Goal: Task Accomplishment & Management: Manage account settings

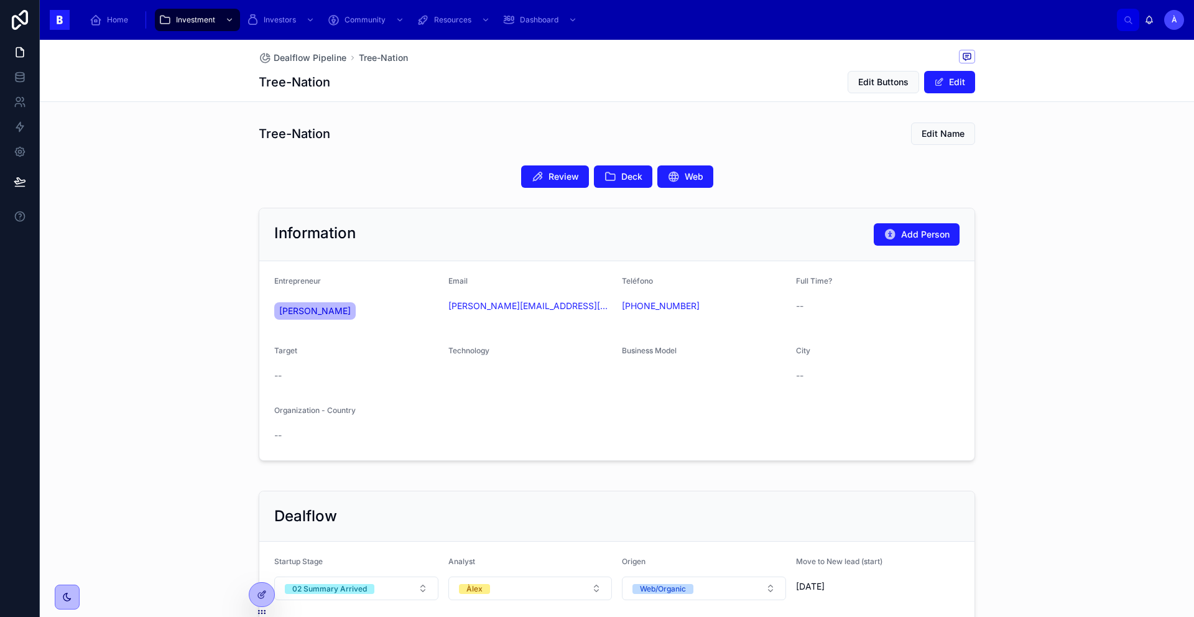
click at [330, 130] on div "Tree-Nation Edit Name" at bounding box center [617, 134] width 716 height 24
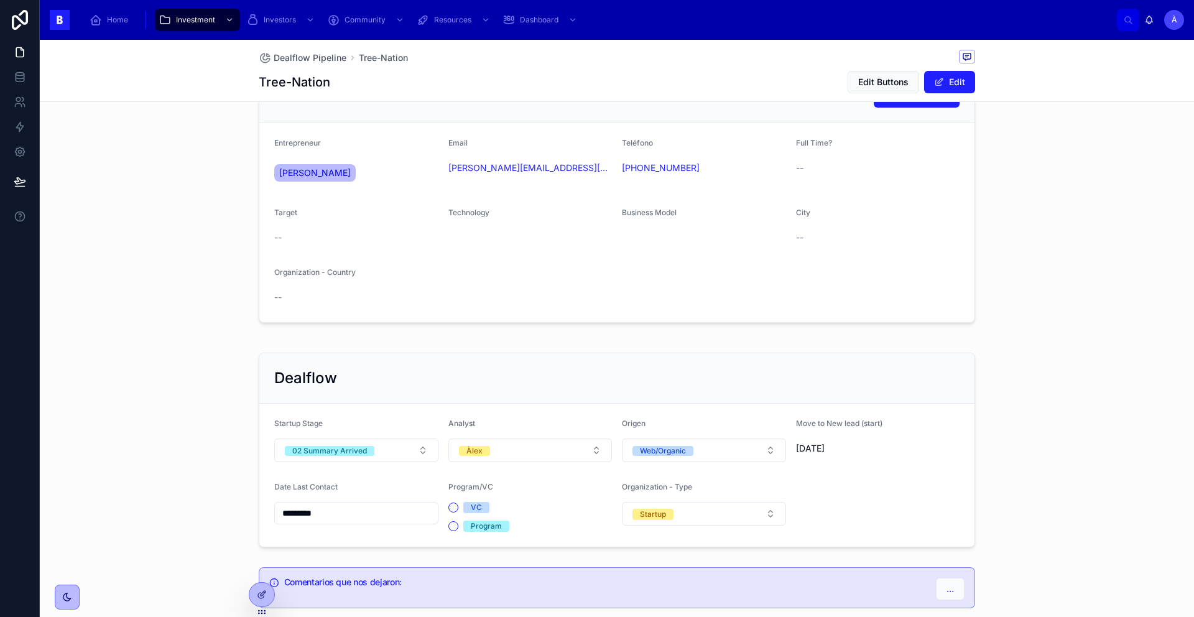
scroll to position [214, 0]
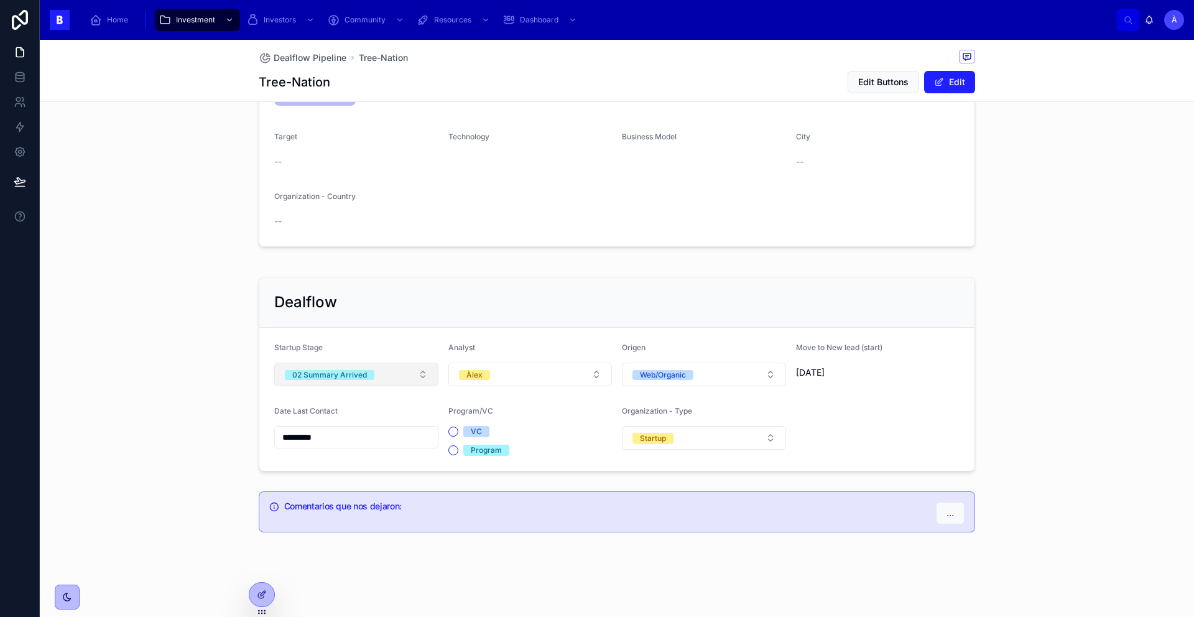
click at [376, 373] on button "02 Summary Arrived" at bounding box center [356, 375] width 164 height 24
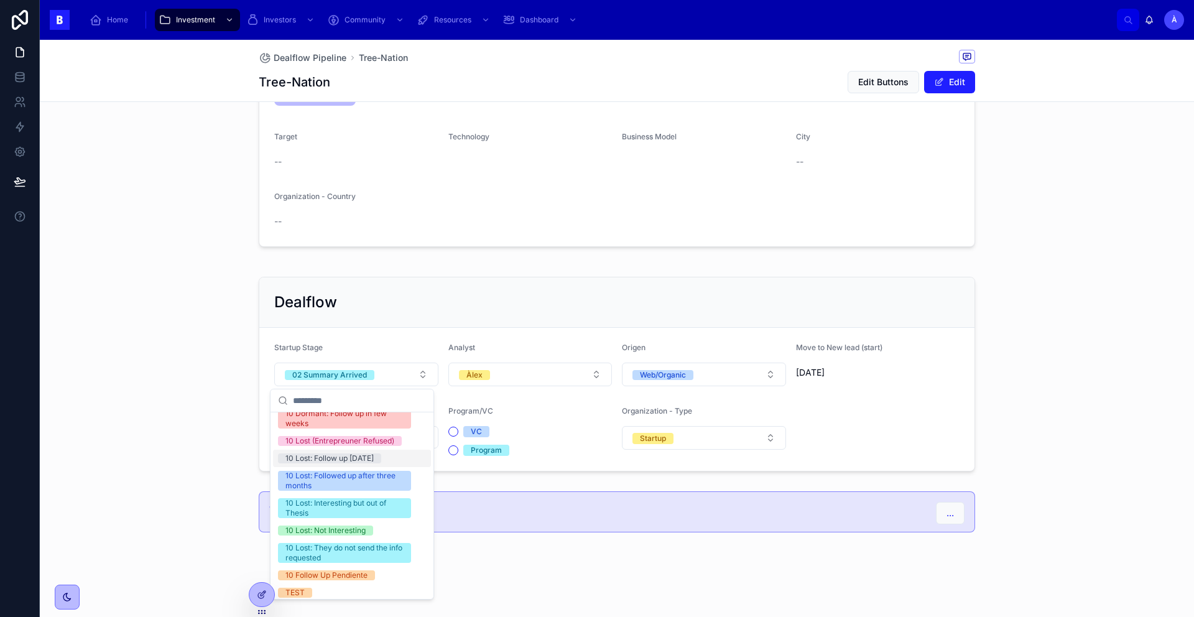
scroll to position [448, 0]
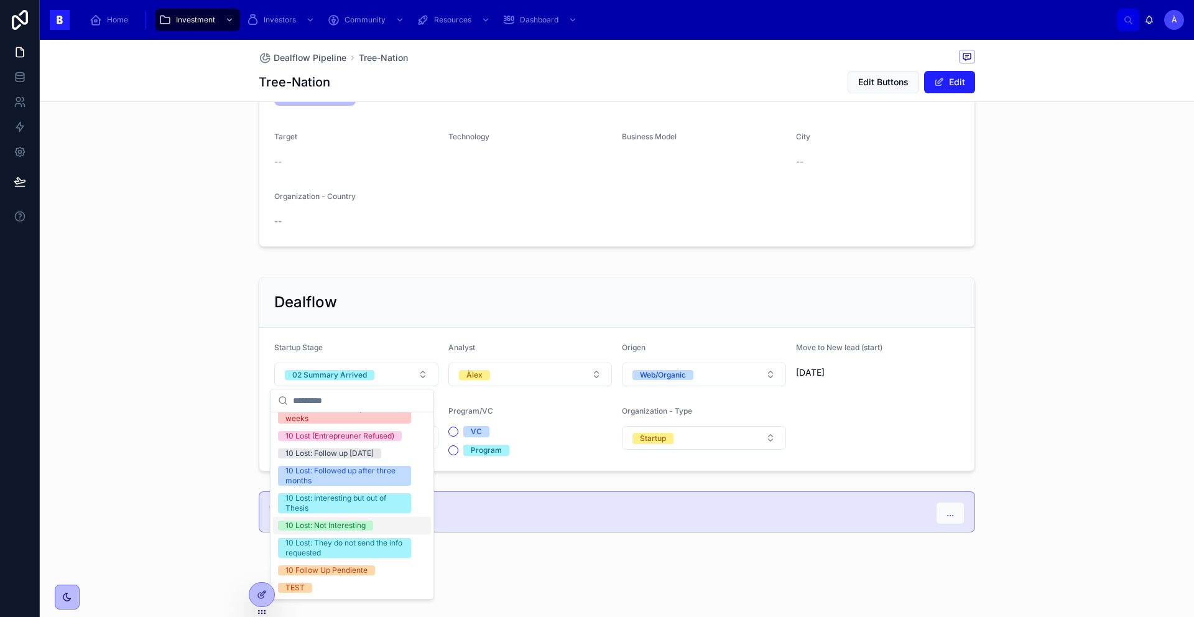
click at [363, 525] on div "10 Lost: Not Interesting" at bounding box center [325, 525] width 80 height 10
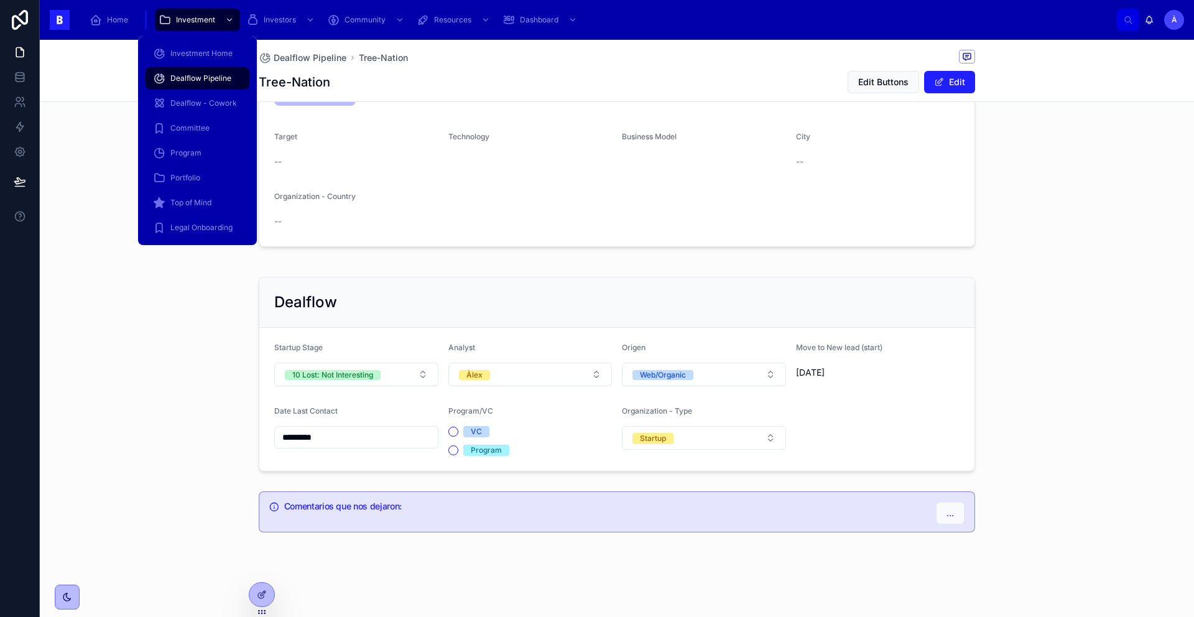
click at [211, 73] on span "Dealflow Pipeline" at bounding box center [200, 78] width 61 height 10
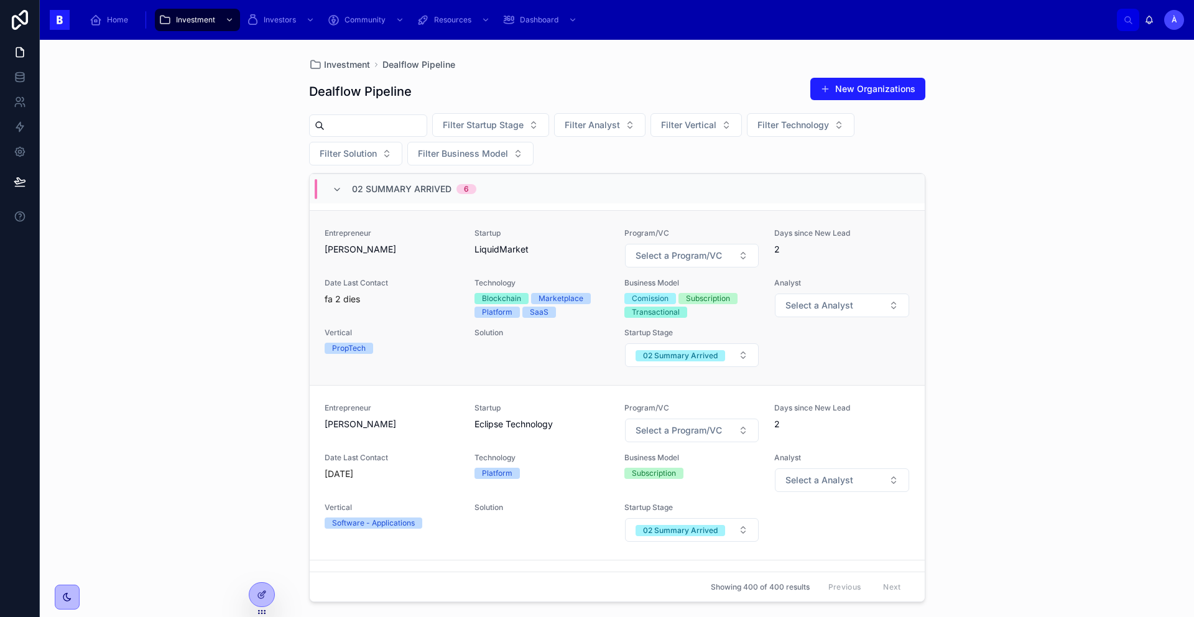
scroll to position [226, 0]
click at [420, 255] on span "[PERSON_NAME]" at bounding box center [392, 248] width 135 height 12
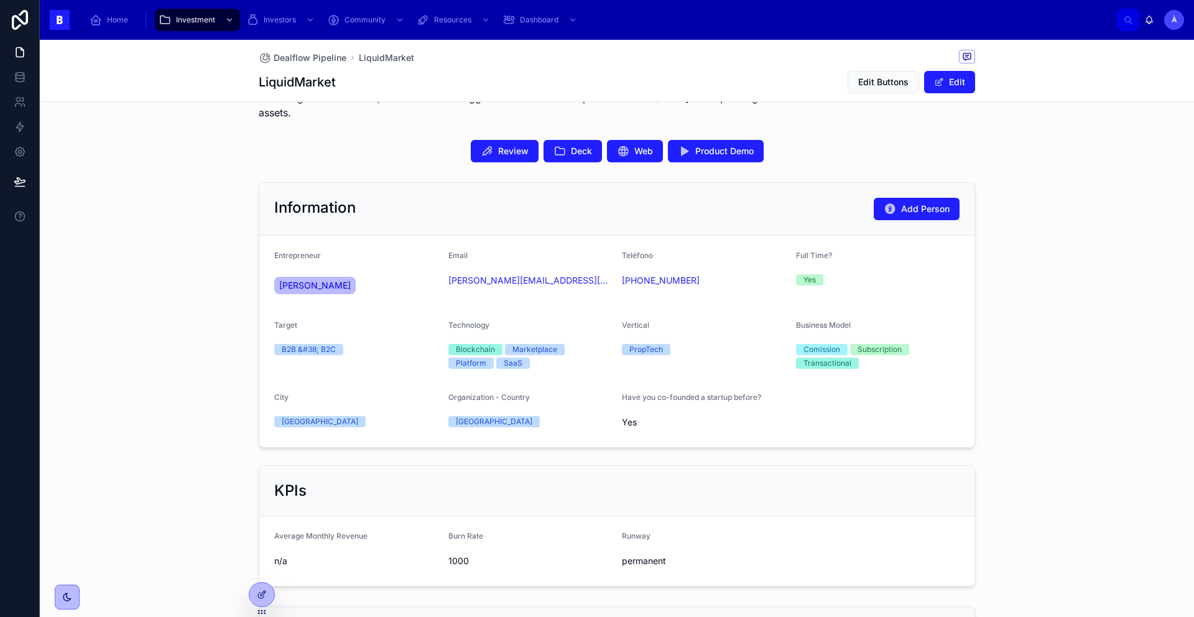
scroll to position [216, 0]
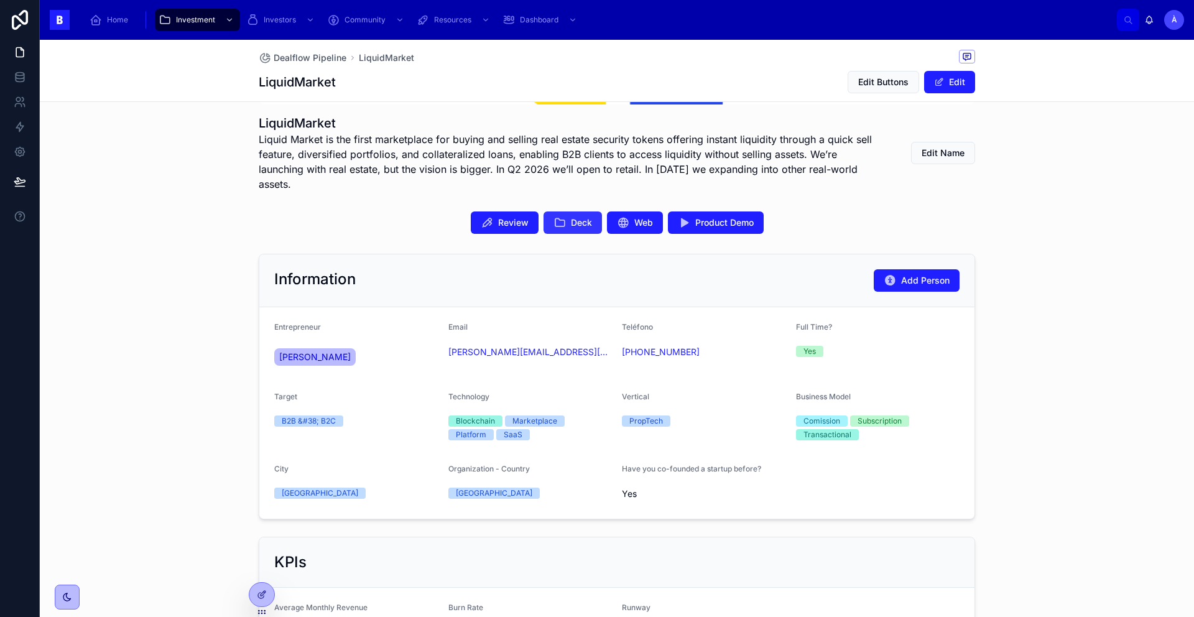
click at [571, 216] on span "Deck" at bounding box center [581, 222] width 21 height 12
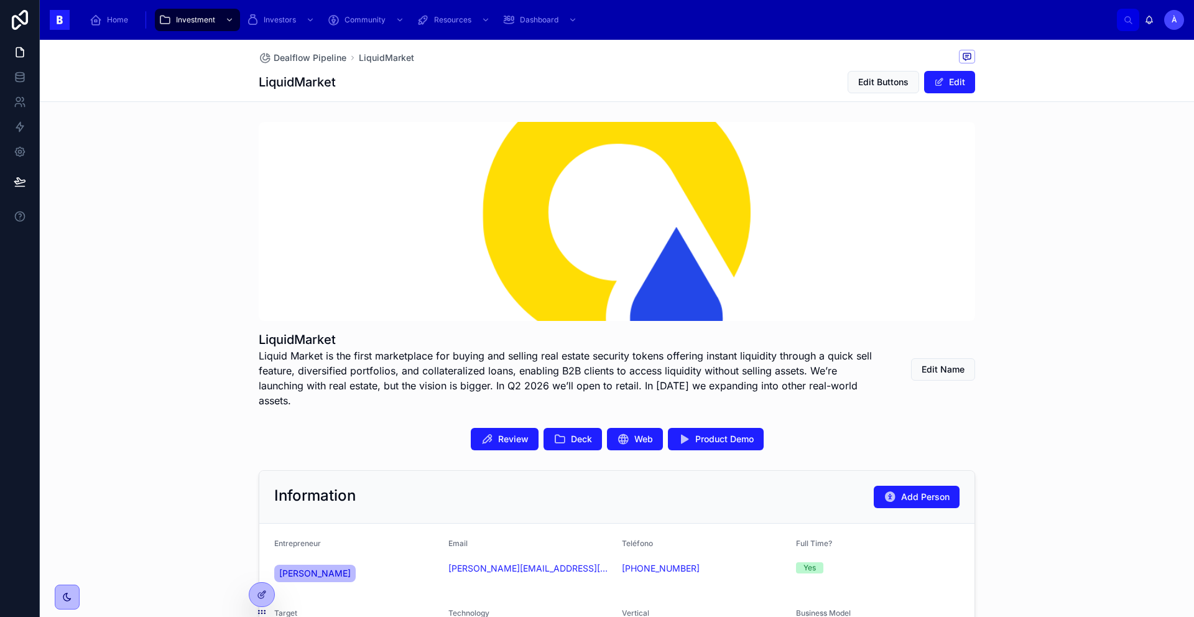
scroll to position [2, 0]
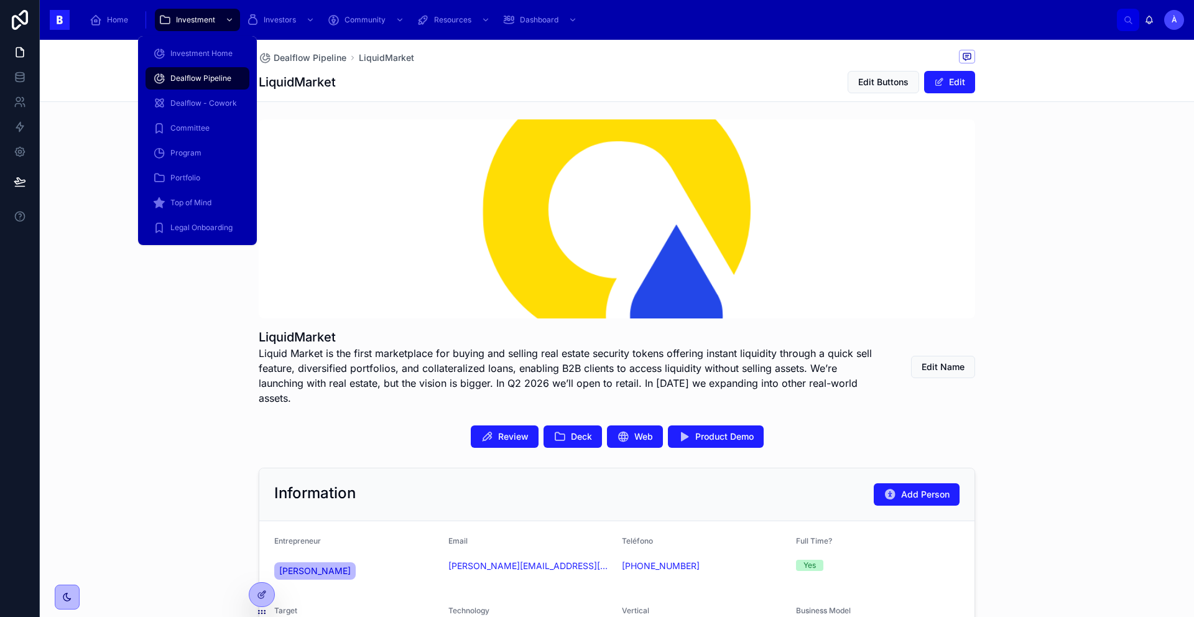
click at [217, 80] on span "Dealflow Pipeline" at bounding box center [200, 78] width 61 height 10
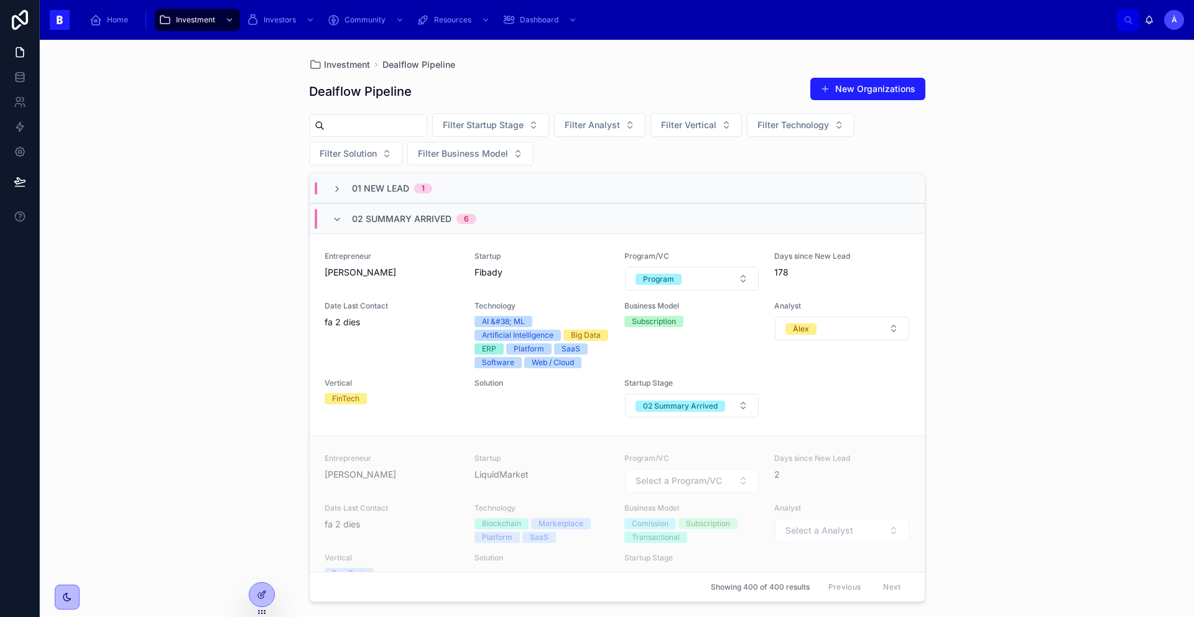
click at [478, 477] on div "Startup LiquidMarket" at bounding box center [541, 466] width 135 height 27
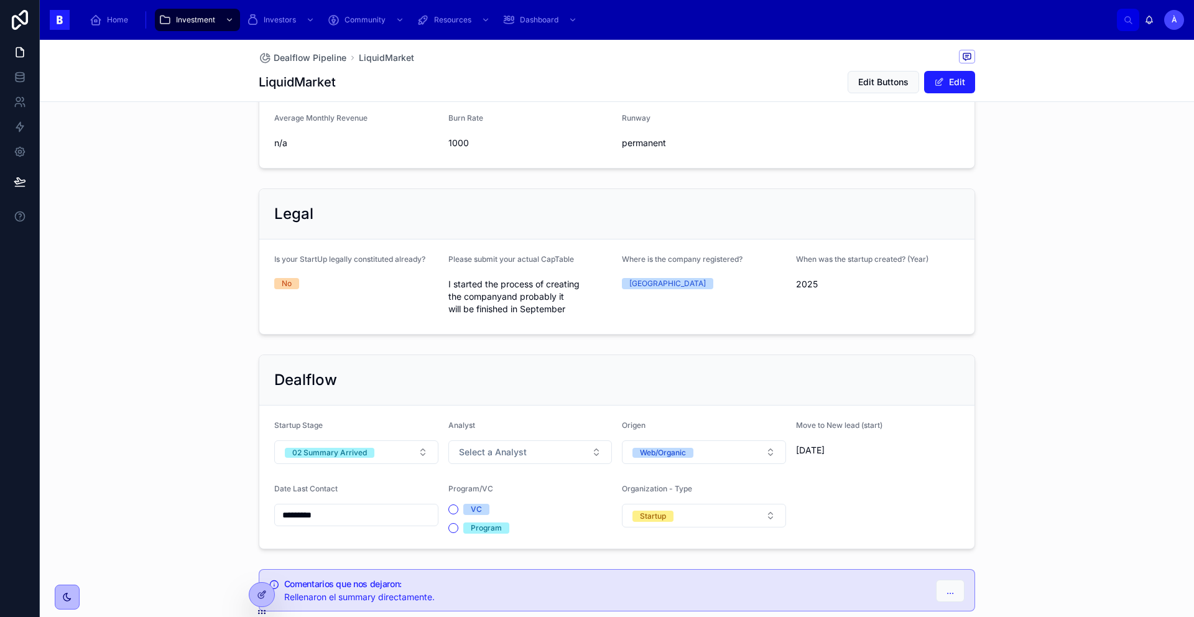
scroll to position [770, 0]
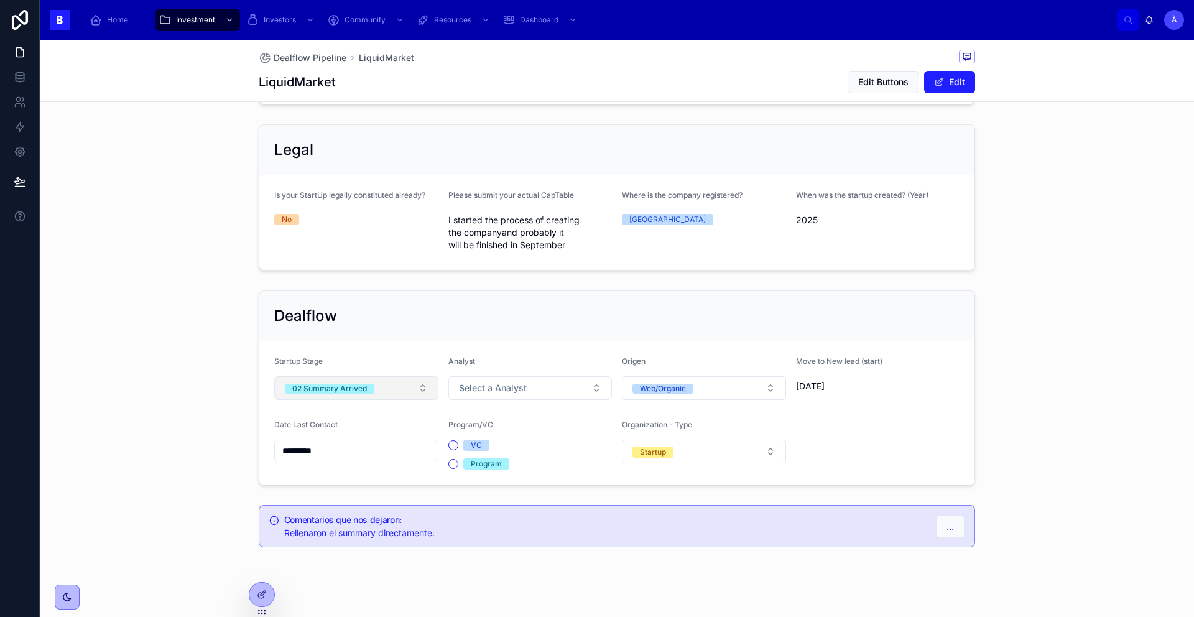
click at [357, 376] on button "02 Summary Arrived" at bounding box center [356, 388] width 164 height 24
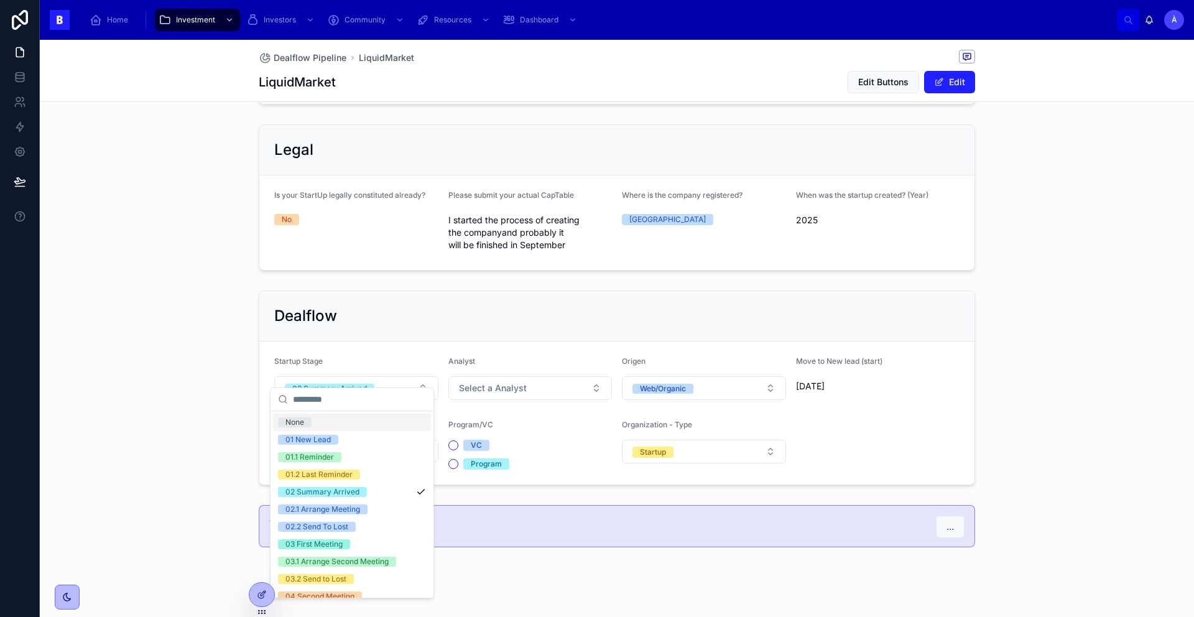
drag, startPoint x: 430, startPoint y: 361, endPoint x: 463, endPoint y: 305, distance: 65.8
click at [430, 360] on div "Startup Stage 02 Summary Arrived" at bounding box center [356, 378] width 164 height 44
click at [469, 306] on div "Dealflow" at bounding box center [616, 316] width 685 height 20
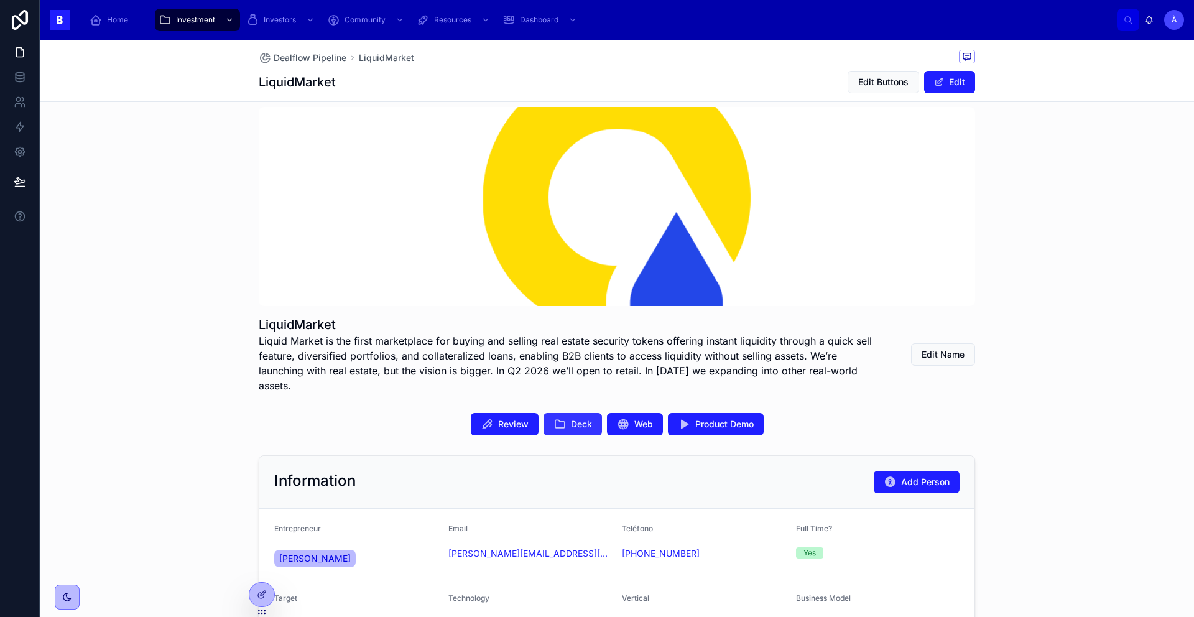
scroll to position [14, 0]
click at [709, 418] on span "Product Demo" at bounding box center [724, 424] width 58 height 12
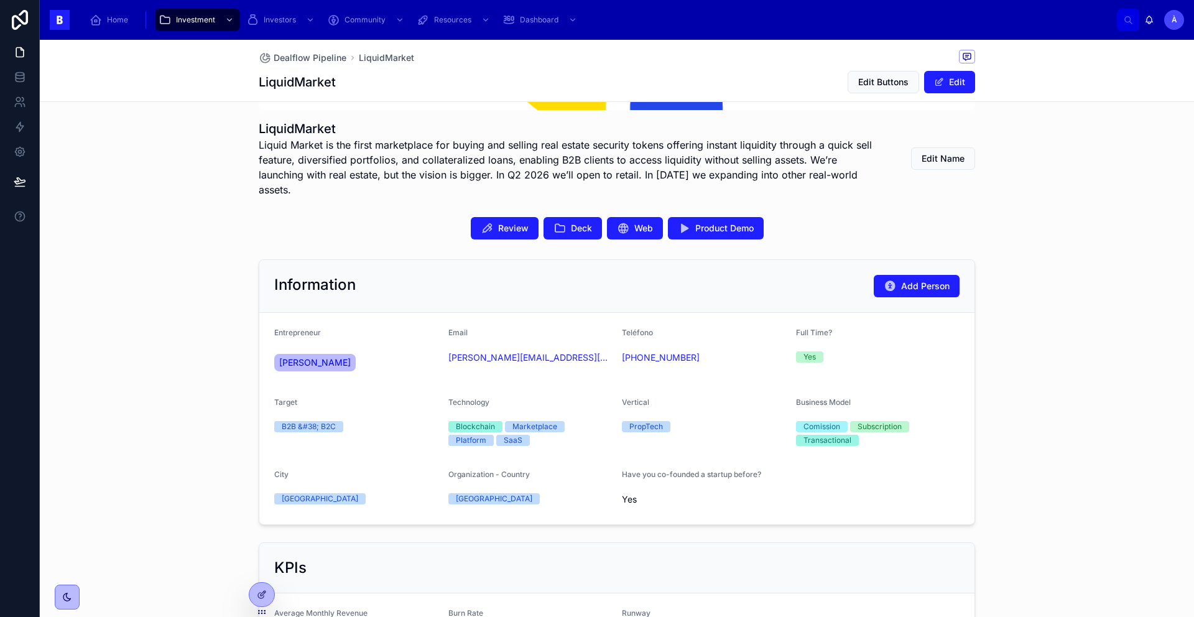
scroll to position [221, 0]
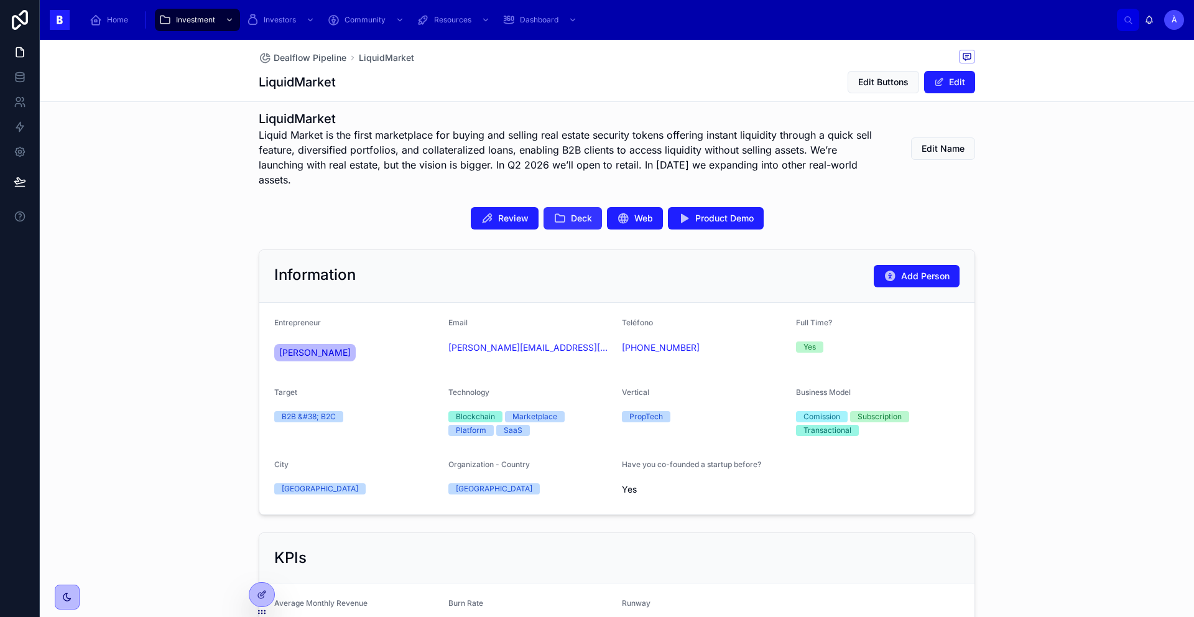
click at [576, 212] on span "Deck" at bounding box center [581, 218] width 21 height 12
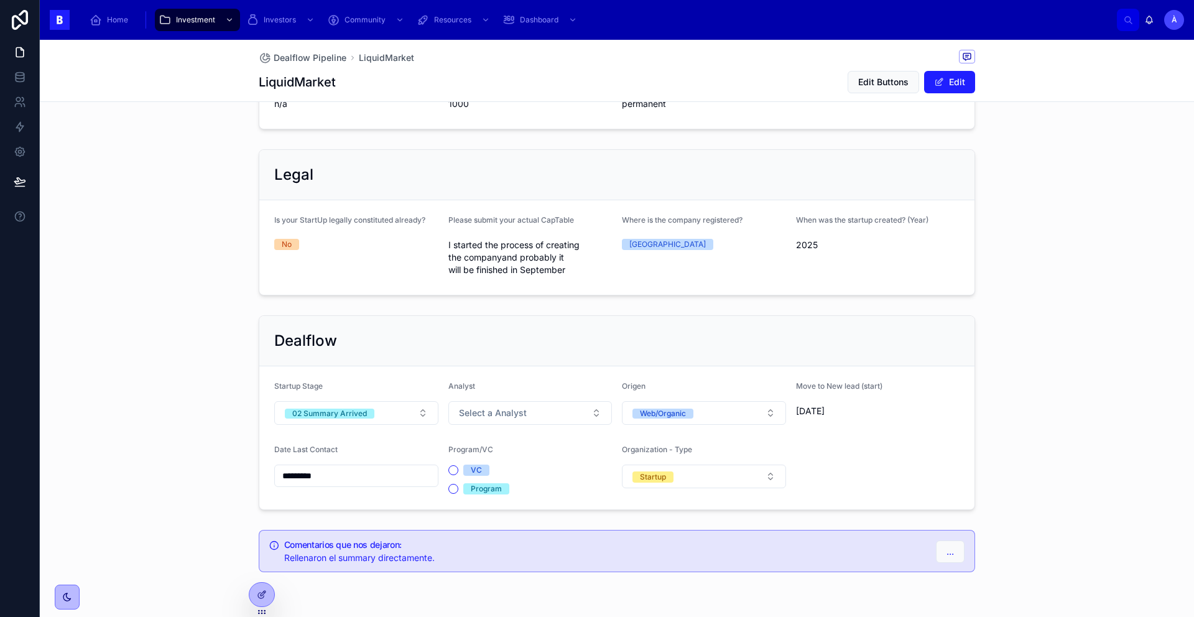
scroll to position [729, 0]
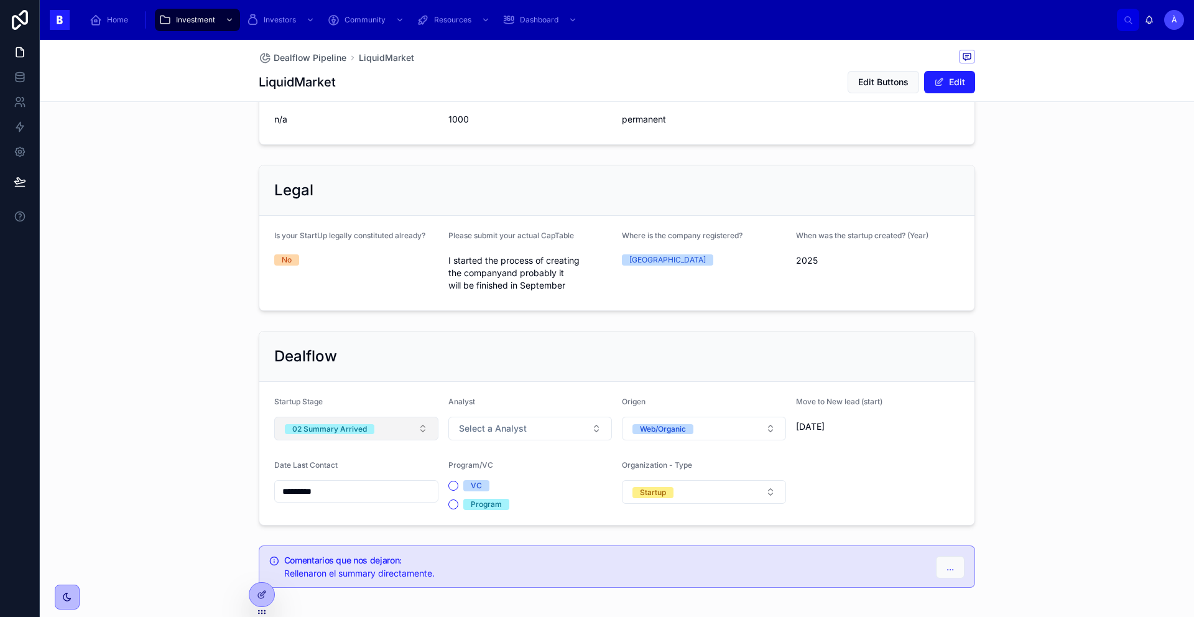
click at [389, 417] on button "02 Summary Arrived" at bounding box center [356, 429] width 164 height 24
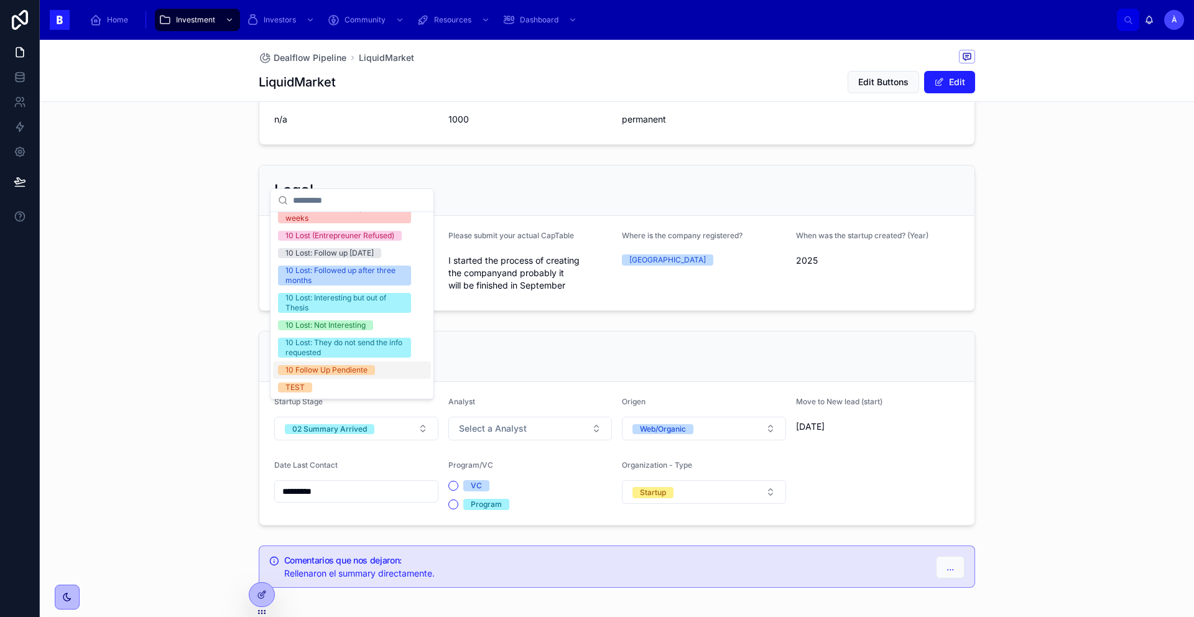
scroll to position [448, 0]
click at [338, 366] on div "10 Follow Up Pendiente" at bounding box center [326, 370] width 82 height 10
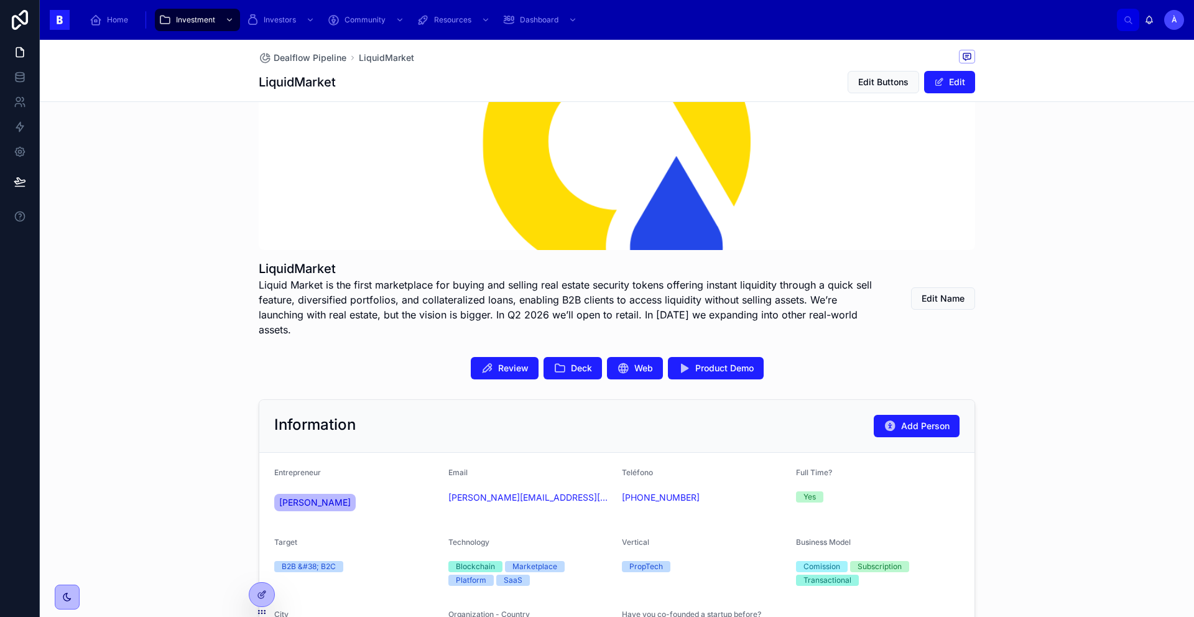
scroll to position [0, 0]
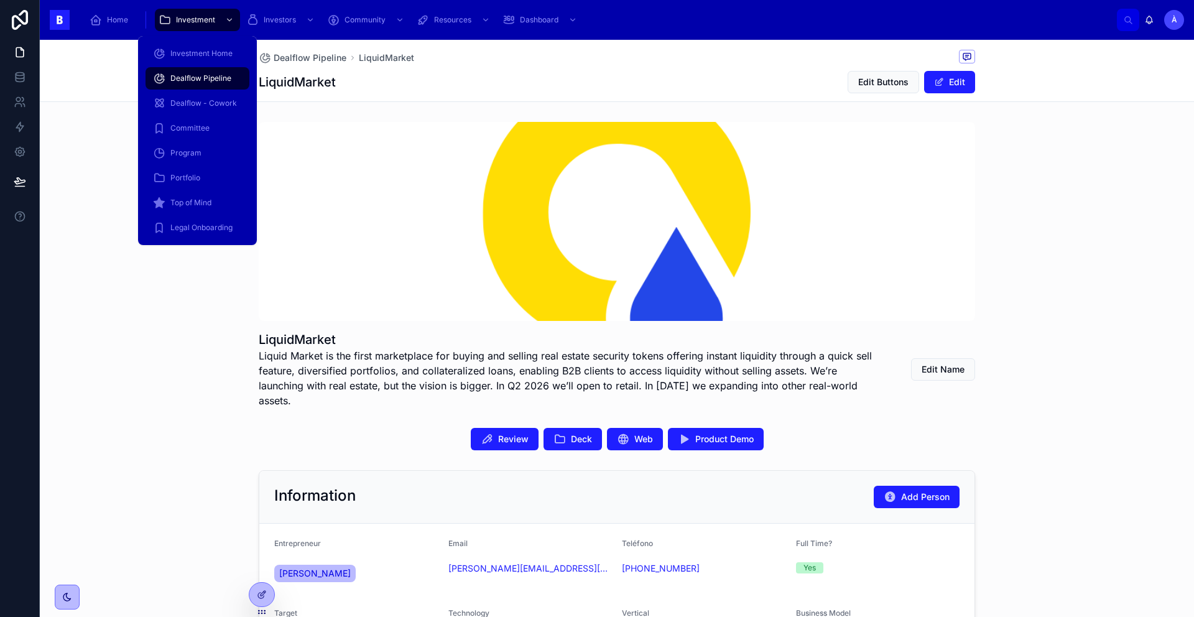
click at [224, 74] on span "Dealflow Pipeline" at bounding box center [200, 78] width 61 height 10
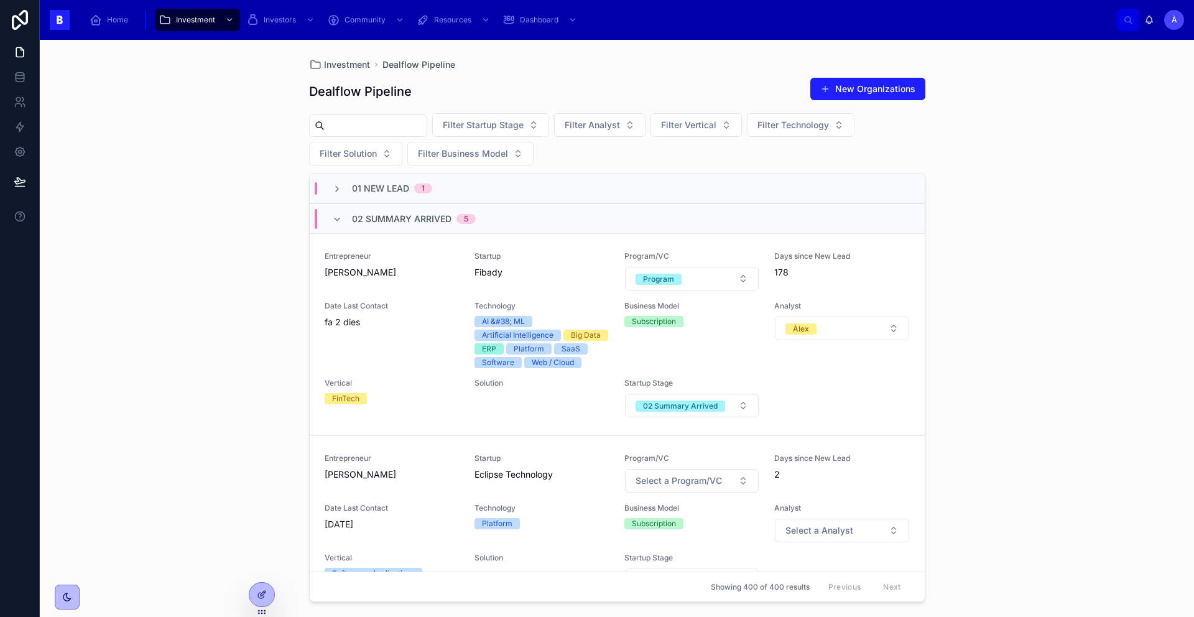
click at [365, 121] on input "text" at bounding box center [376, 125] width 102 height 17
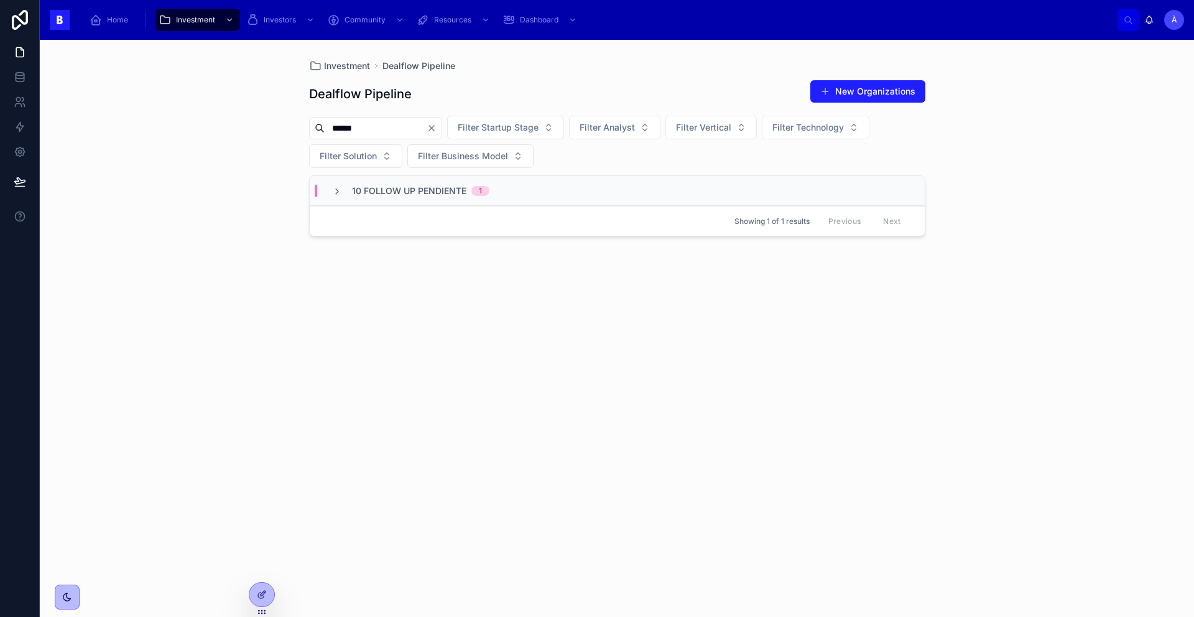
type input "******"
click at [428, 227] on div "Showing 1 of 1 results Previous Next" at bounding box center [617, 221] width 615 height 30
click at [448, 210] on div "Showing 1 of 1 results Previous Next" at bounding box center [617, 221] width 615 height 30
click at [439, 193] on span "10 Follow Up Pendiente" at bounding box center [409, 191] width 114 height 12
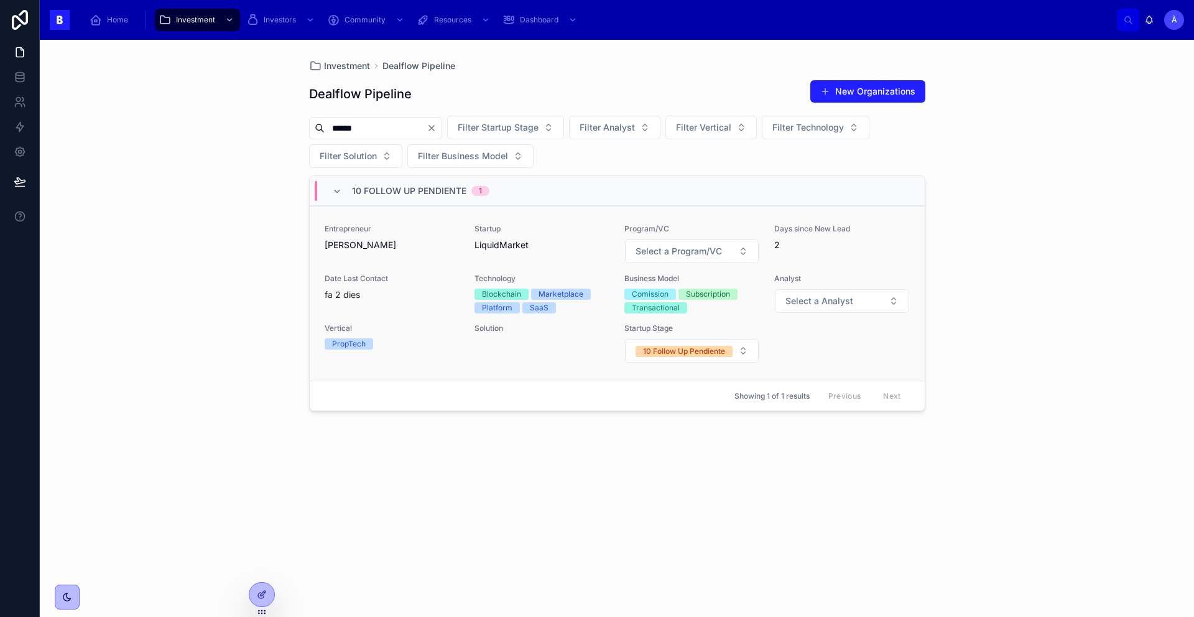
click at [372, 266] on div "Entrepreneur [PERSON_NAME] Startup LiquidMarket Program/VC Select a Program/VC …" at bounding box center [617, 293] width 585 height 139
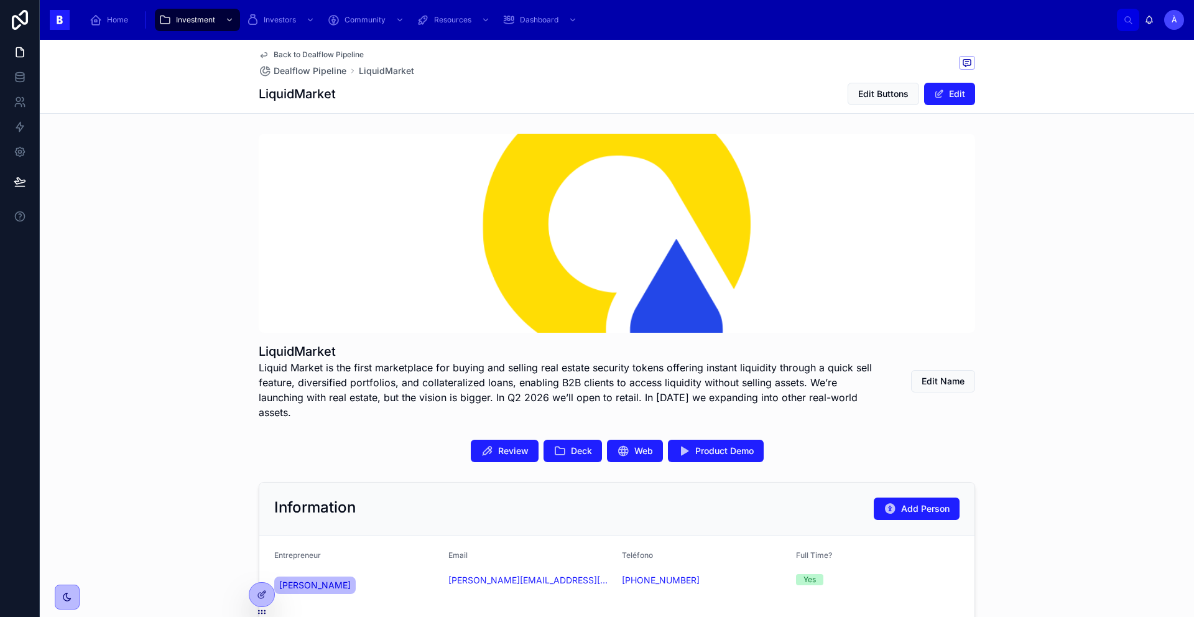
scroll to position [782, 0]
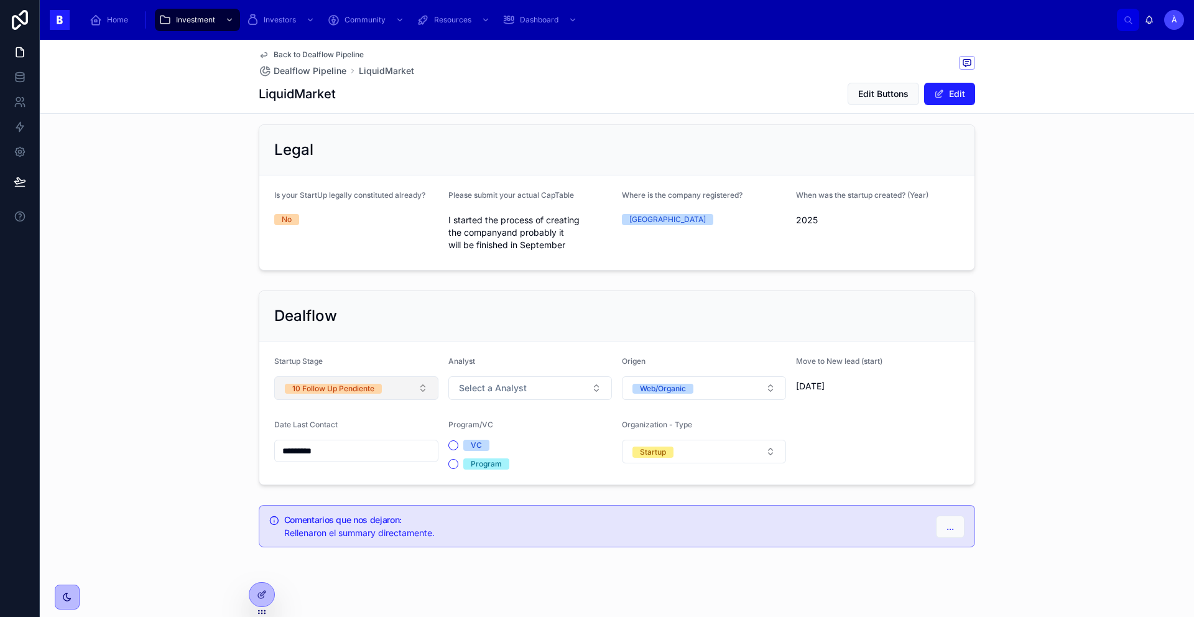
click at [381, 376] on button "10 Follow Up Pendiente" at bounding box center [356, 388] width 164 height 24
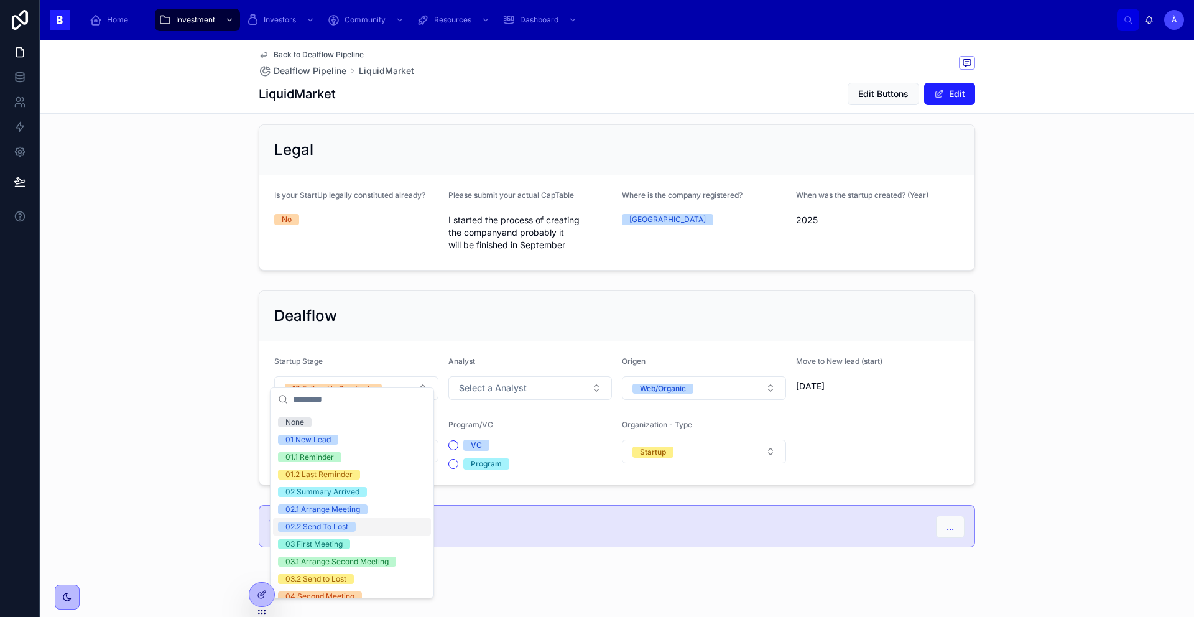
click at [343, 524] on div "02.2 Send To Lost" at bounding box center [316, 527] width 63 height 10
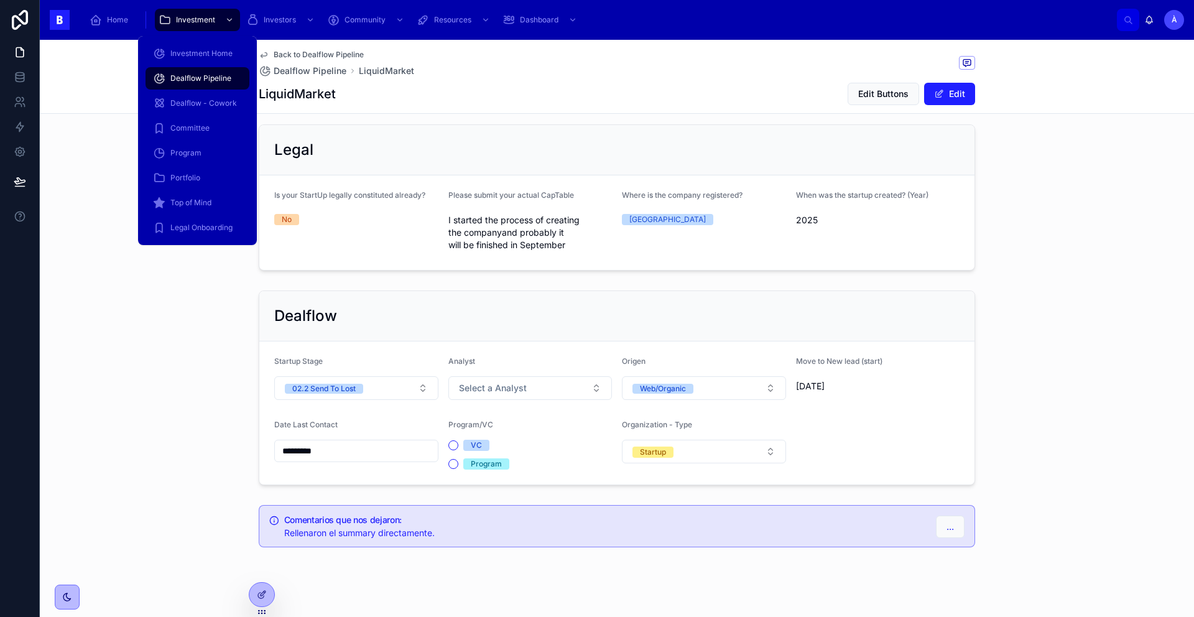
click at [216, 82] on span "Dealflow Pipeline" at bounding box center [200, 78] width 61 height 10
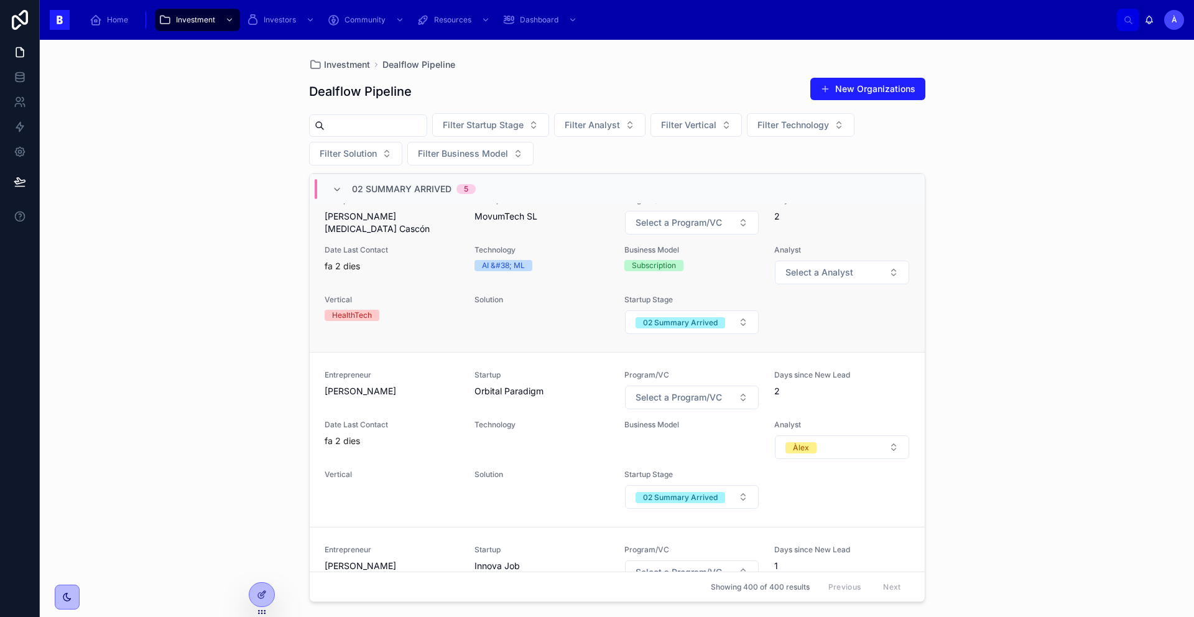
scroll to position [427, 0]
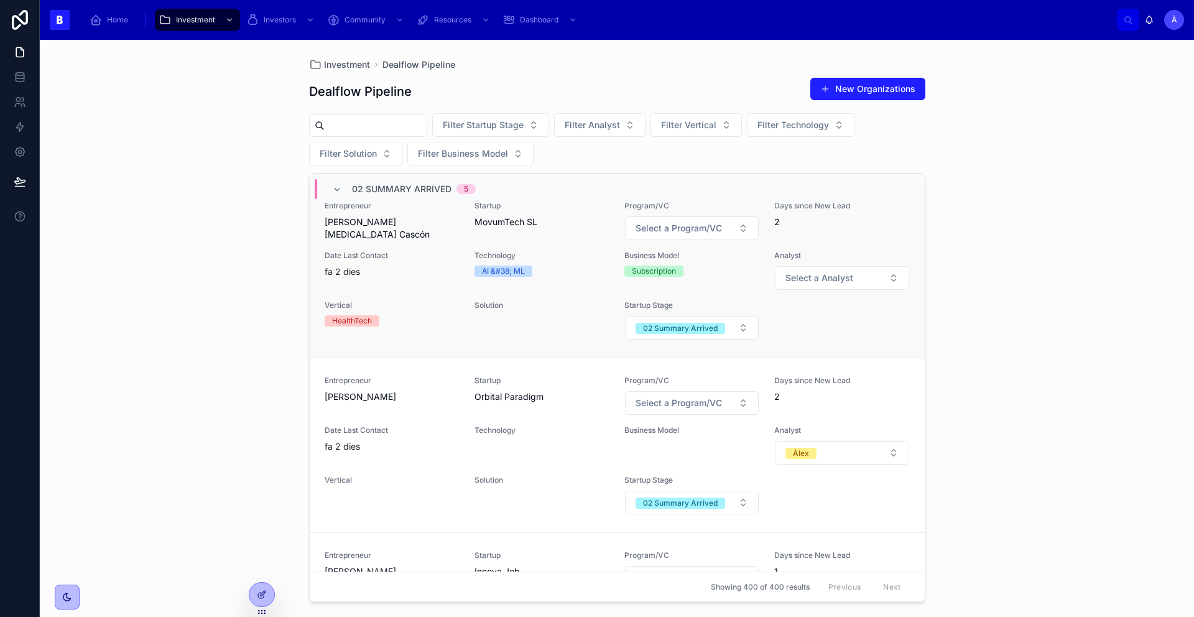
click at [443, 261] on span "Date Last Contact" at bounding box center [392, 256] width 135 height 10
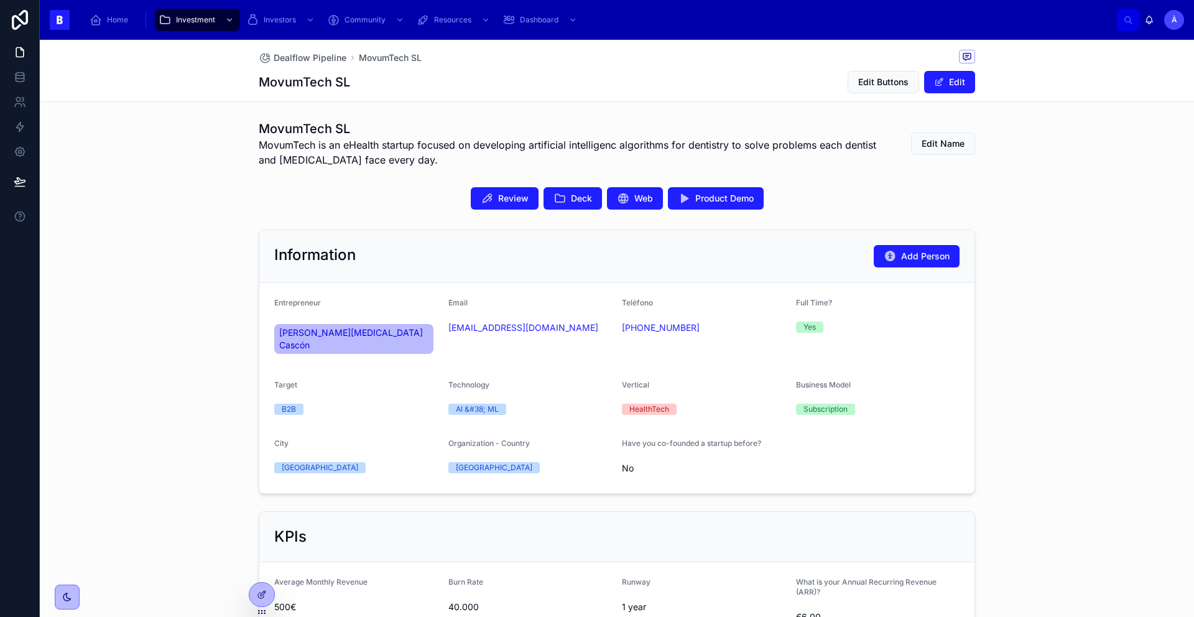
scroll to position [250, 0]
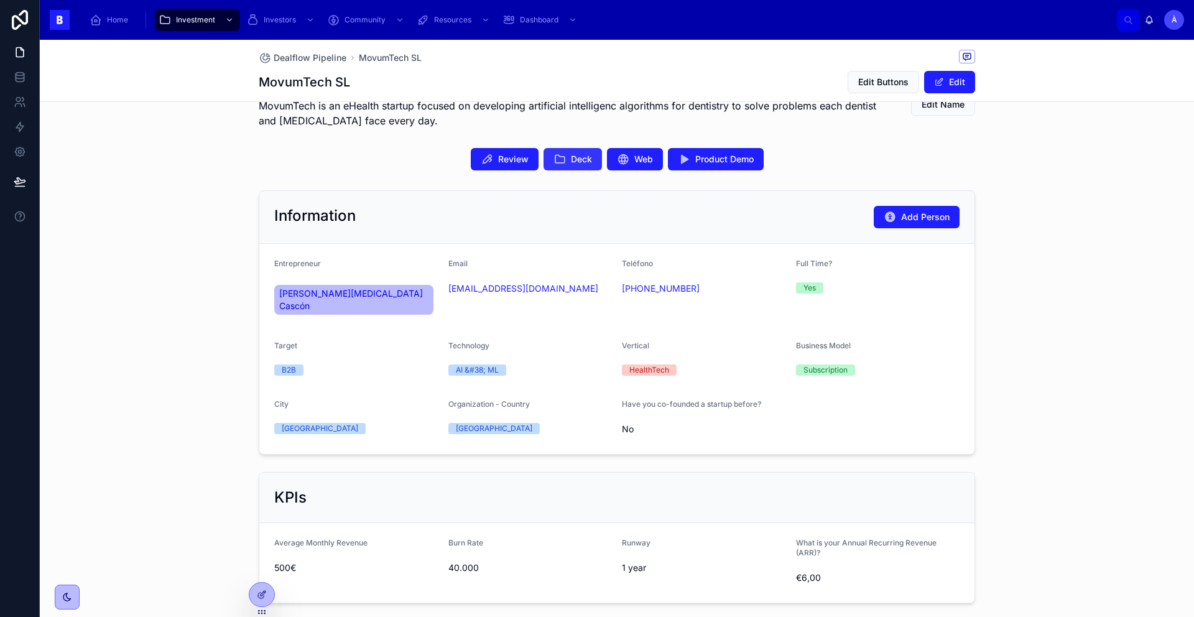
click at [553, 164] on icon at bounding box center [559, 159] width 12 height 12
click at [729, 162] on span "Product Demo" at bounding box center [724, 159] width 58 height 12
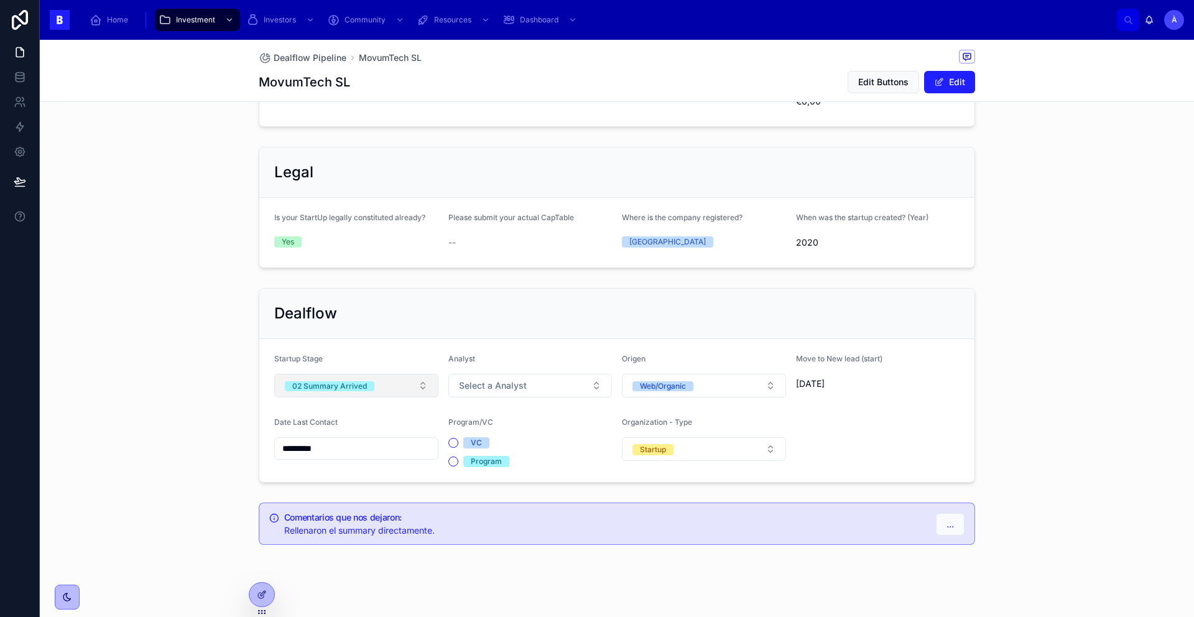
click at [354, 374] on button "02 Summary Arrived" at bounding box center [356, 386] width 164 height 24
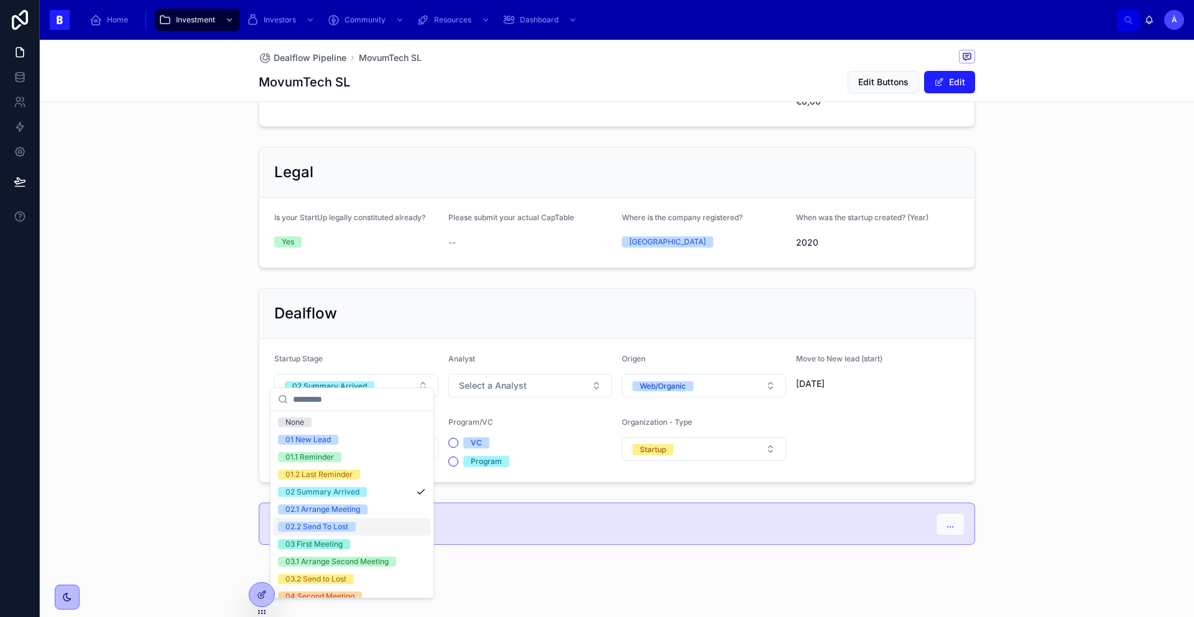
click at [340, 522] on div "02.2 Send To Lost" at bounding box center [316, 527] width 63 height 10
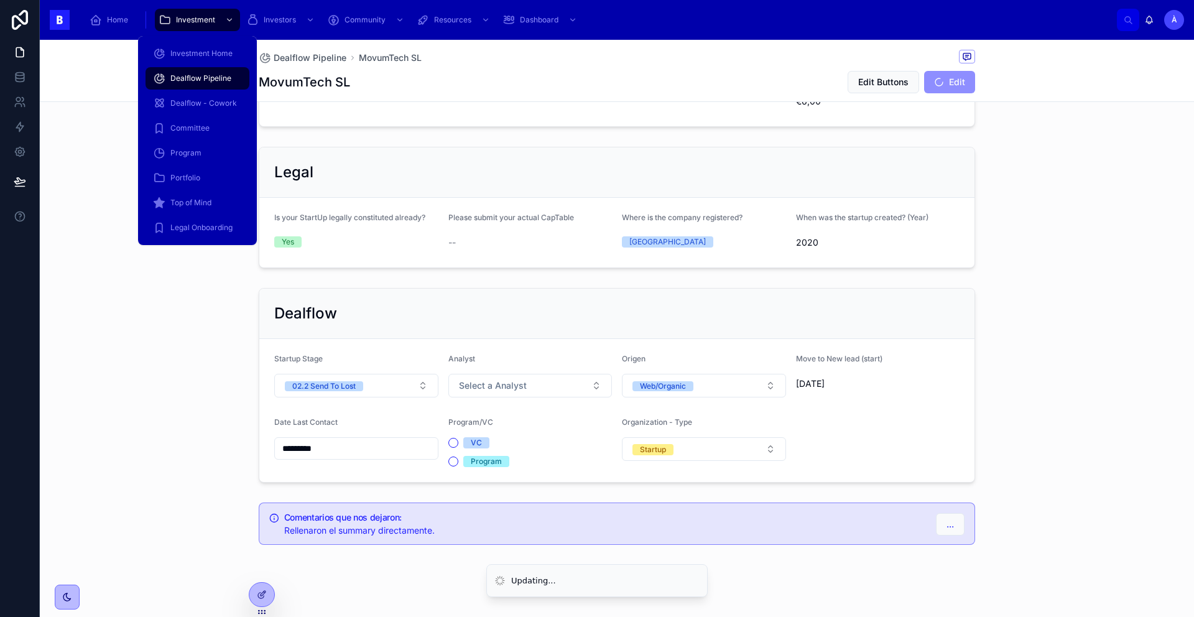
click at [177, 87] on div "Dealflow Pipeline" at bounding box center [197, 78] width 89 height 20
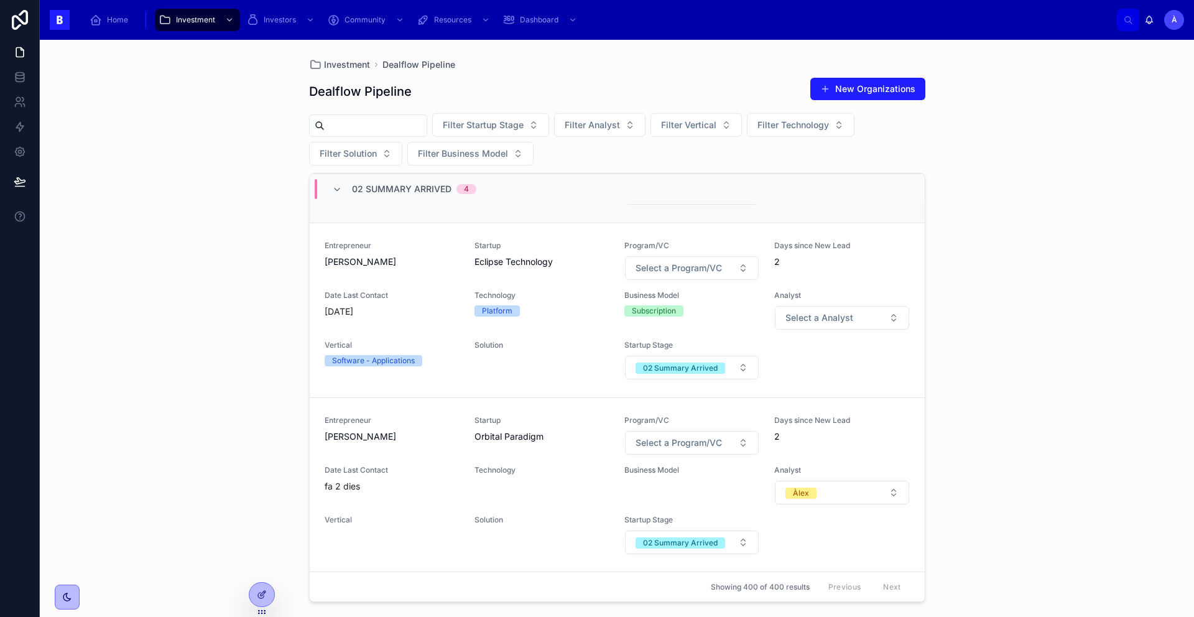
scroll to position [275, 0]
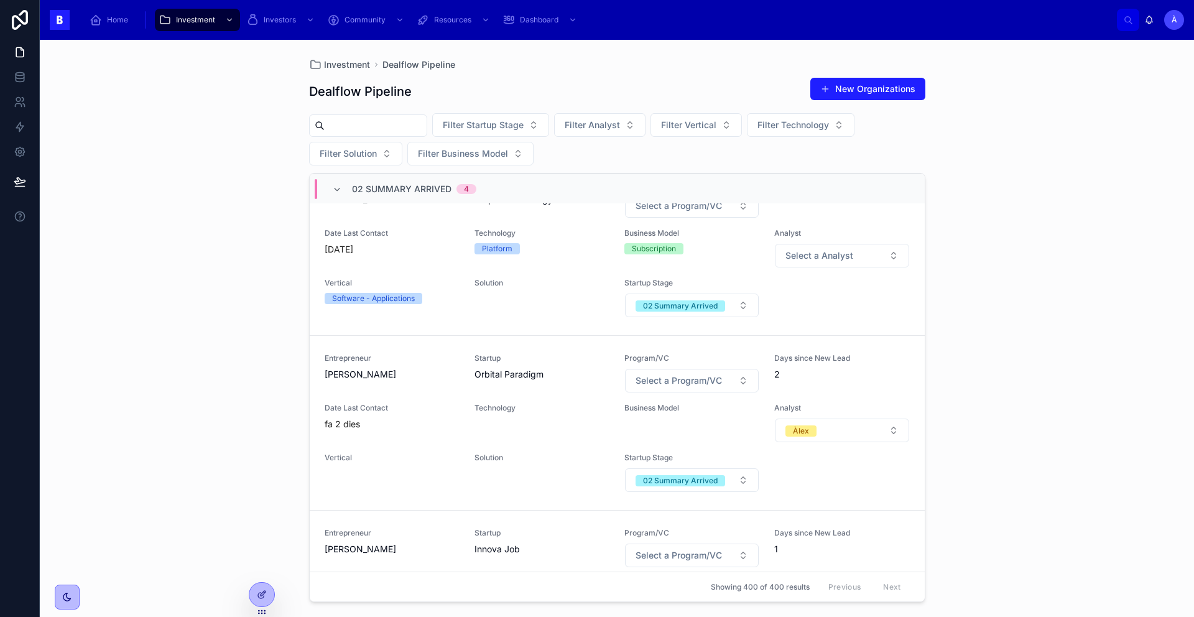
click at [516, 287] on div "Entrepreneur [PERSON_NAME] Startup Eclipse Technology Program/VC Select a Progr…" at bounding box center [617, 247] width 585 height 139
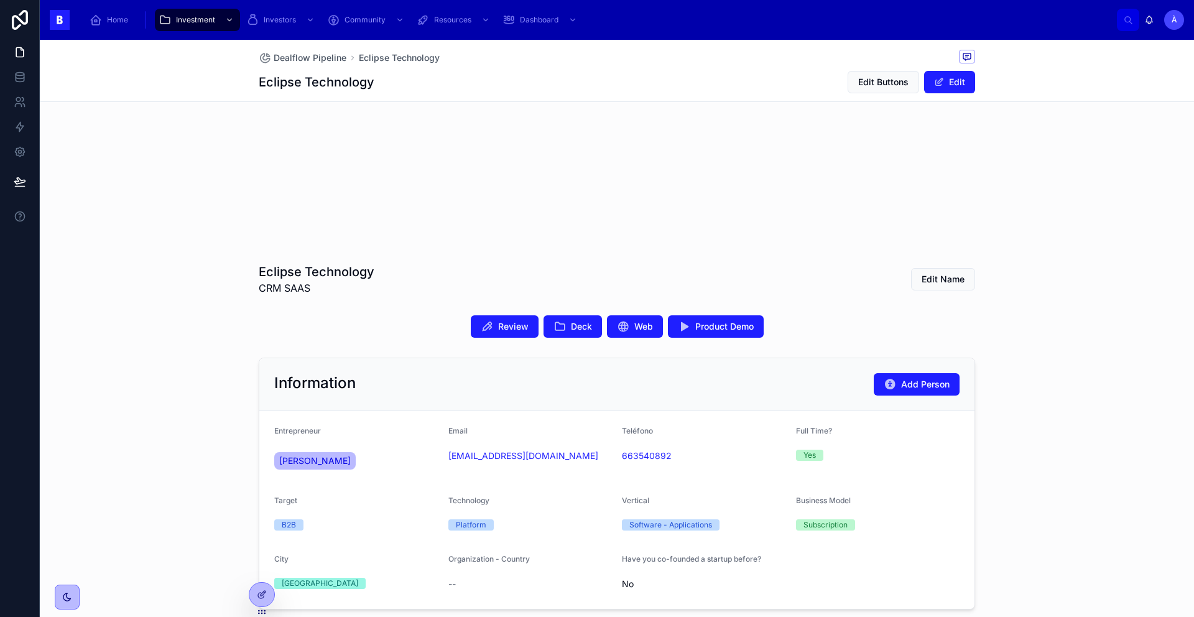
scroll to position [34, 0]
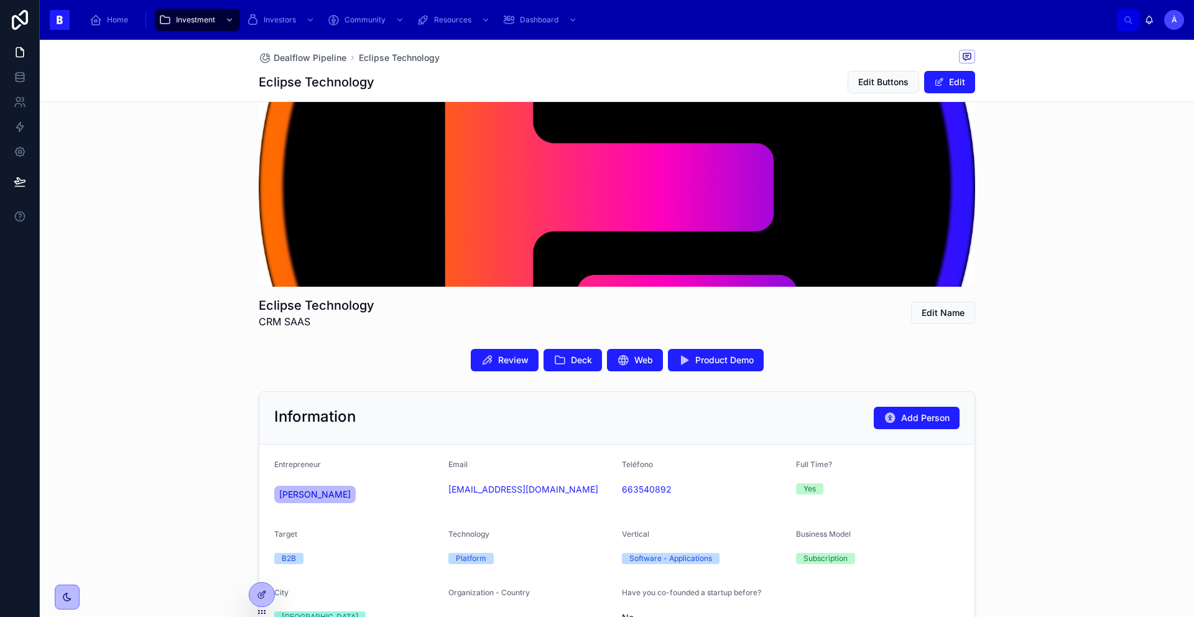
click at [308, 494] on span "[PERSON_NAME]" at bounding box center [315, 494] width 72 height 12
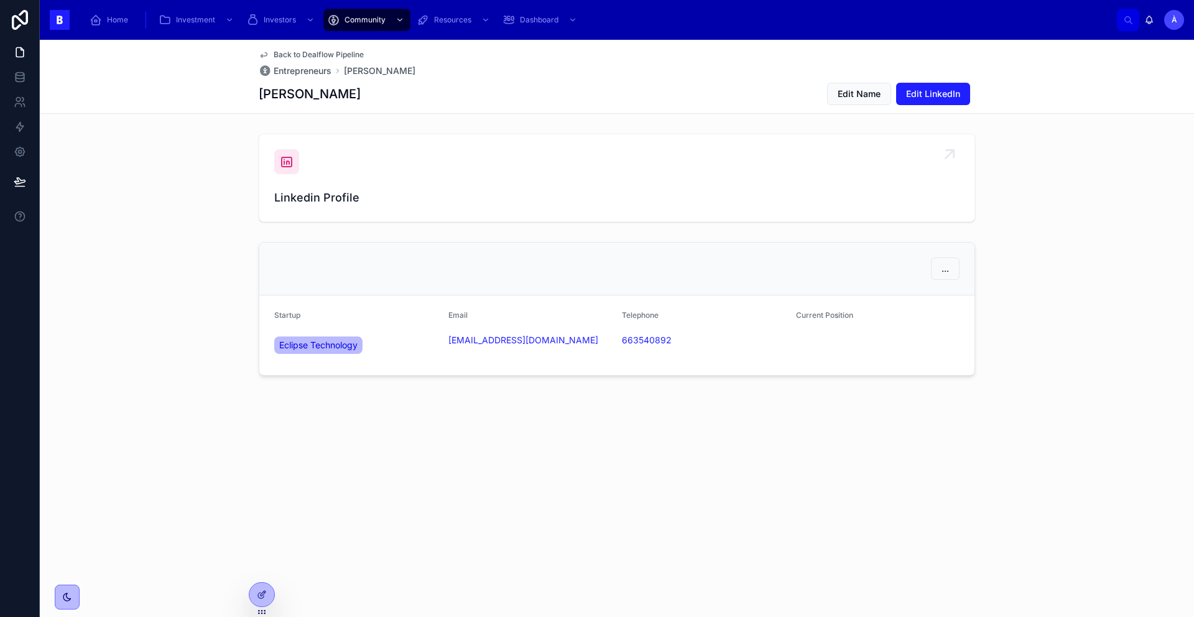
click at [301, 170] on div "Linkedin Profile" at bounding box center [616, 177] width 685 height 57
drag, startPoint x: 418, startPoint y: 103, endPoint x: 211, endPoint y: 101, distance: 206.4
click at [211, 101] on div "Back to Dealflow Pipeline Entrepreneurs [PERSON_NAME] [PERSON_NAME] Edit Name E…" at bounding box center [617, 77] width 1154 height 74
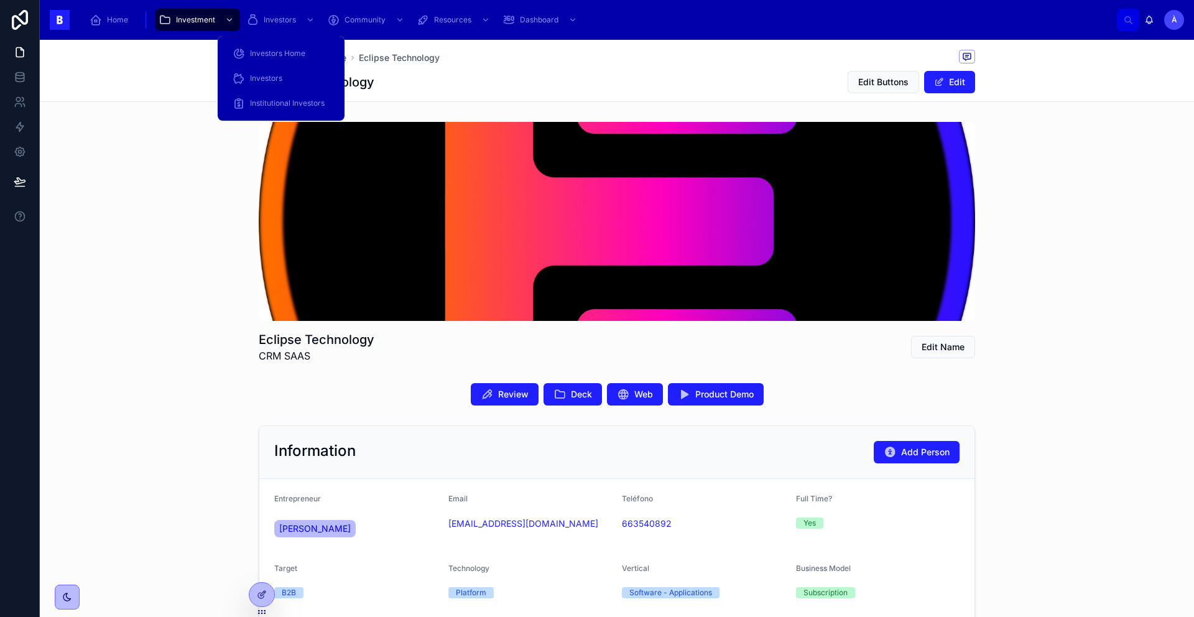
click at [425, 79] on div "Eclipse Technology Edit Buttons Edit" at bounding box center [617, 82] width 716 height 24
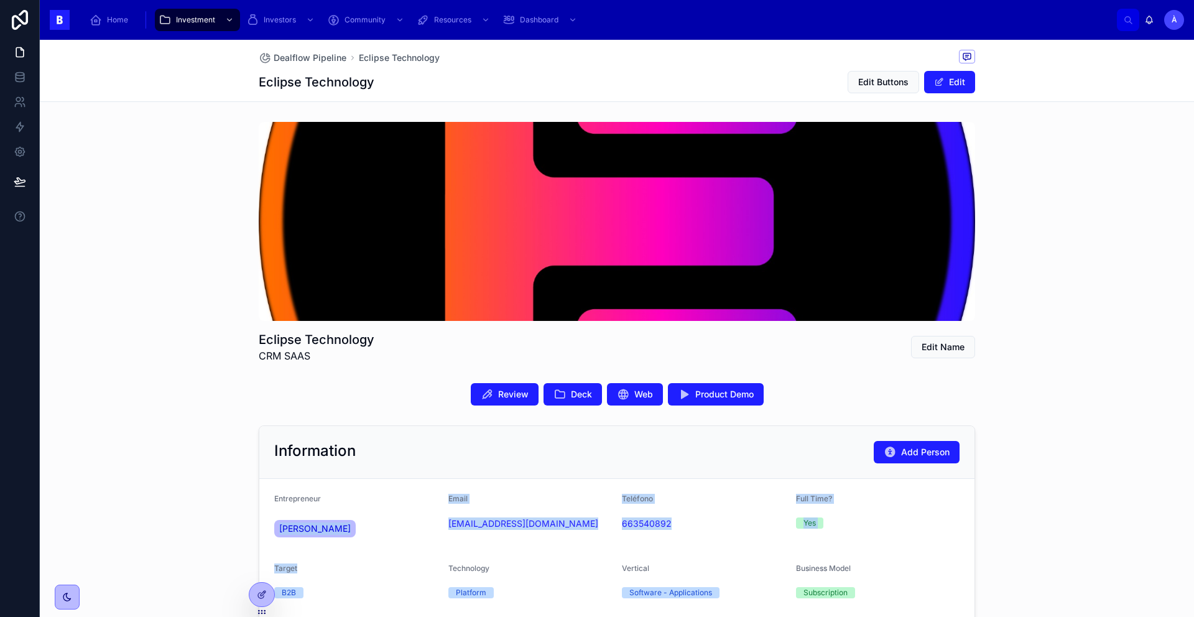
drag, startPoint x: 369, startPoint y: 571, endPoint x: 264, endPoint y: 519, distance: 116.8
click at [264, 519] on form "Entrepreneur [PERSON_NAME] Email [EMAIL_ADDRESS][DOMAIN_NAME] Teléfono [PHONE_N…" at bounding box center [616, 578] width 715 height 198
drag, startPoint x: 258, startPoint y: 512, endPoint x: 336, endPoint y: 538, distance: 82.0
click at [336, 538] on form "Entrepreneur [PERSON_NAME] Email [EMAIL_ADDRESS][DOMAIN_NAME] Teléfono [PHONE_N…" at bounding box center [616, 578] width 715 height 198
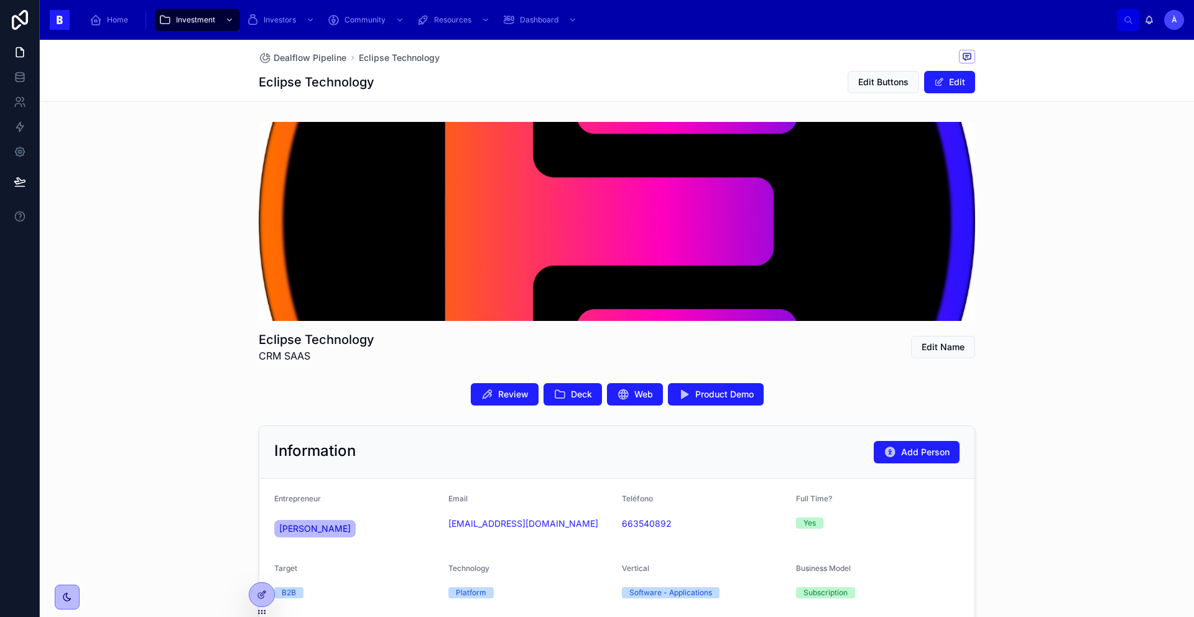
copy span "[PERSON_NAME]"
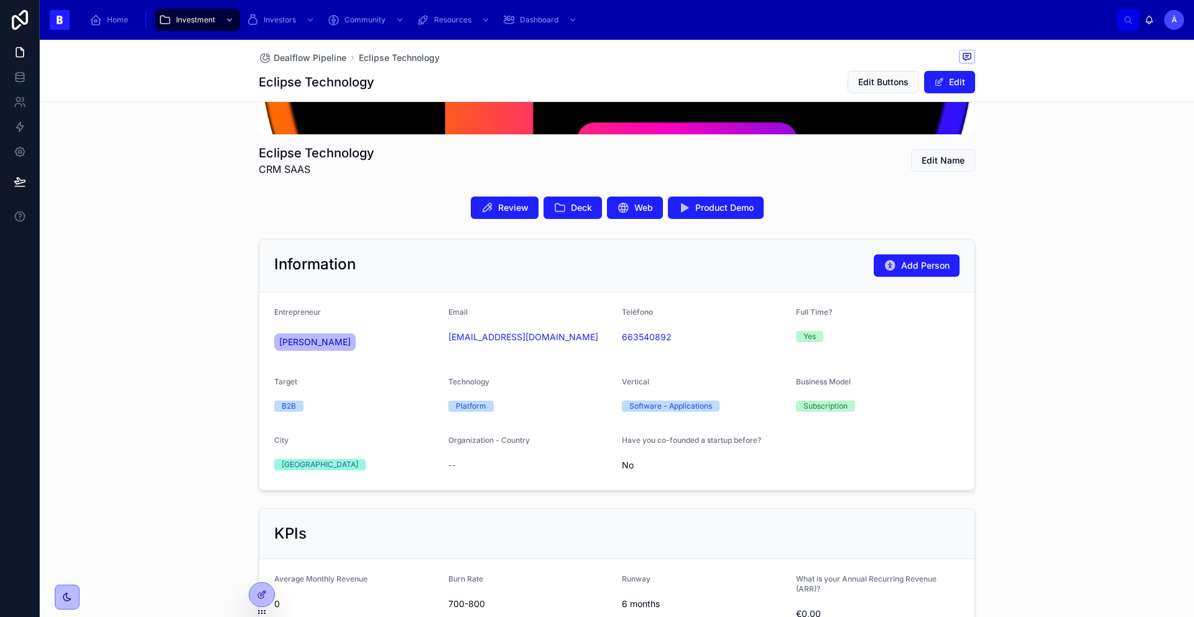
scroll to position [316, 0]
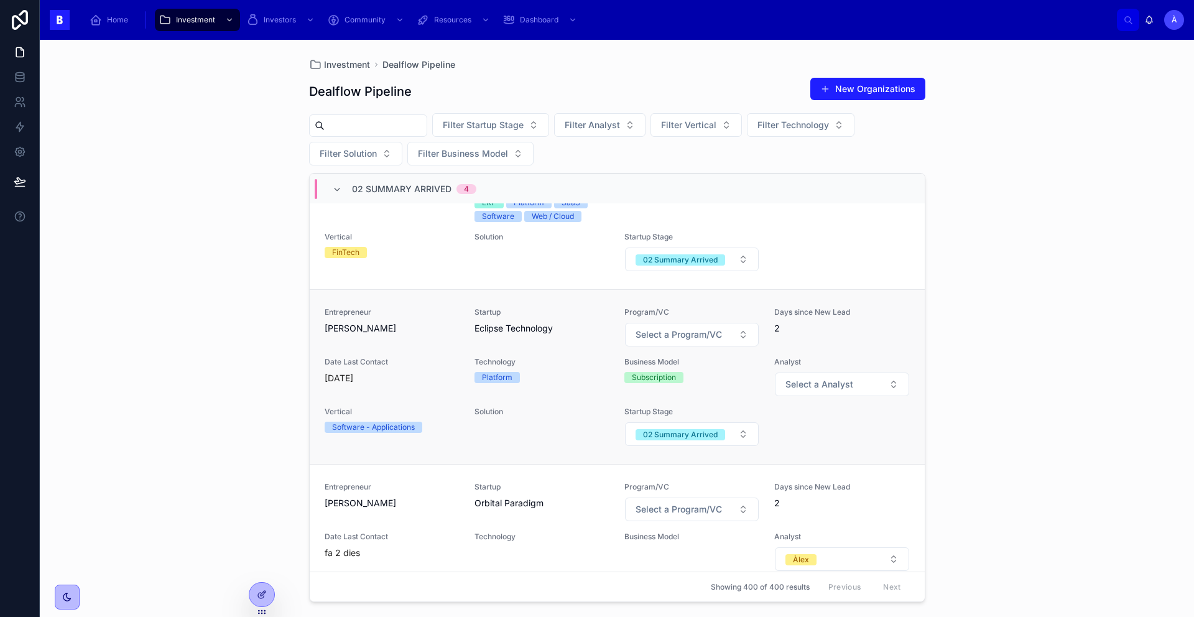
scroll to position [152, 0]
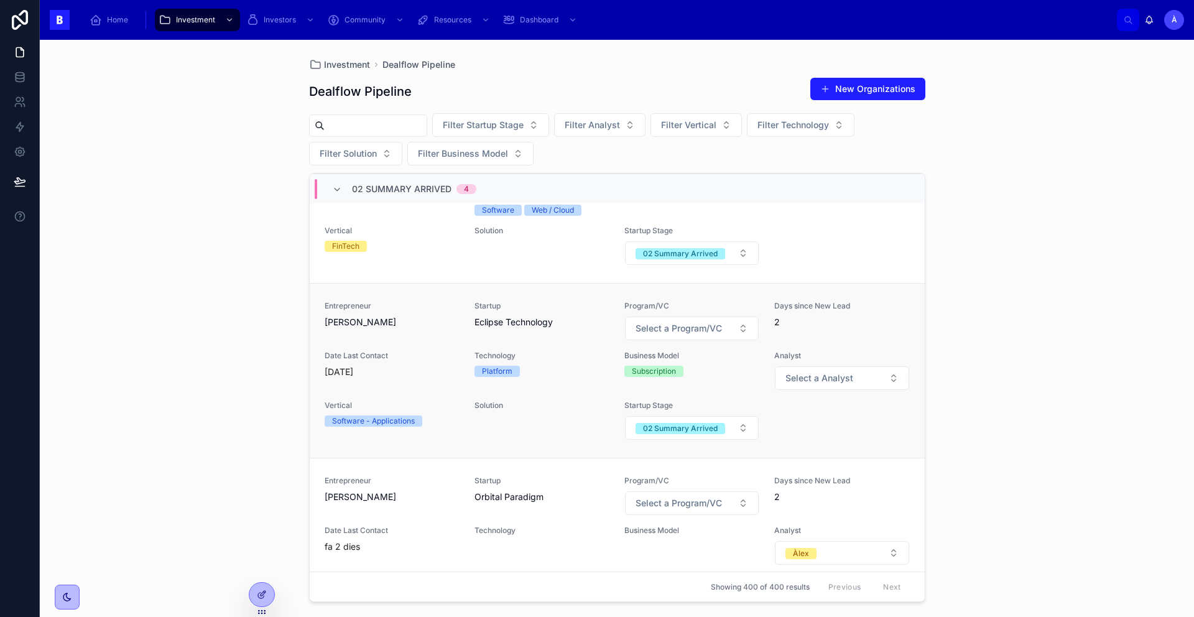
click at [405, 311] on span "Entrepreneur" at bounding box center [392, 306] width 135 height 10
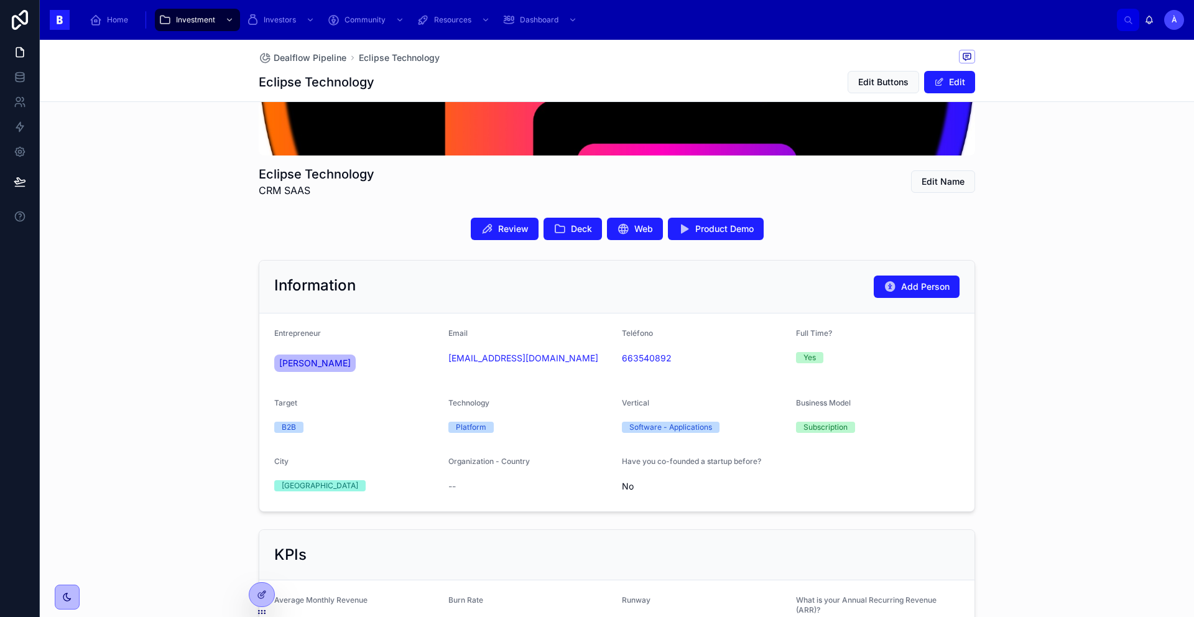
scroll to position [262, 0]
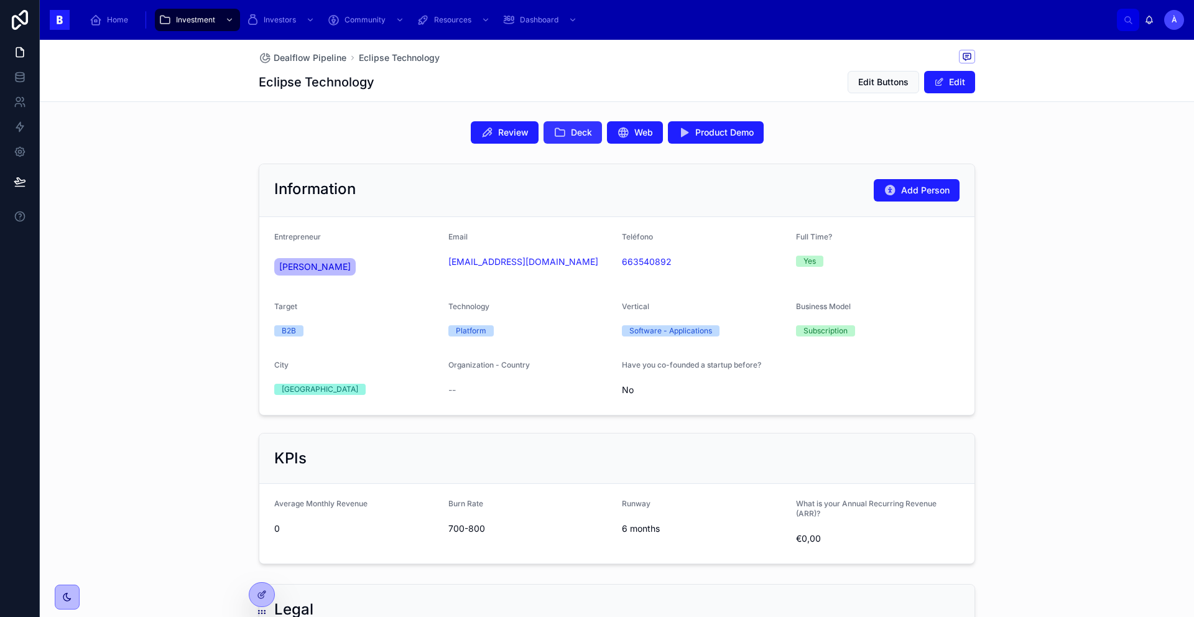
click at [576, 132] on span "Deck" at bounding box center [581, 132] width 21 height 12
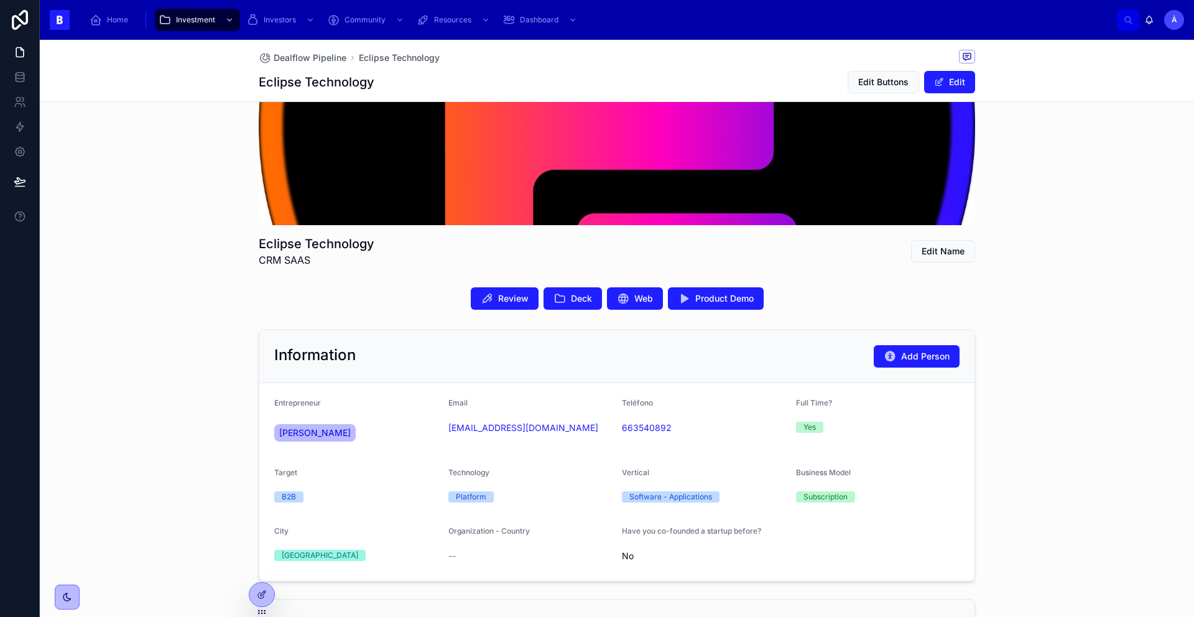
scroll to position [0, 0]
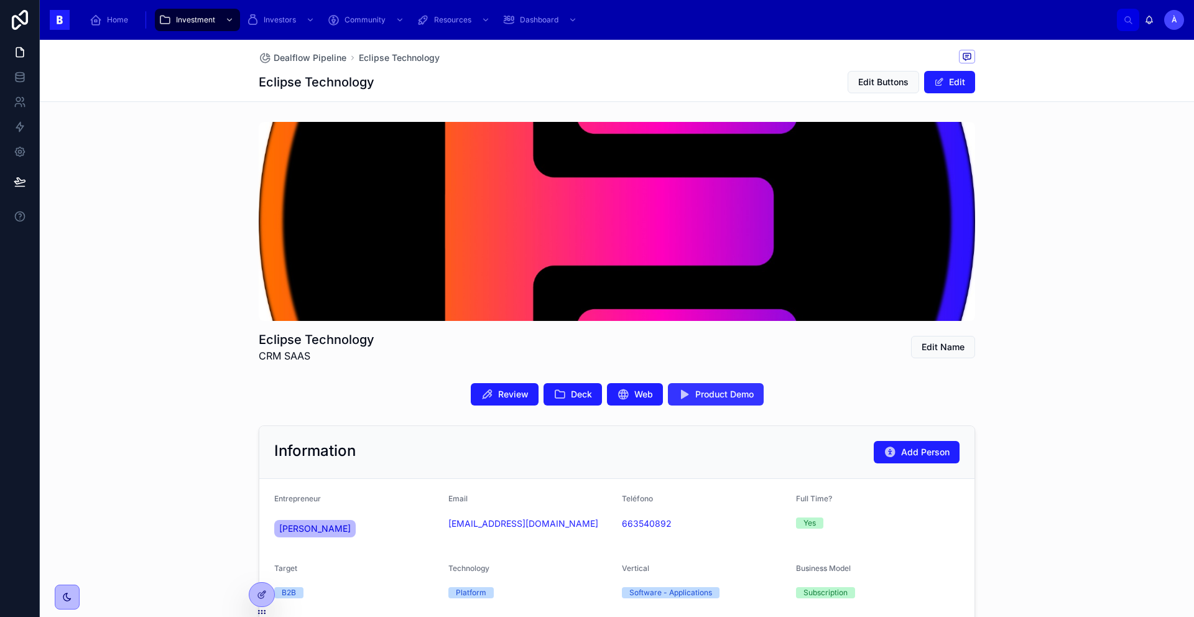
click at [712, 400] on span "Product Demo" at bounding box center [724, 394] width 58 height 12
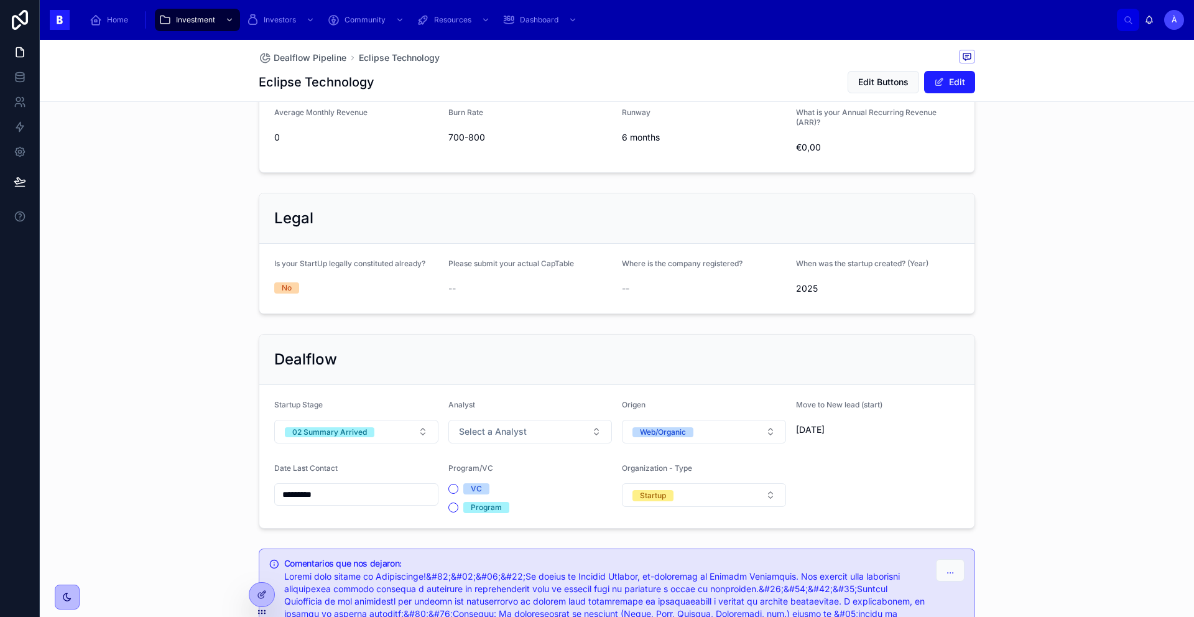
scroll to position [788, 0]
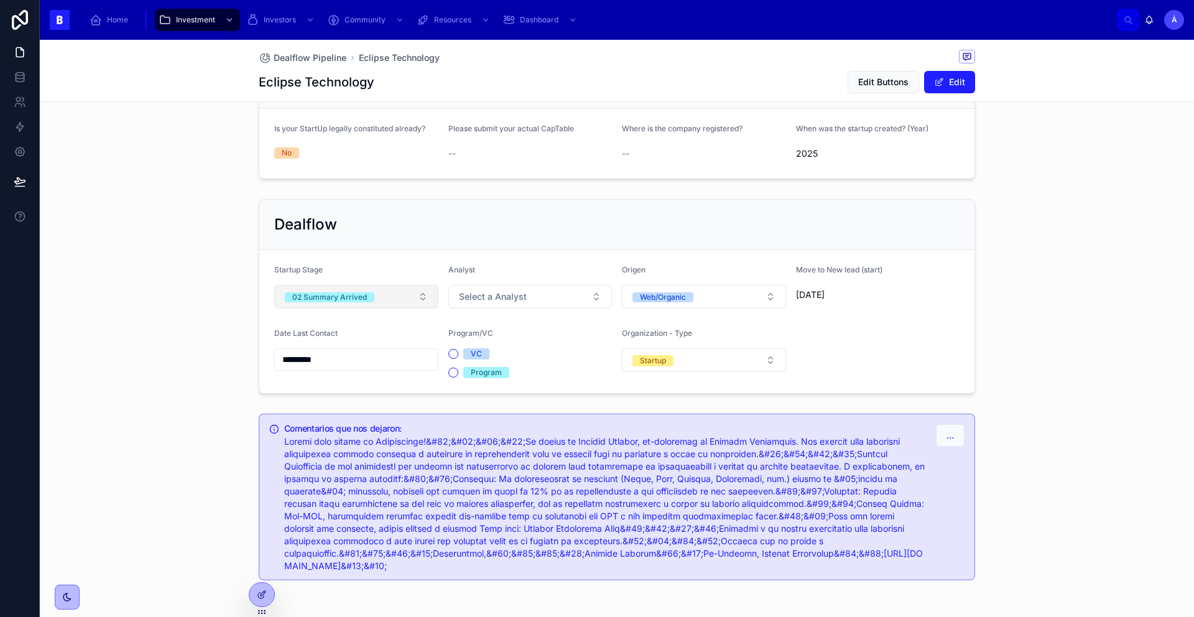
click at [342, 300] on div "02 Summary Arrived" at bounding box center [329, 297] width 75 height 10
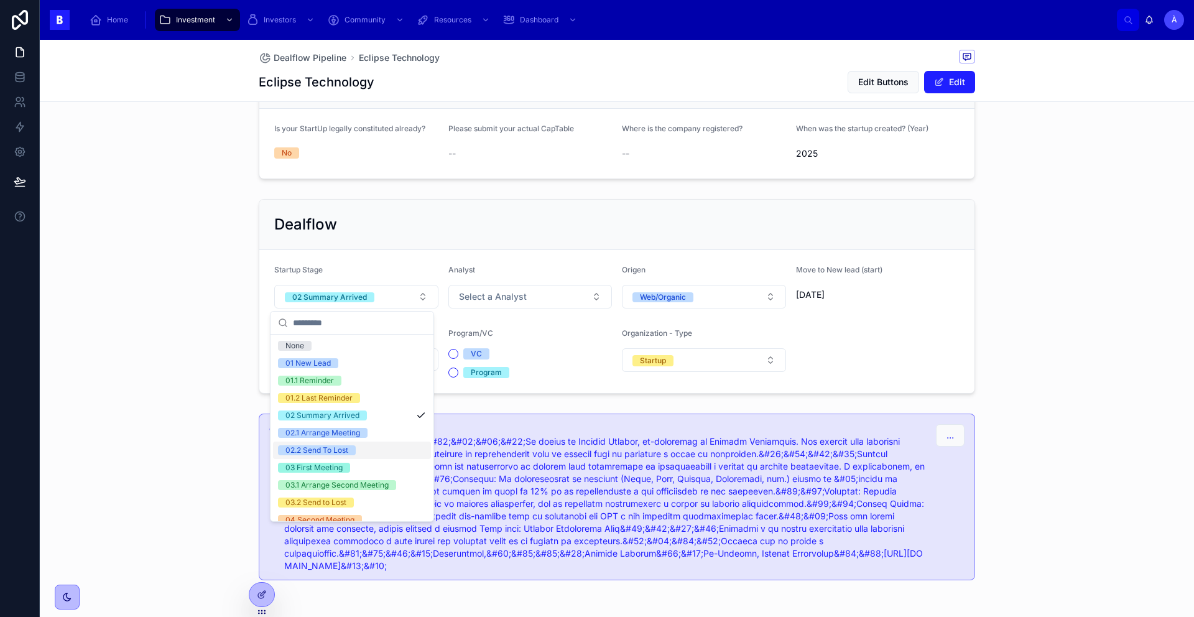
click at [338, 450] on div "02.2 Send To Lost" at bounding box center [316, 450] width 63 height 10
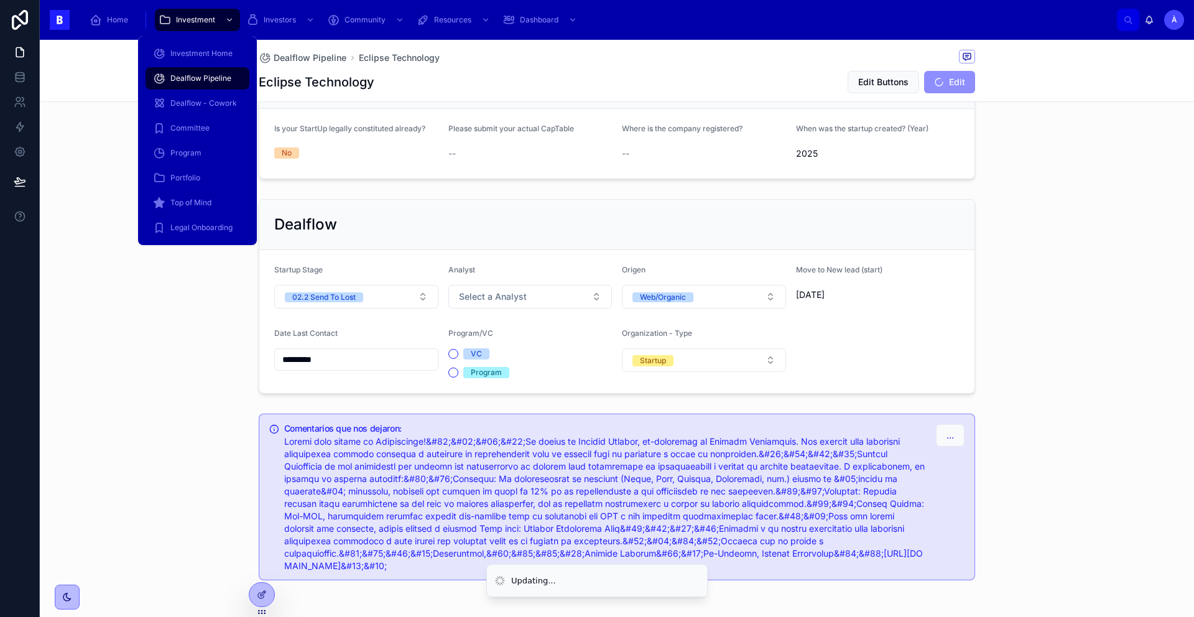
click at [199, 74] on span "Dealflow Pipeline" at bounding box center [200, 78] width 61 height 10
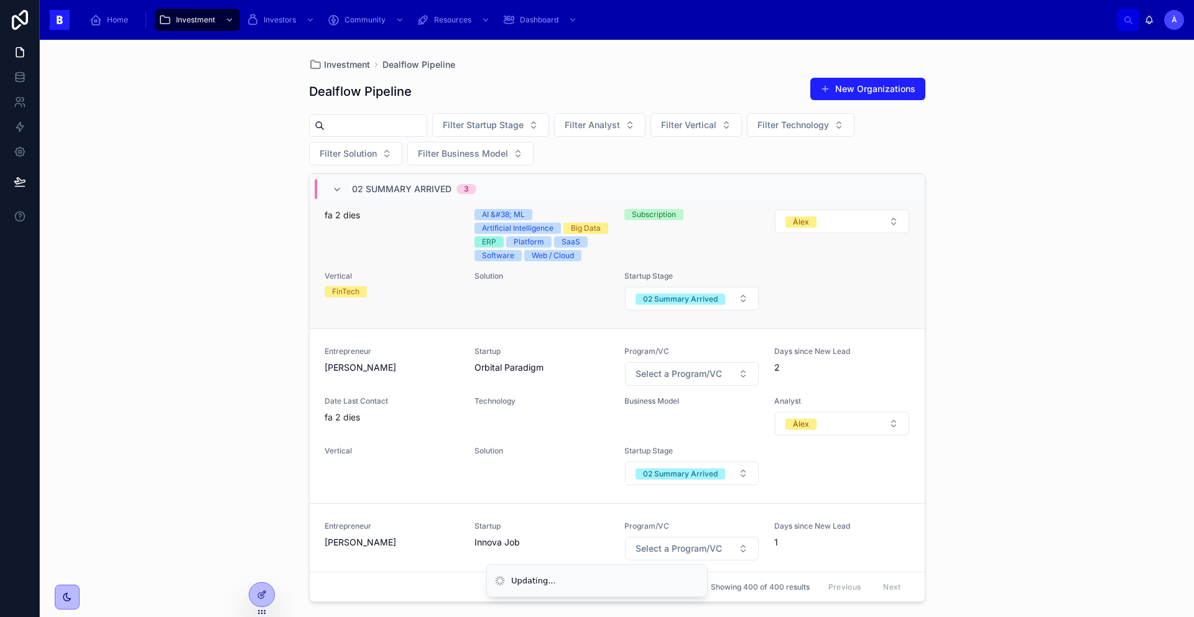
scroll to position [115, 0]
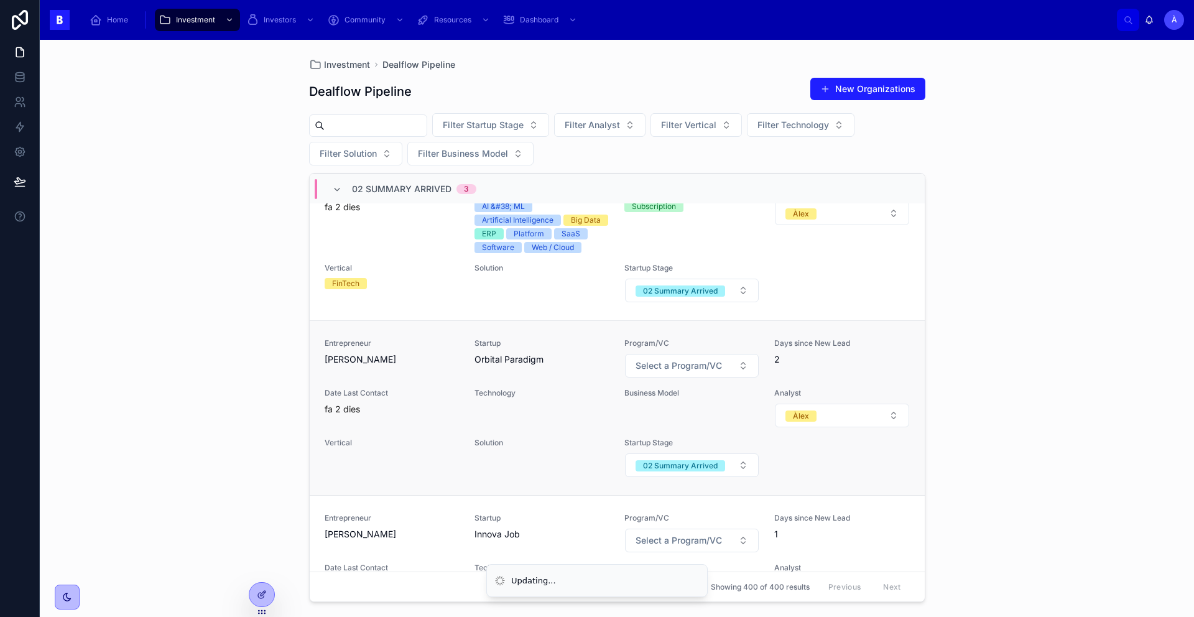
click at [448, 378] on div "Entrepreneur [PERSON_NAME]" at bounding box center [392, 358] width 135 height 40
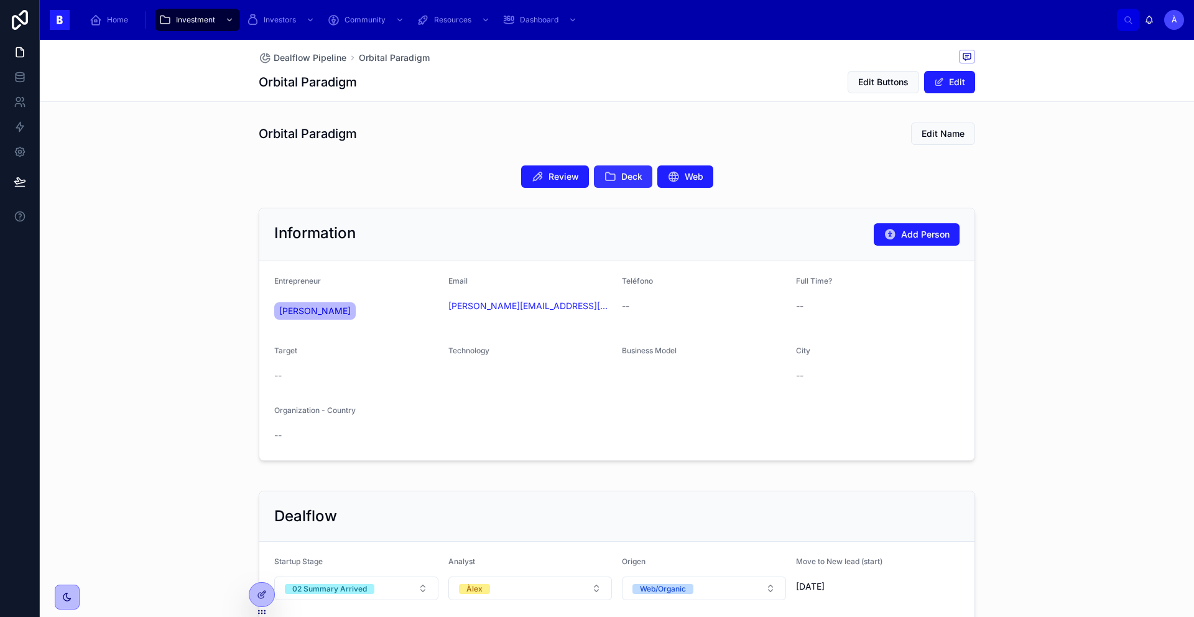
click at [606, 172] on icon at bounding box center [610, 176] width 12 height 12
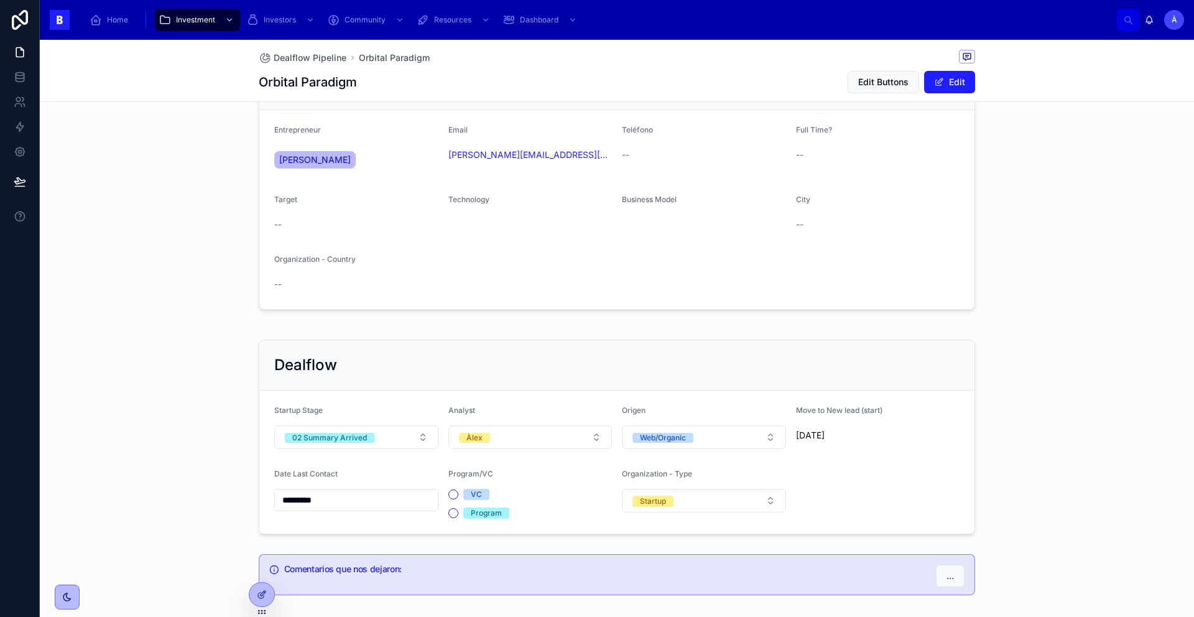
scroll to position [214, 0]
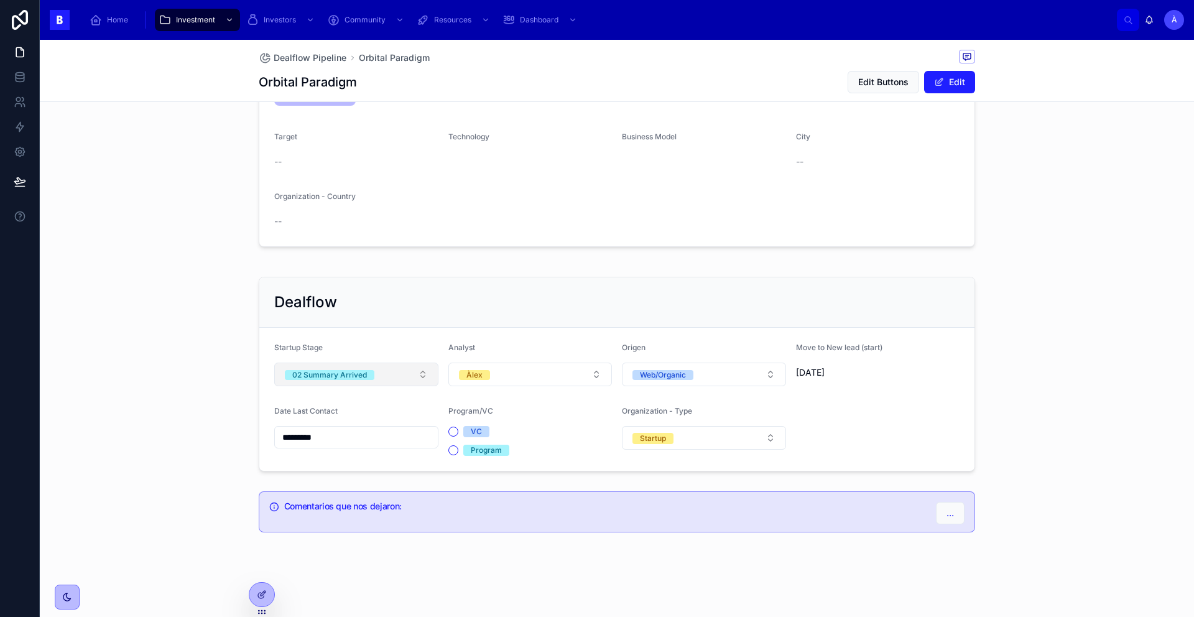
click at [320, 365] on button "02 Summary Arrived" at bounding box center [356, 375] width 164 height 24
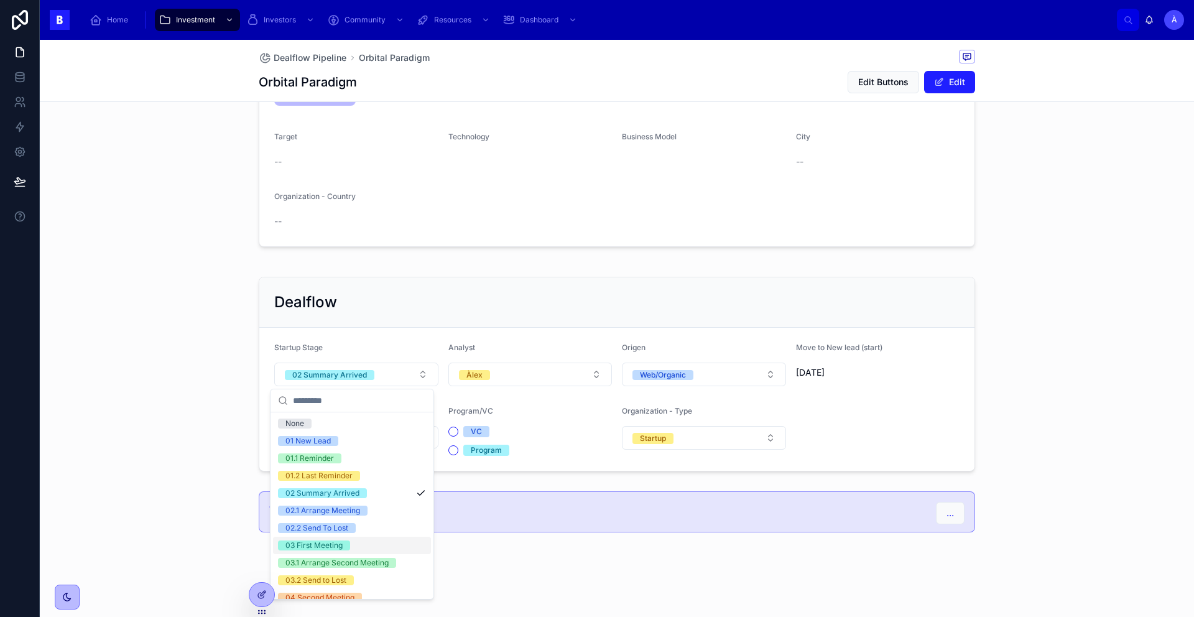
click at [339, 537] on div "03 First Meeting" at bounding box center [352, 545] width 158 height 17
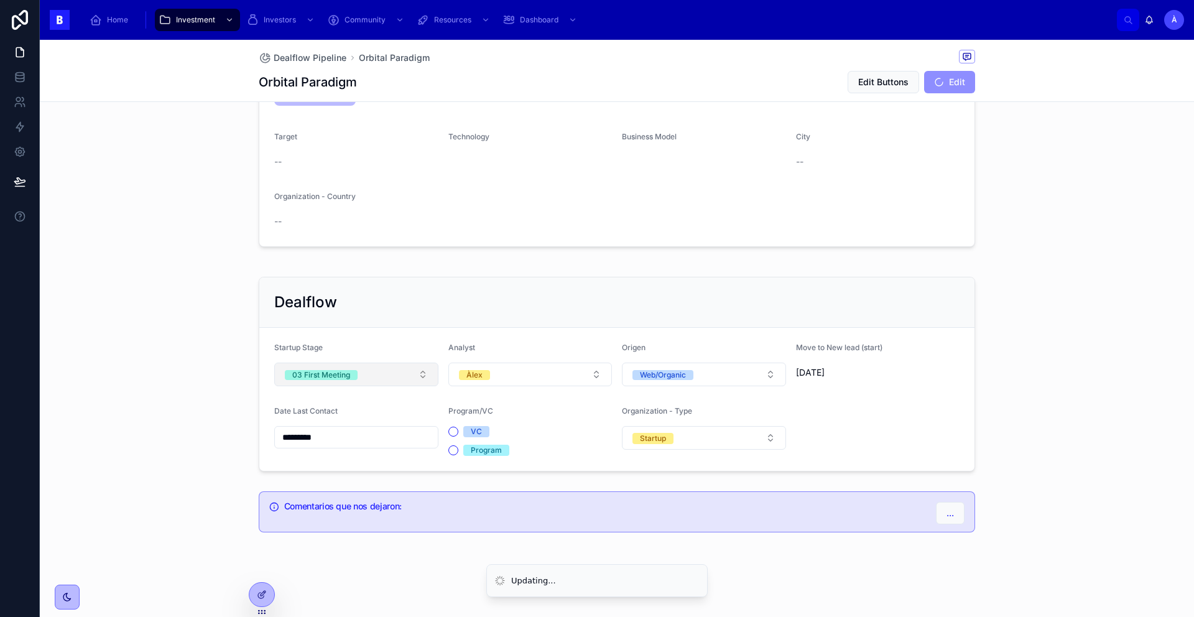
click at [343, 371] on div "03 First Meeting" at bounding box center [321, 375] width 58 height 10
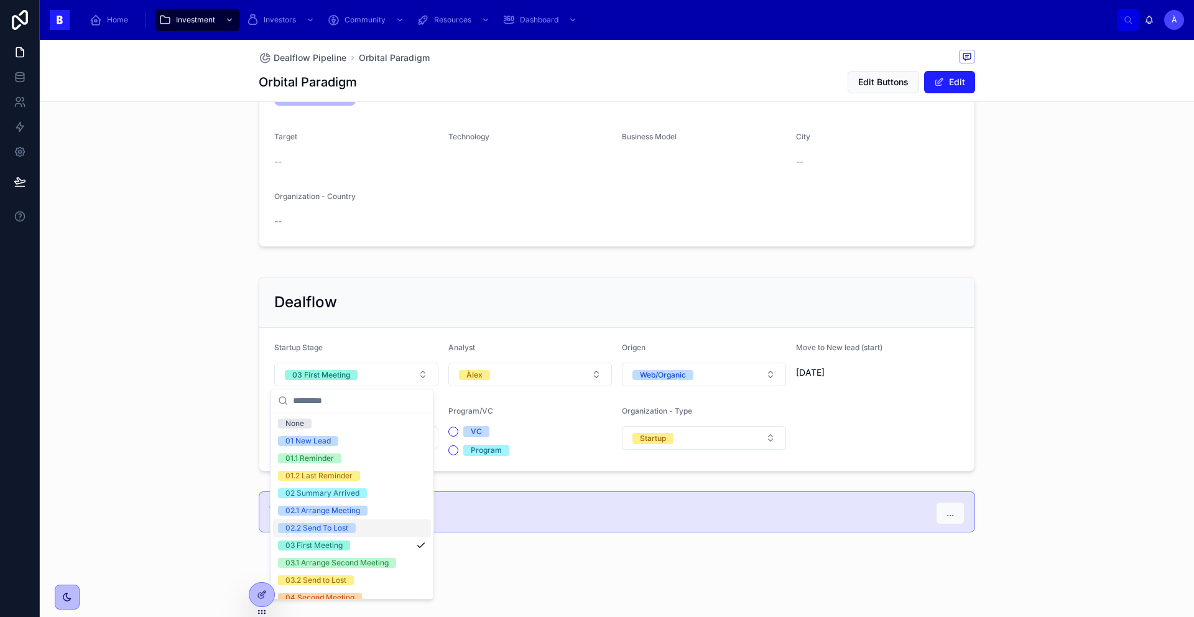
click at [345, 519] on div "02.2 Send To Lost" at bounding box center [352, 527] width 158 height 17
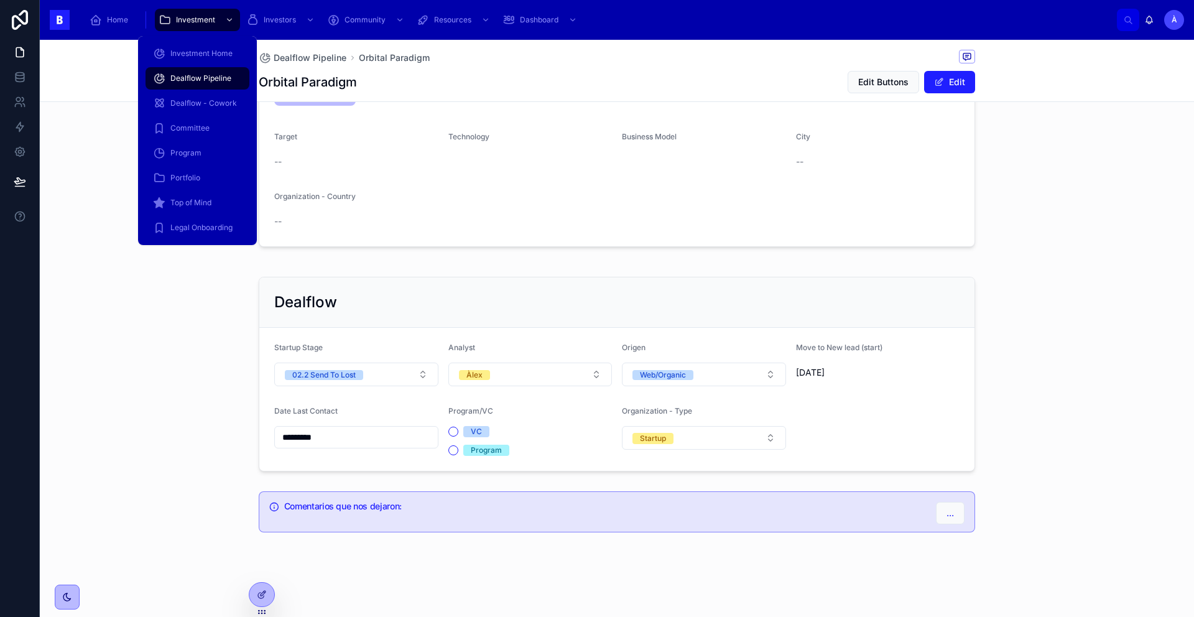
click at [180, 80] on span "Dealflow Pipeline" at bounding box center [200, 78] width 61 height 10
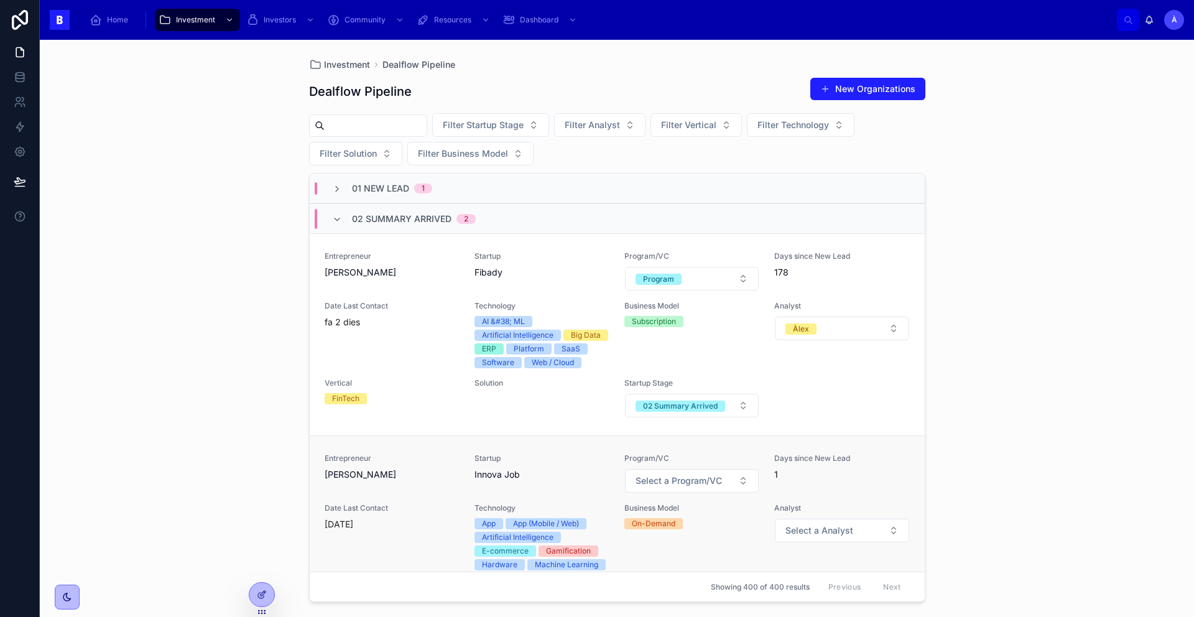
click at [451, 481] on span "[PERSON_NAME]" at bounding box center [392, 474] width 135 height 12
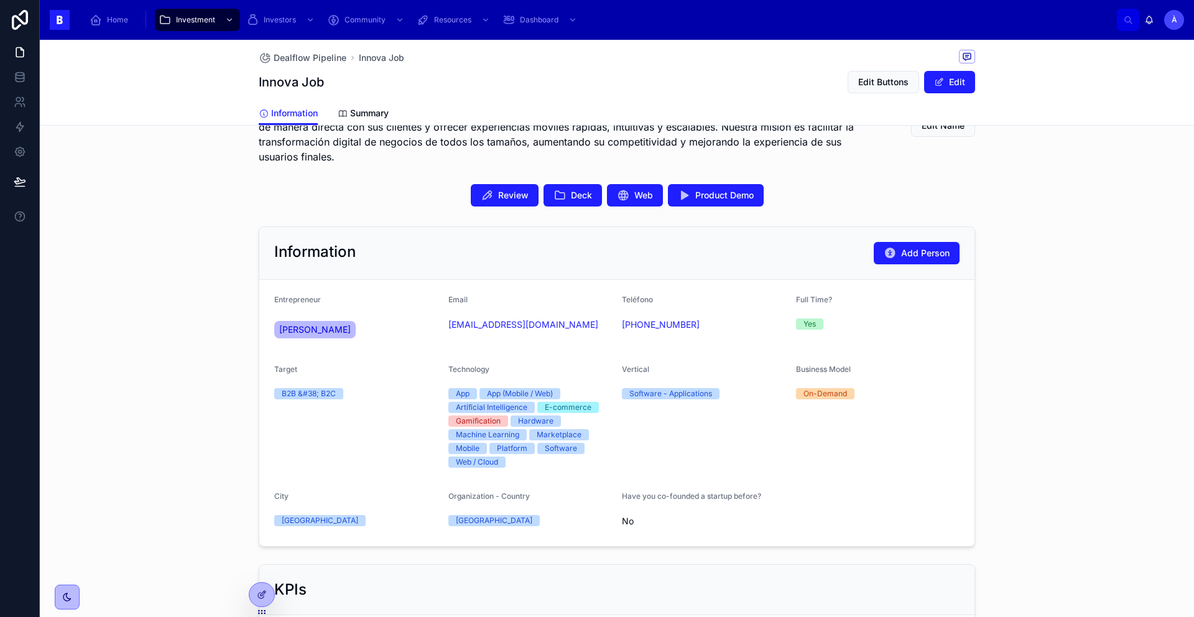
scroll to position [184, 0]
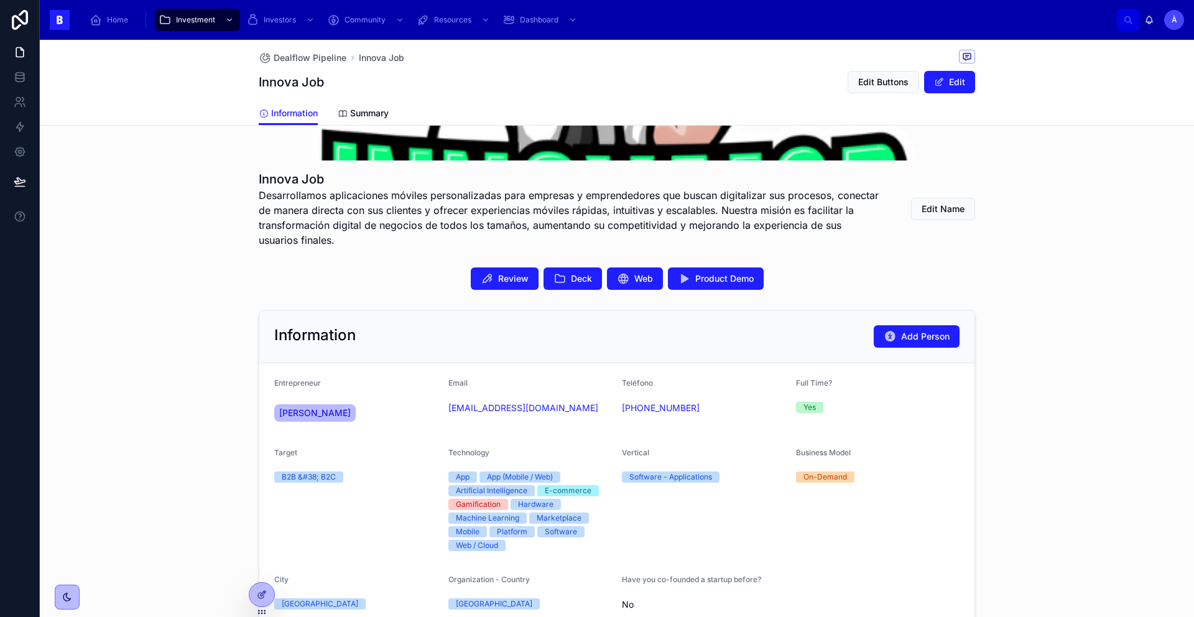
click at [332, 119] on div "Information Summary" at bounding box center [617, 113] width 716 height 24
click at [379, 115] on span "Summary" at bounding box center [369, 113] width 39 height 12
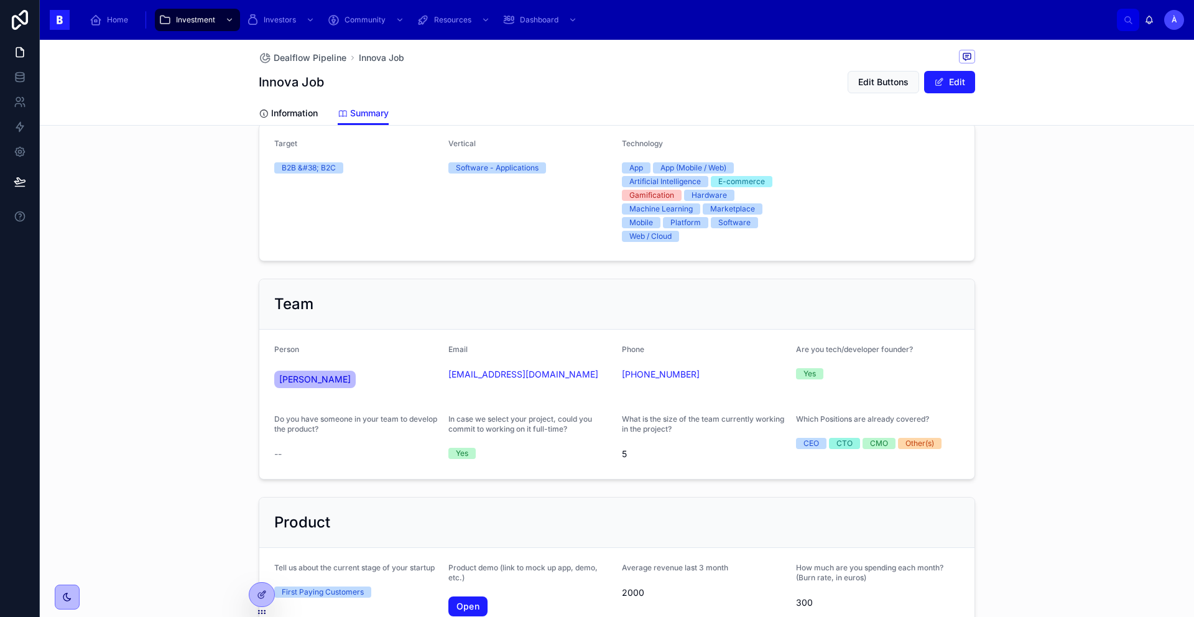
scroll to position [406, 0]
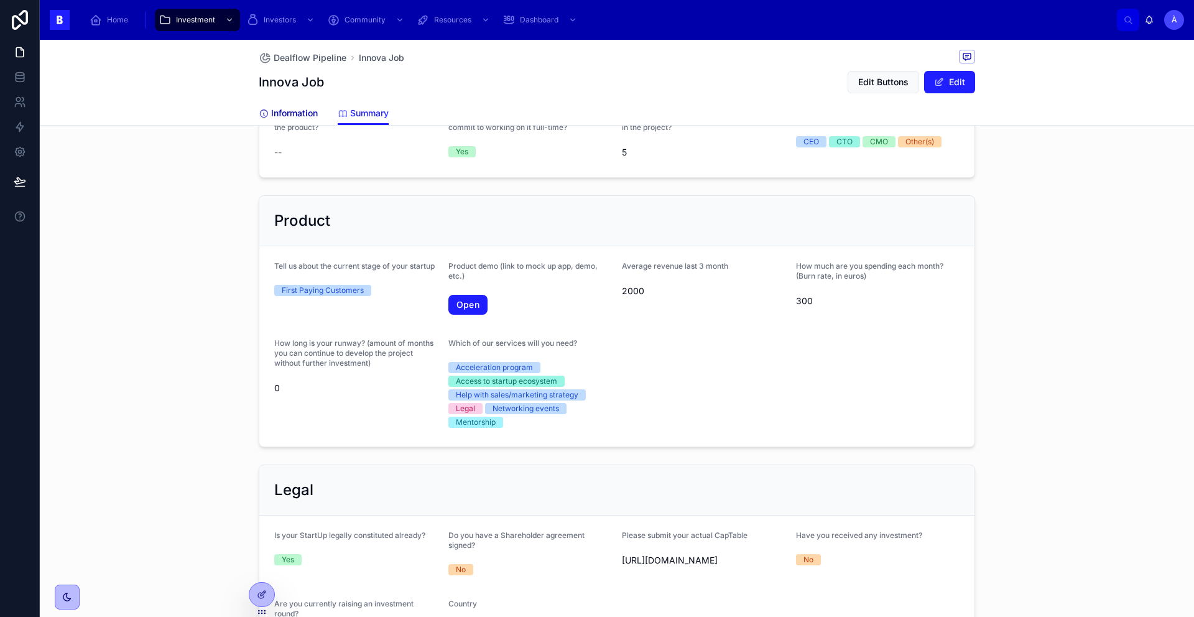
click at [273, 112] on span "Information" at bounding box center [294, 113] width 47 height 12
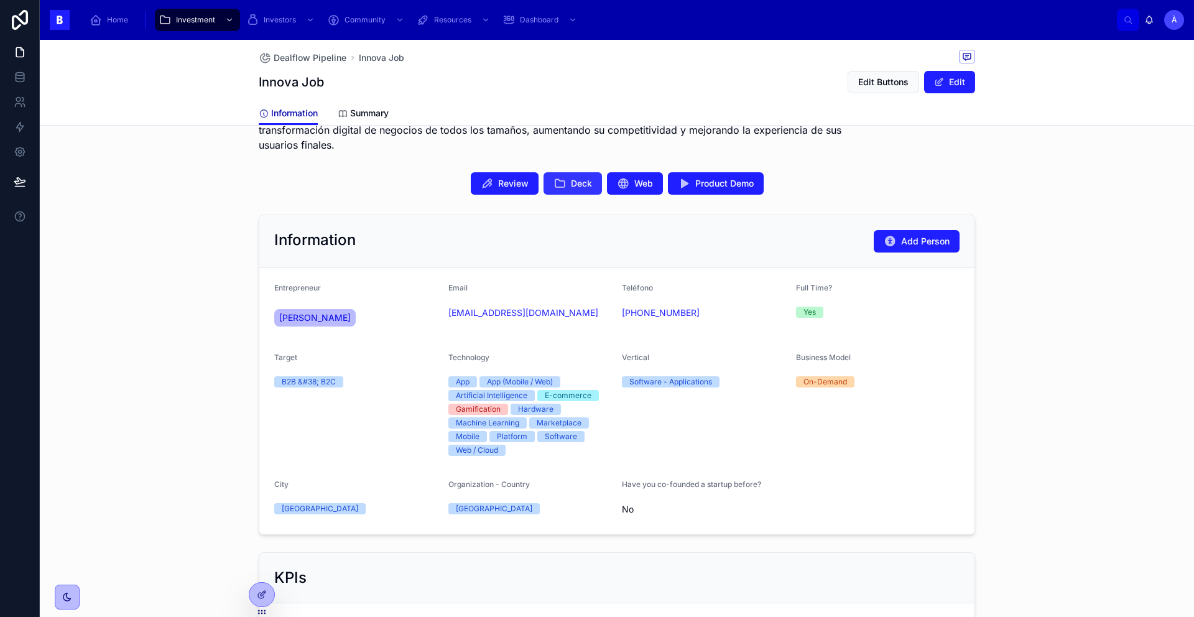
scroll to position [185, 0]
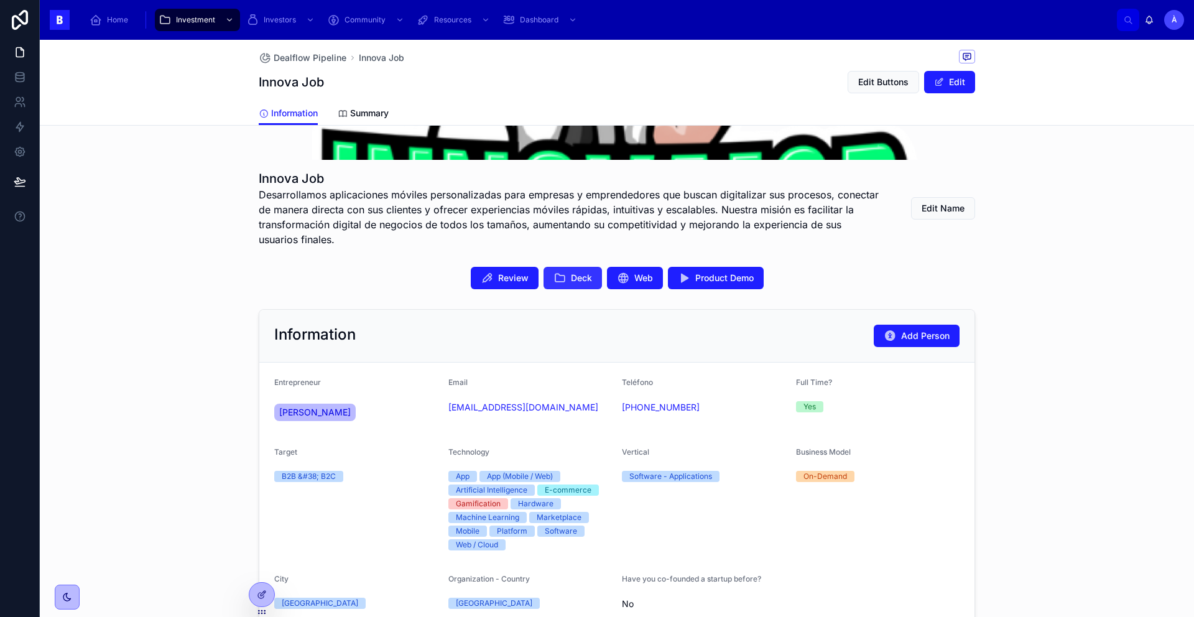
click at [563, 279] on button "Deck" at bounding box center [572, 278] width 58 height 22
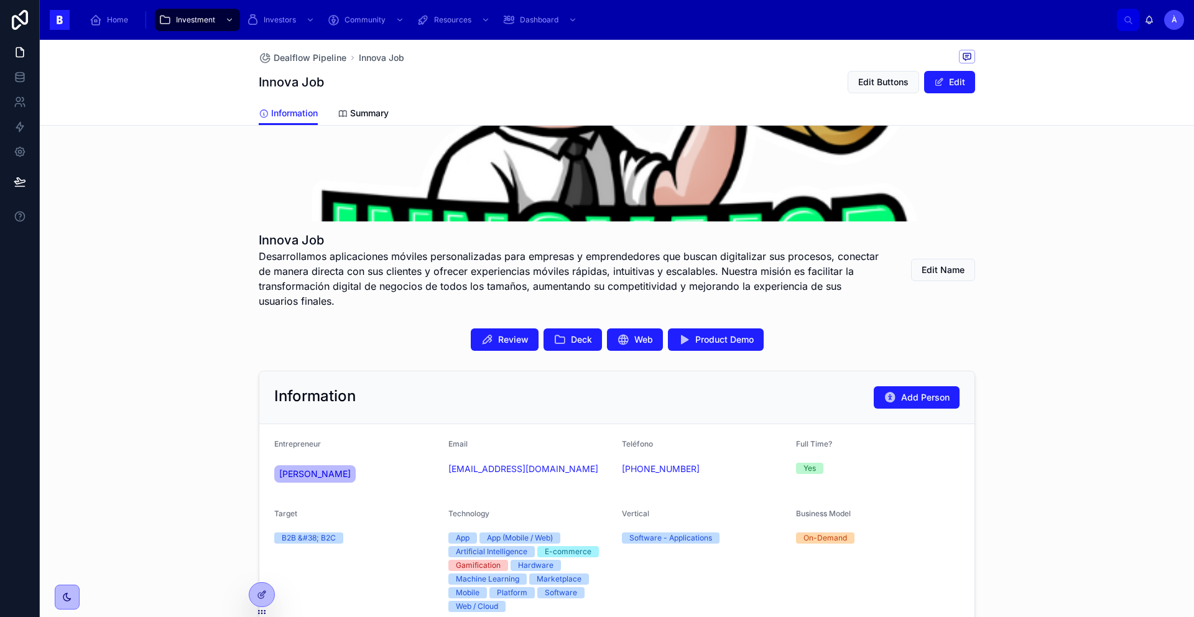
scroll to position [67, 0]
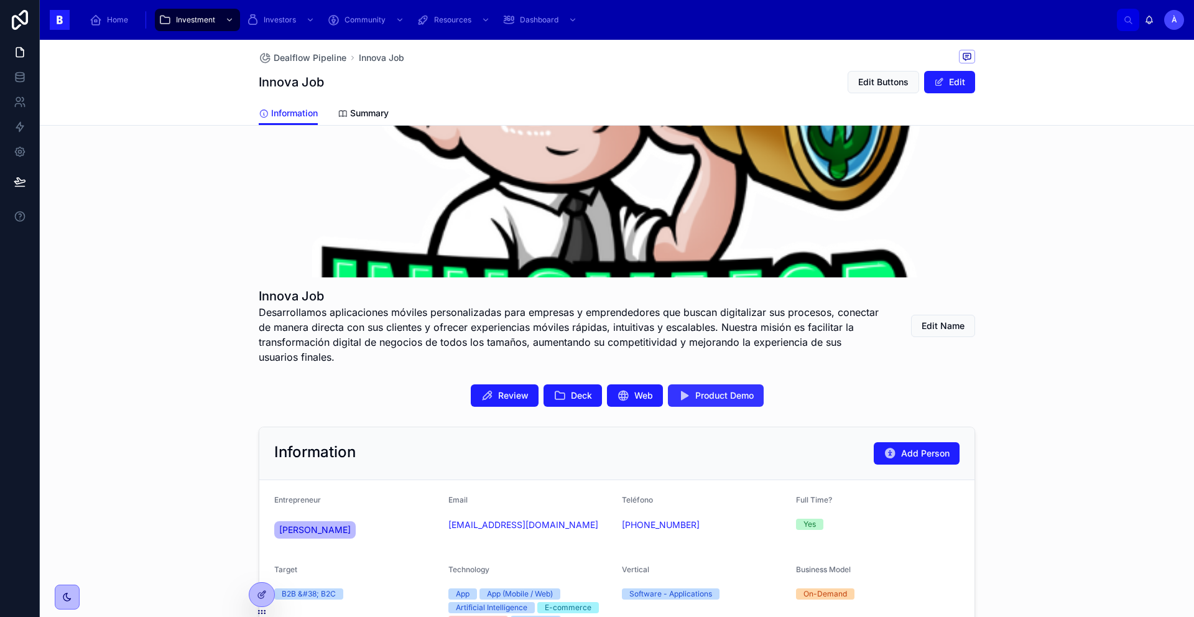
click at [727, 390] on span "Product Demo" at bounding box center [724, 395] width 58 height 12
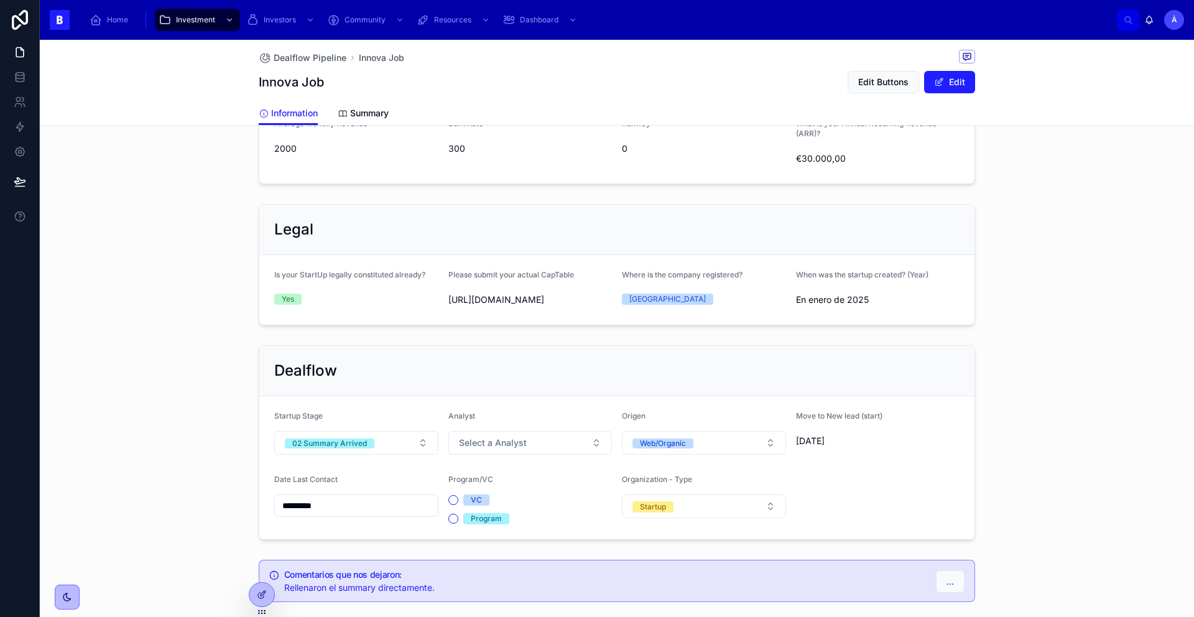
scroll to position [873, 0]
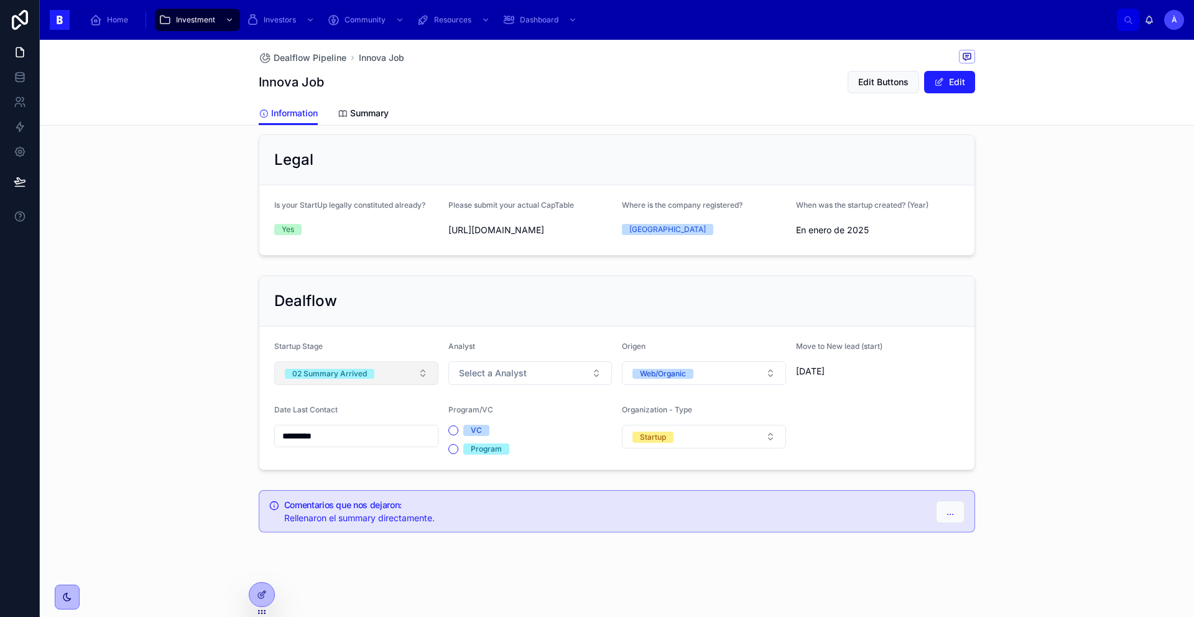
click at [341, 377] on div "02 Summary Arrived" at bounding box center [329, 374] width 75 height 10
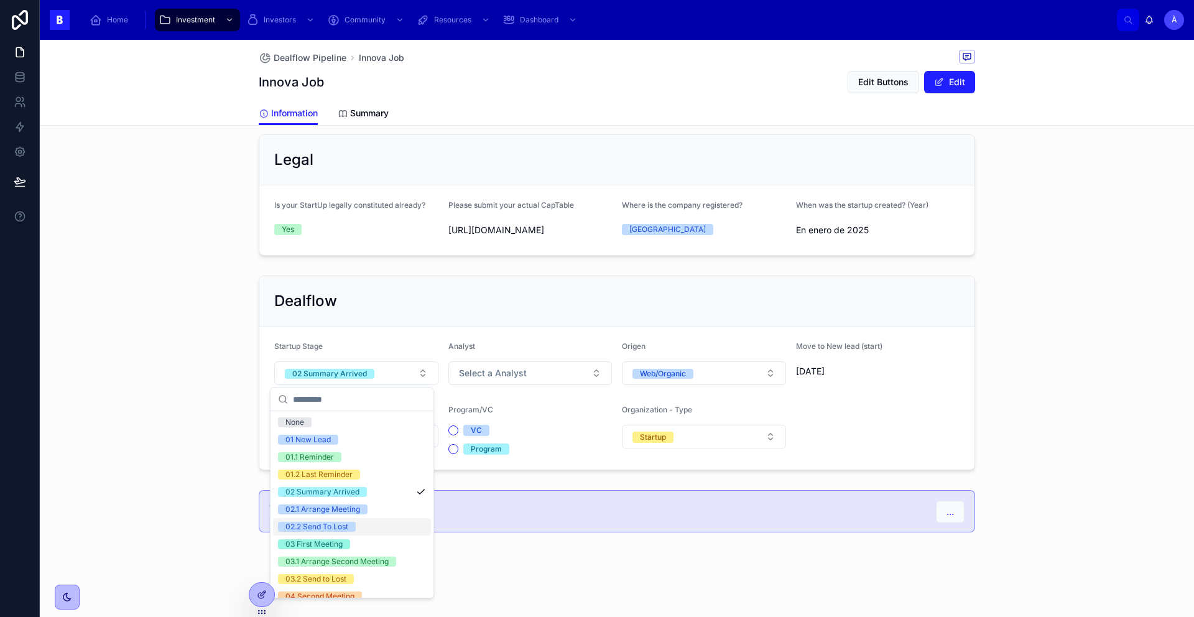
click at [328, 520] on div "02.2 Send To Lost" at bounding box center [352, 526] width 158 height 17
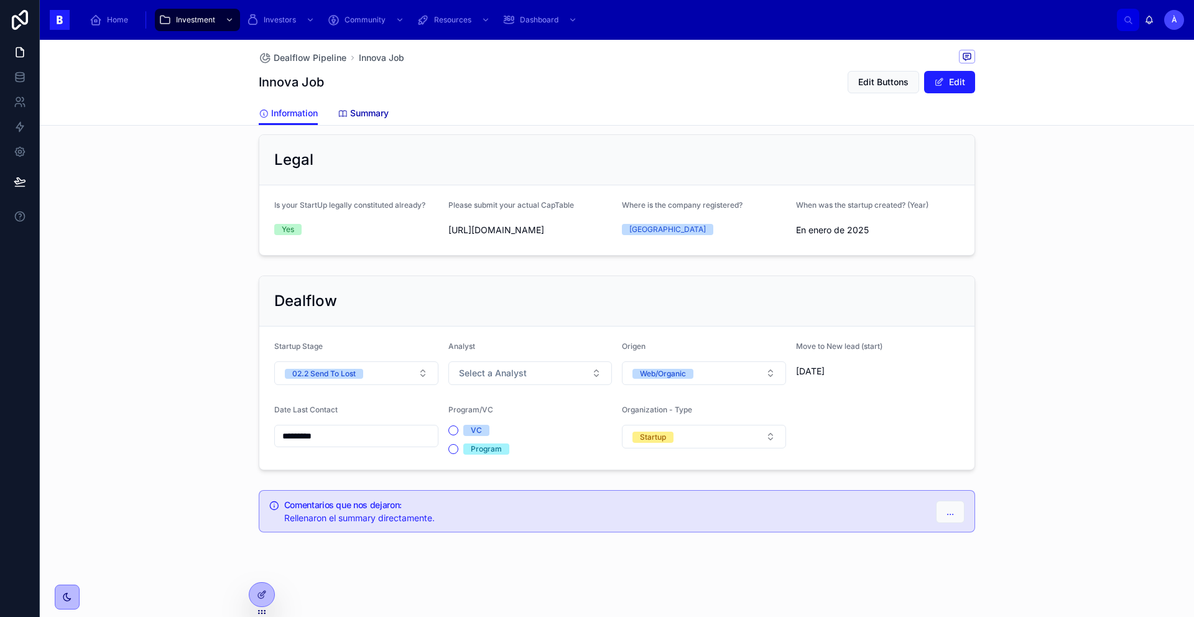
drag, startPoint x: 372, startPoint y: 114, endPoint x: 374, endPoint y: 121, distance: 6.3
click at [372, 114] on span "Summary" at bounding box center [369, 113] width 39 height 12
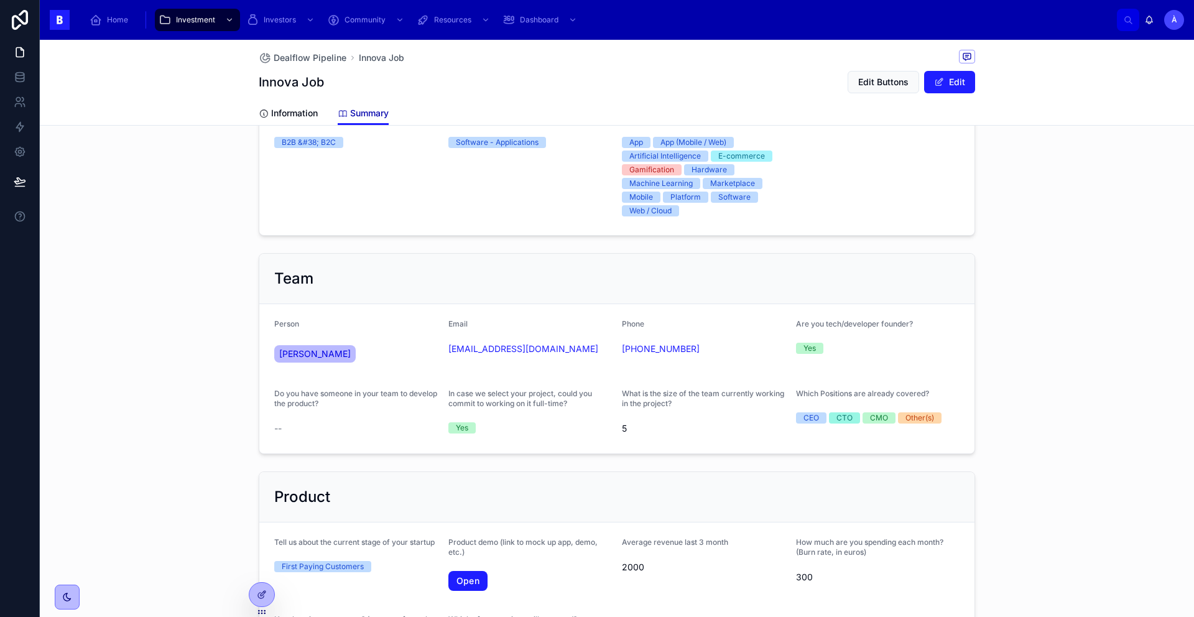
scroll to position [251, 0]
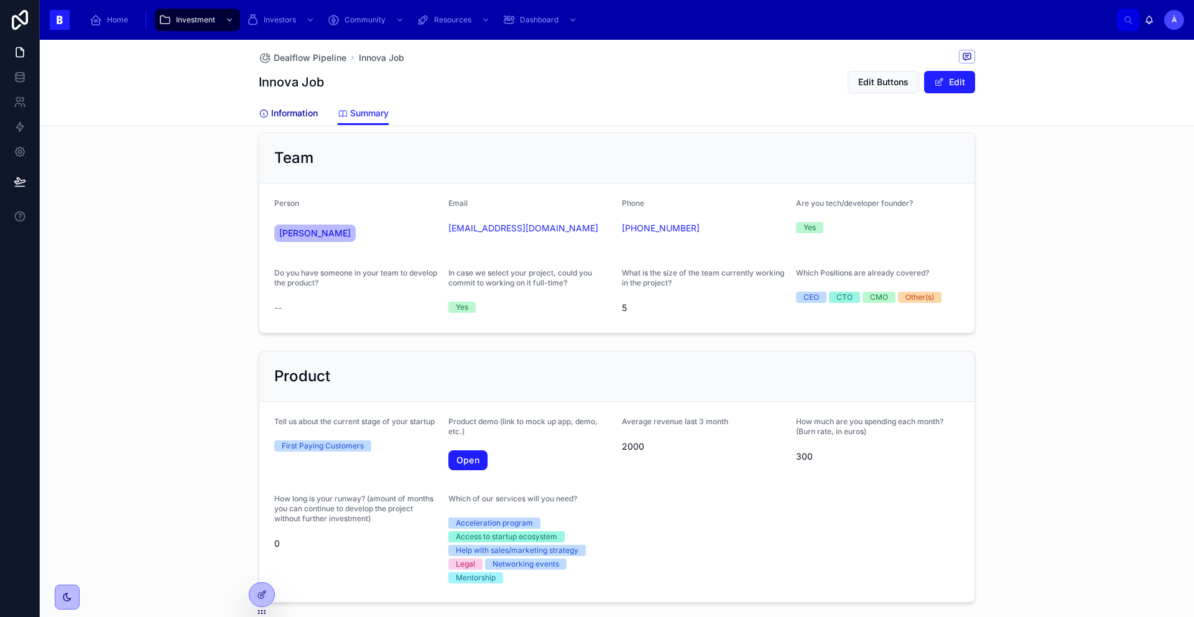
click at [300, 116] on span "Information" at bounding box center [294, 113] width 47 height 12
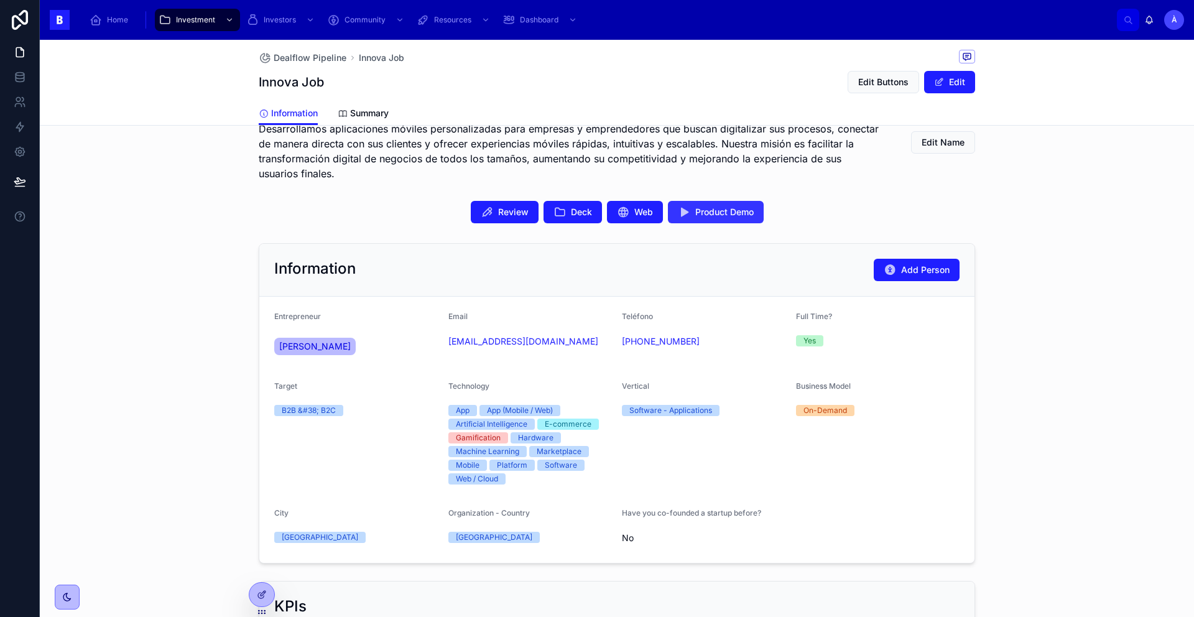
click at [722, 216] on span "Product Demo" at bounding box center [724, 212] width 58 height 12
click at [565, 198] on div "Review Deck Web Product Demo" at bounding box center [617, 212] width 1154 height 32
click at [563, 203] on button "Deck" at bounding box center [572, 212] width 58 height 22
click at [325, 109] on div "Information Summary" at bounding box center [617, 113] width 716 height 24
click at [384, 120] on link "Summary" at bounding box center [363, 114] width 51 height 25
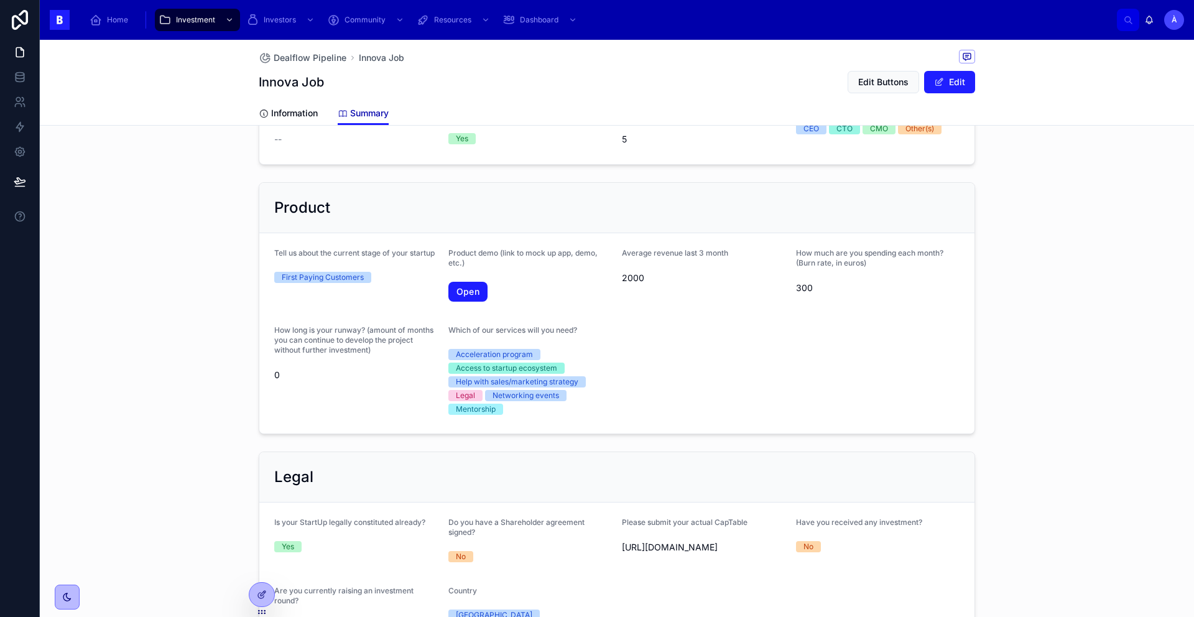
scroll to position [527, 0]
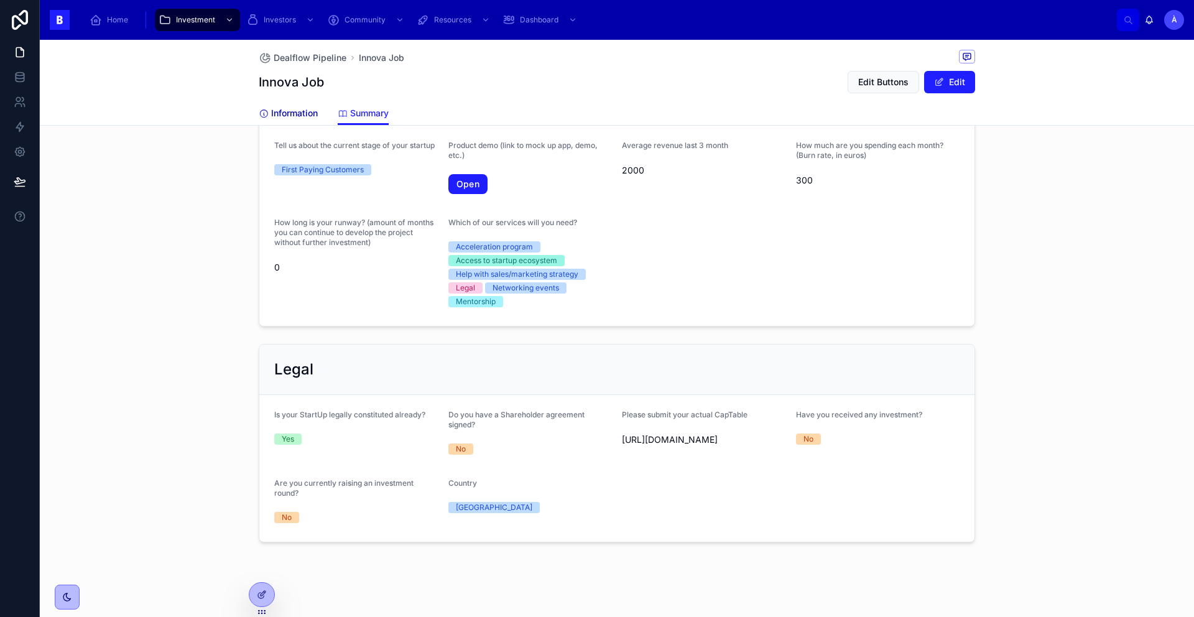
click at [293, 117] on span "Information" at bounding box center [294, 113] width 47 height 12
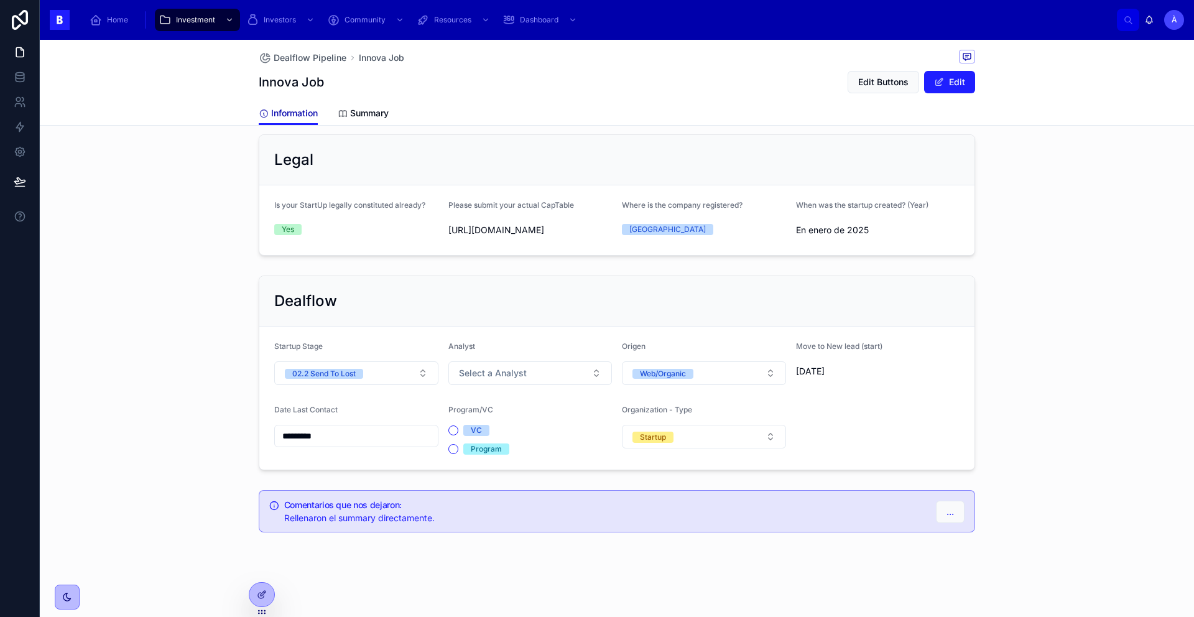
scroll to position [873, 0]
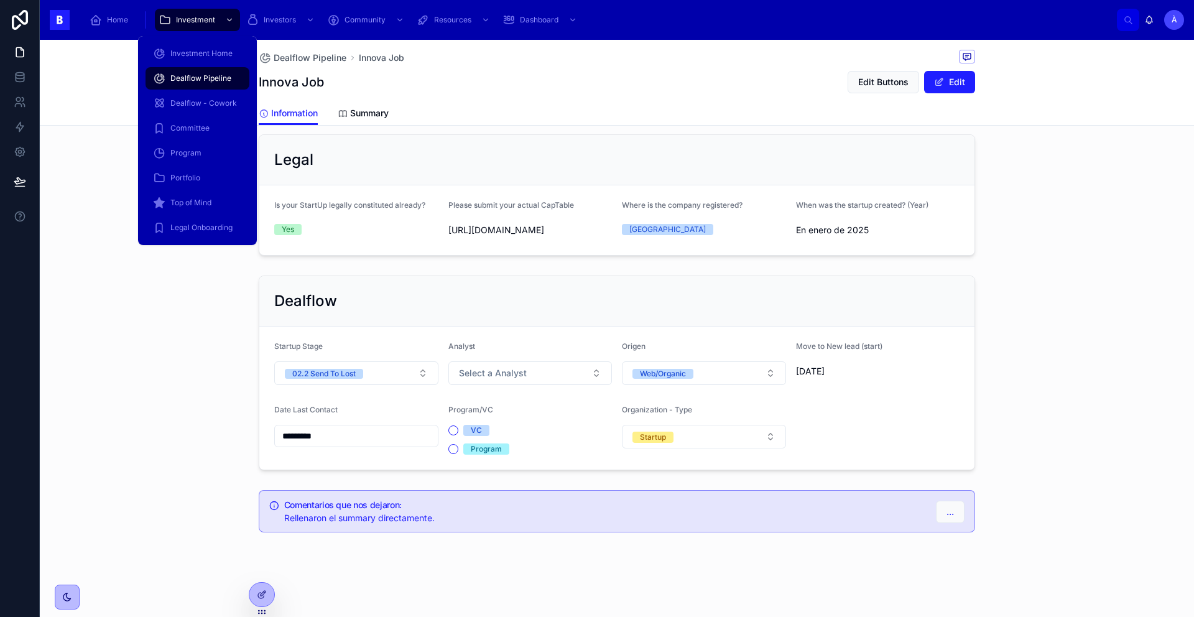
click at [188, 80] on span "Dealflow Pipeline" at bounding box center [200, 78] width 61 height 10
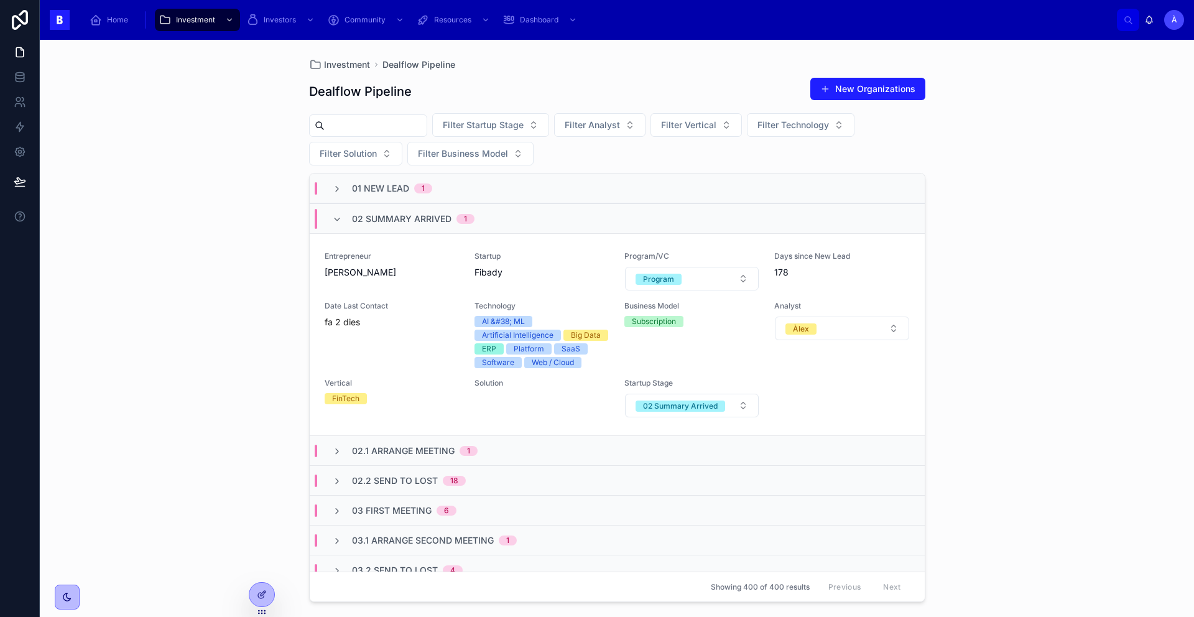
click at [417, 216] on span "02 Summary Arrived" at bounding box center [401, 219] width 99 height 12
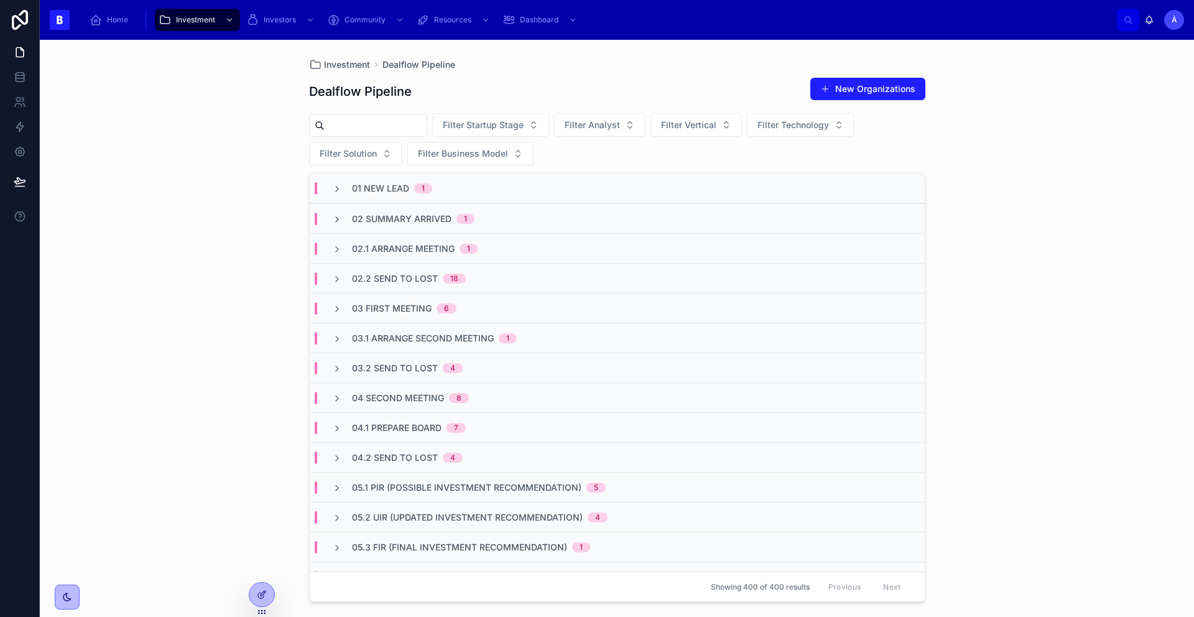
click at [446, 217] on span "02 Summary Arrived" at bounding box center [401, 219] width 99 height 12
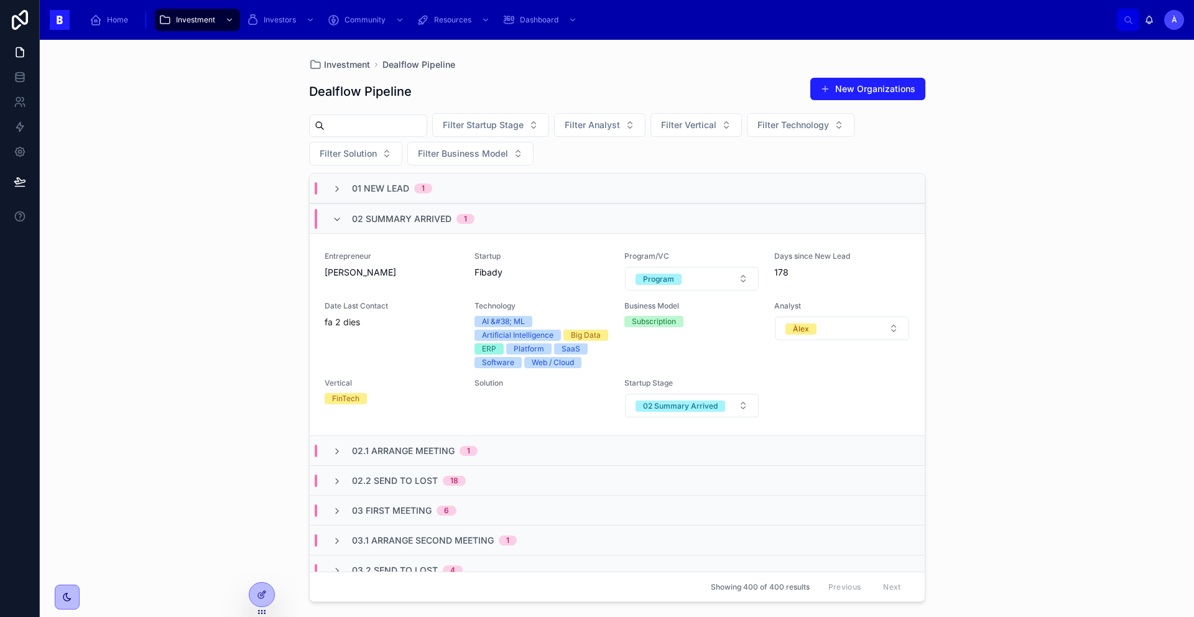
click at [445, 218] on span "02 Summary Arrived" at bounding box center [401, 219] width 99 height 12
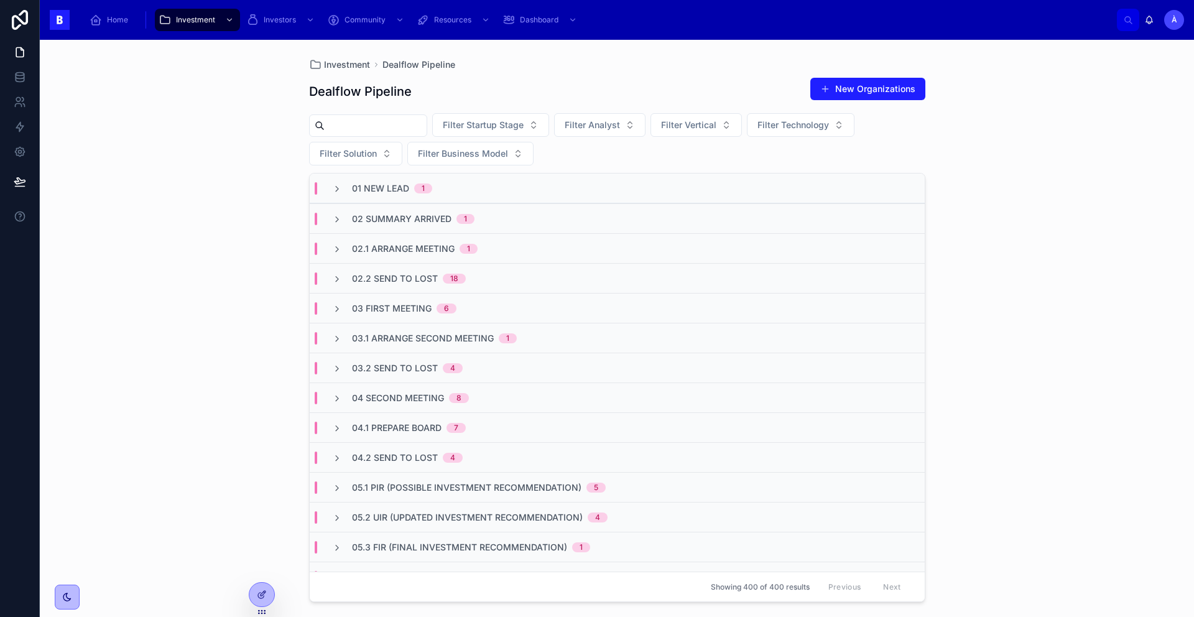
click at [430, 246] on span "02.1 Arrange Meeting" at bounding box center [403, 248] width 103 height 12
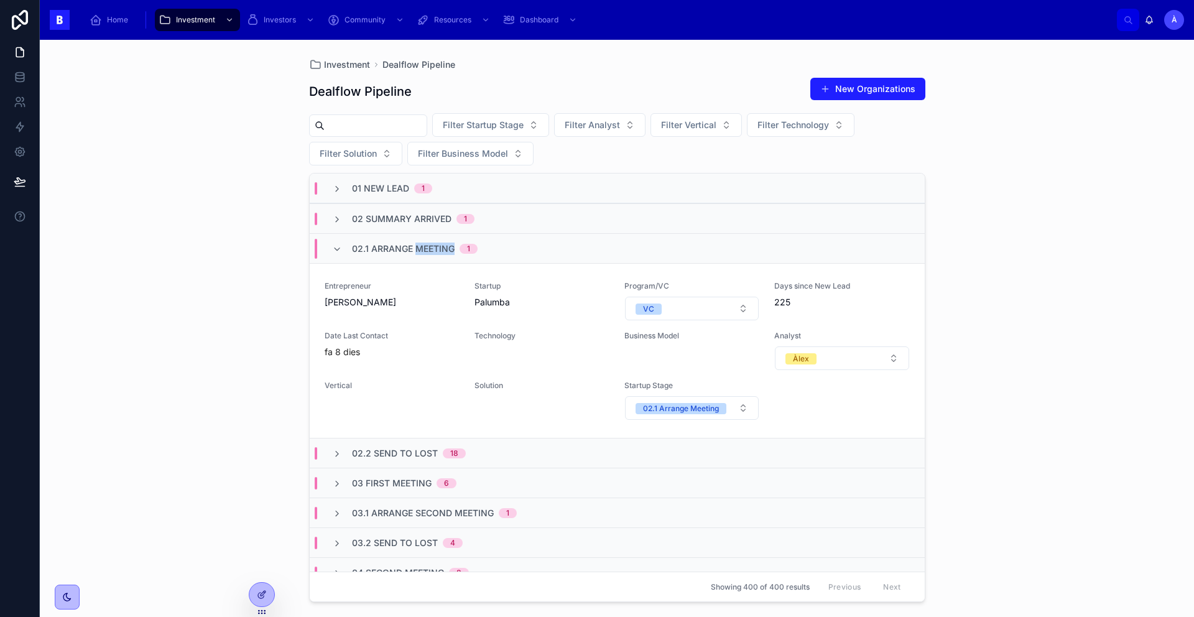
click at [430, 246] on span "02.1 Arrange Meeting" at bounding box center [403, 248] width 103 height 12
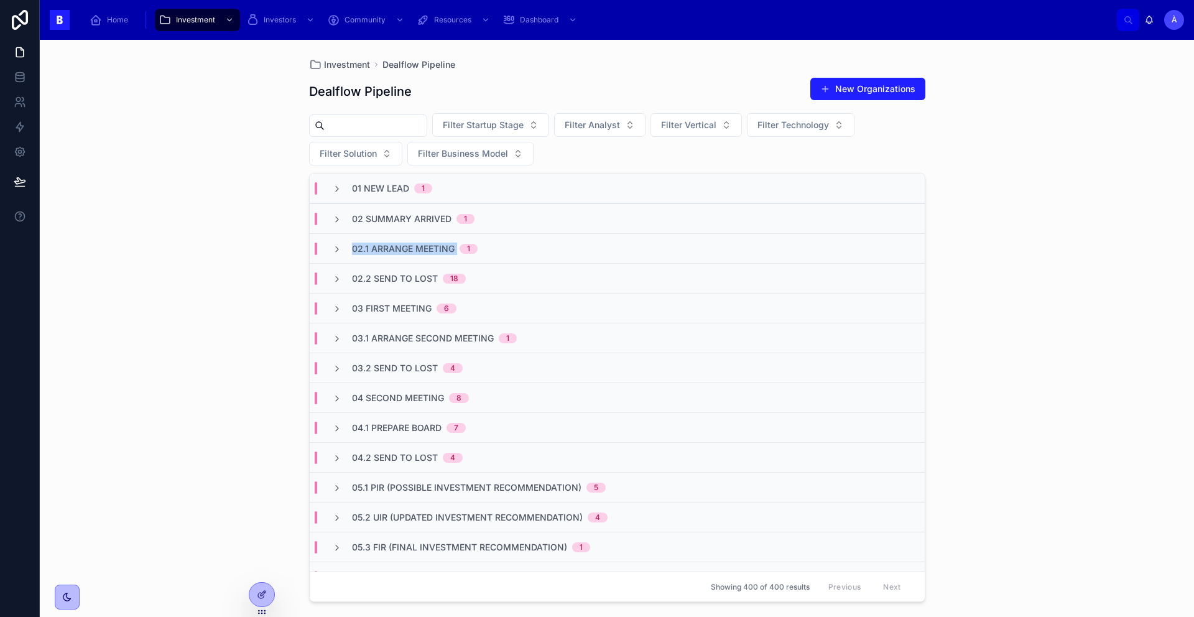
click at [429, 246] on span "02.1 Arrange Meeting" at bounding box center [403, 248] width 103 height 12
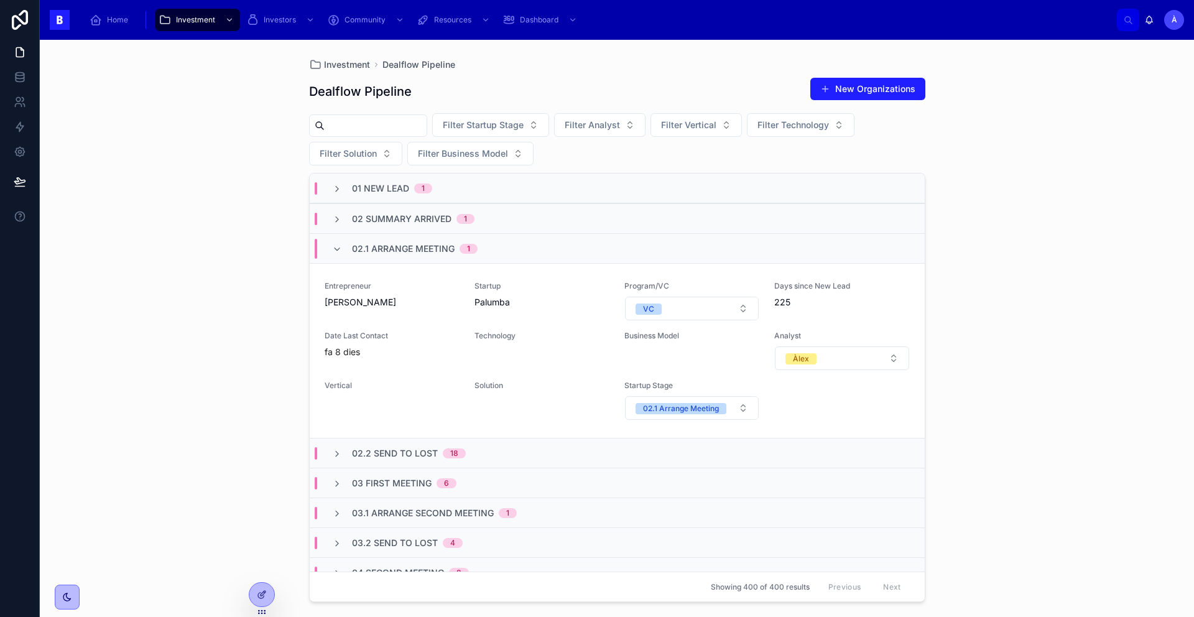
click at [429, 246] on span "02.1 Arrange Meeting" at bounding box center [403, 248] width 103 height 12
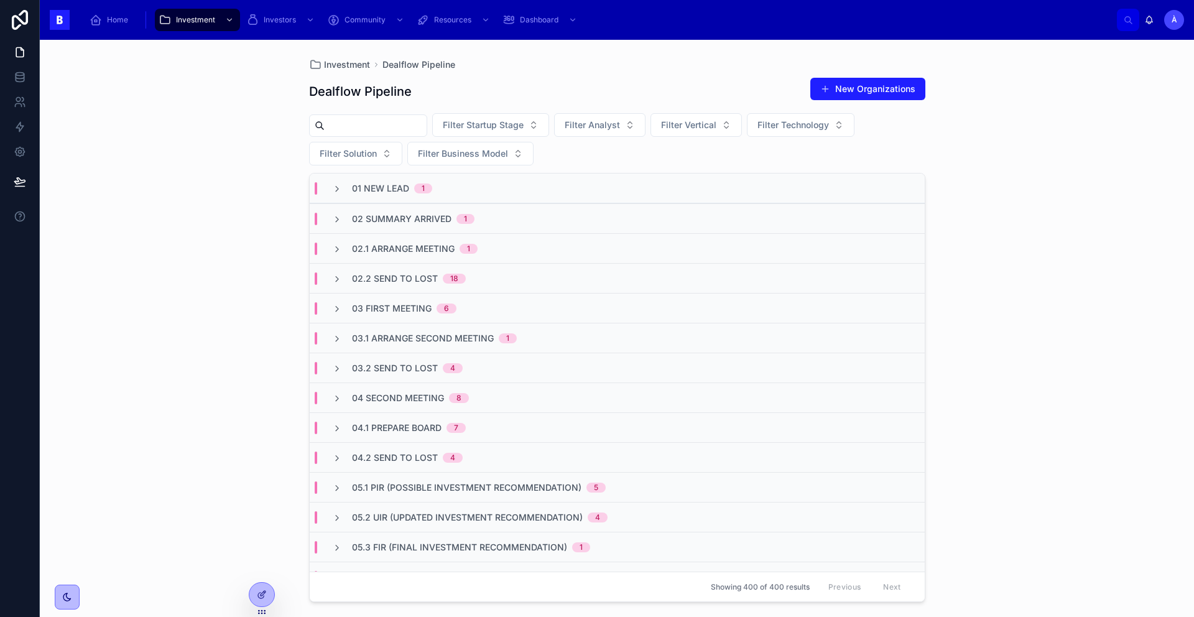
click at [412, 270] on div "02.2 Send To Lost 18" at bounding box center [617, 278] width 615 height 30
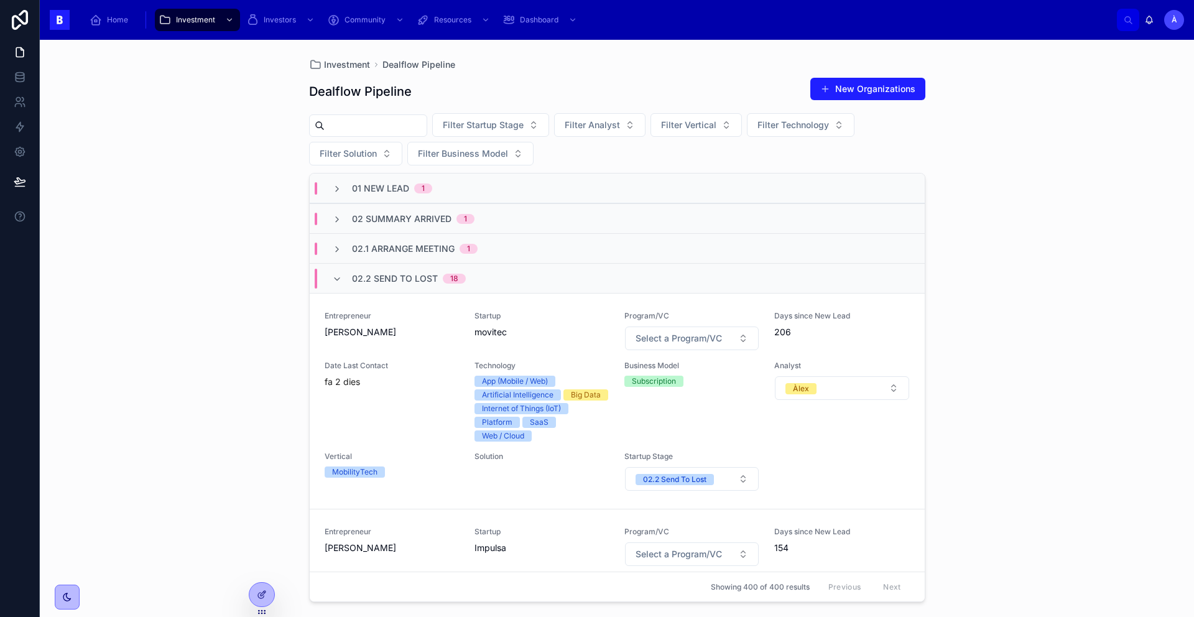
click at [411, 272] on span "02.2 Send To Lost" at bounding box center [395, 278] width 86 height 12
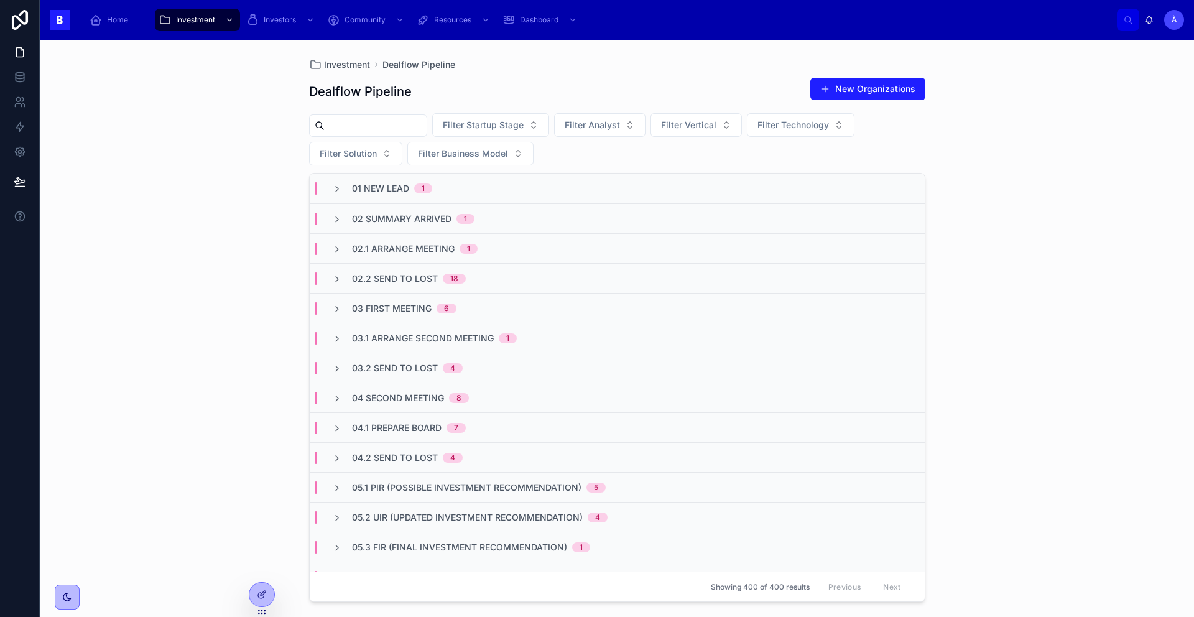
click at [422, 315] on div "03 First Meeting 6" at bounding box center [617, 308] width 615 height 30
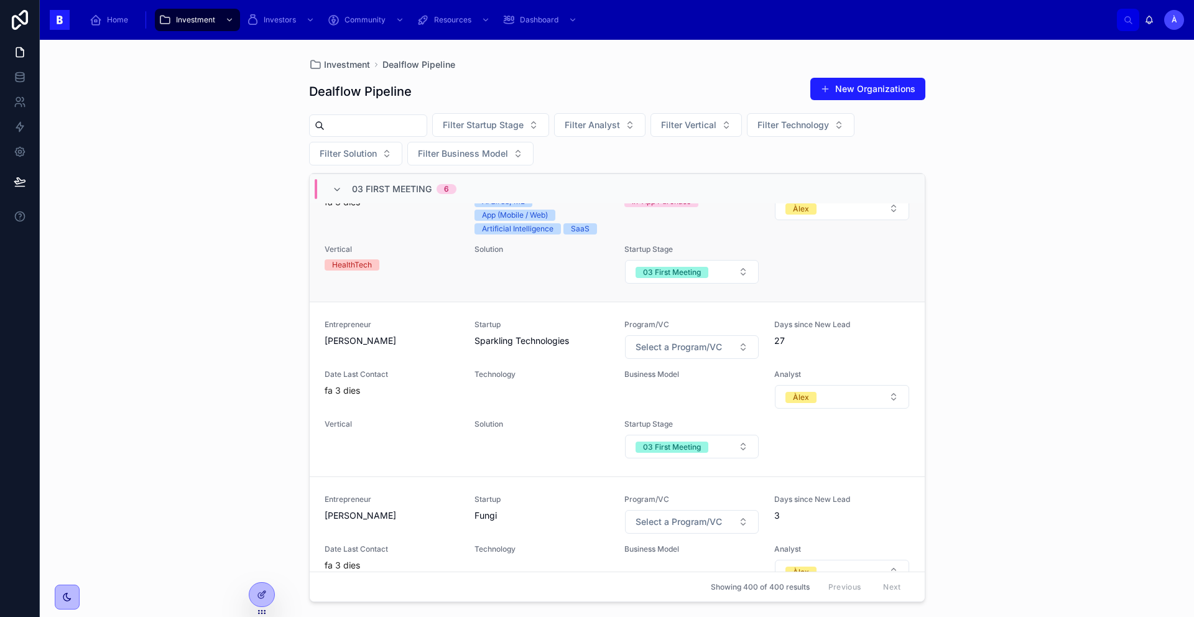
scroll to position [747, 0]
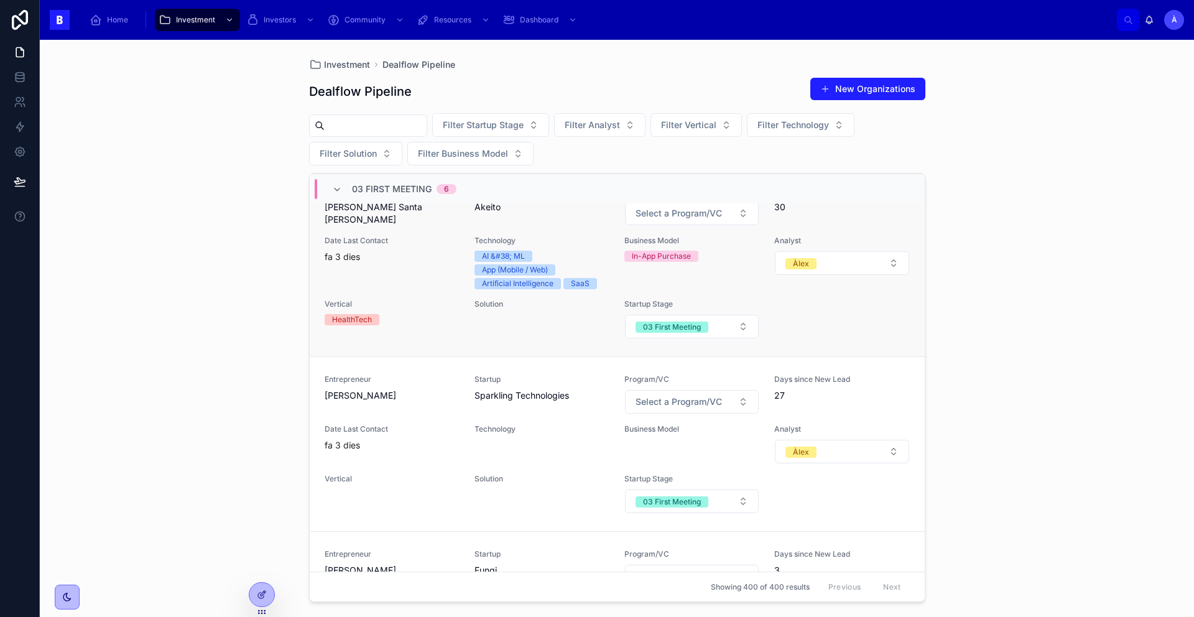
click at [449, 289] on div "Date Last Contact fa 3 dies" at bounding box center [392, 262] width 135 height 53
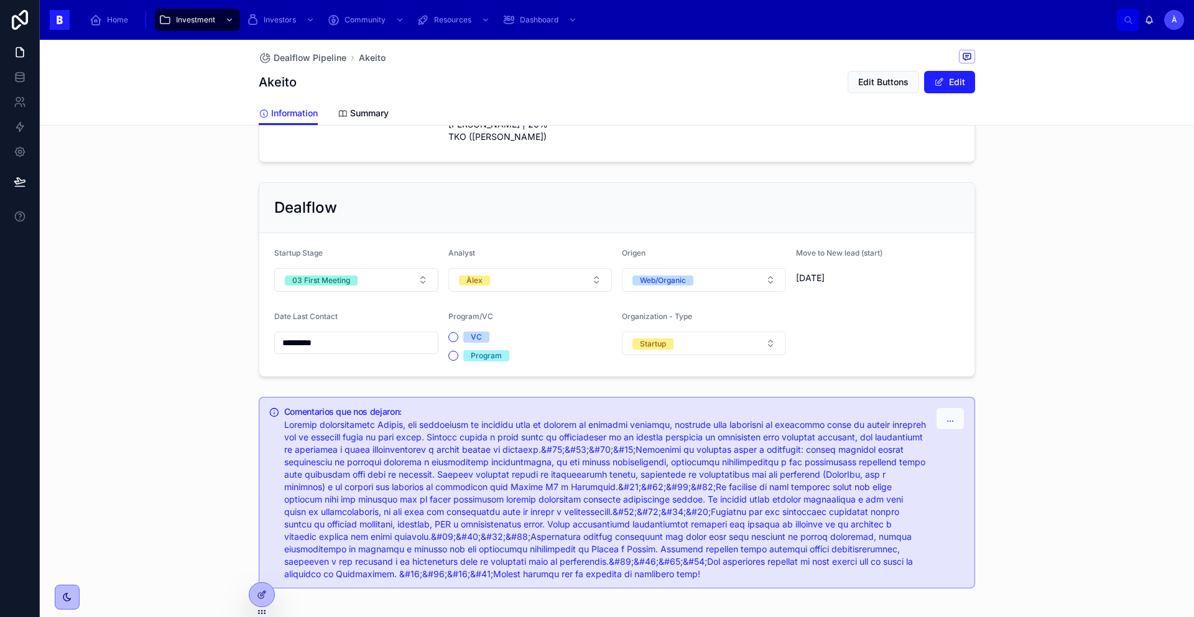
scroll to position [910, 0]
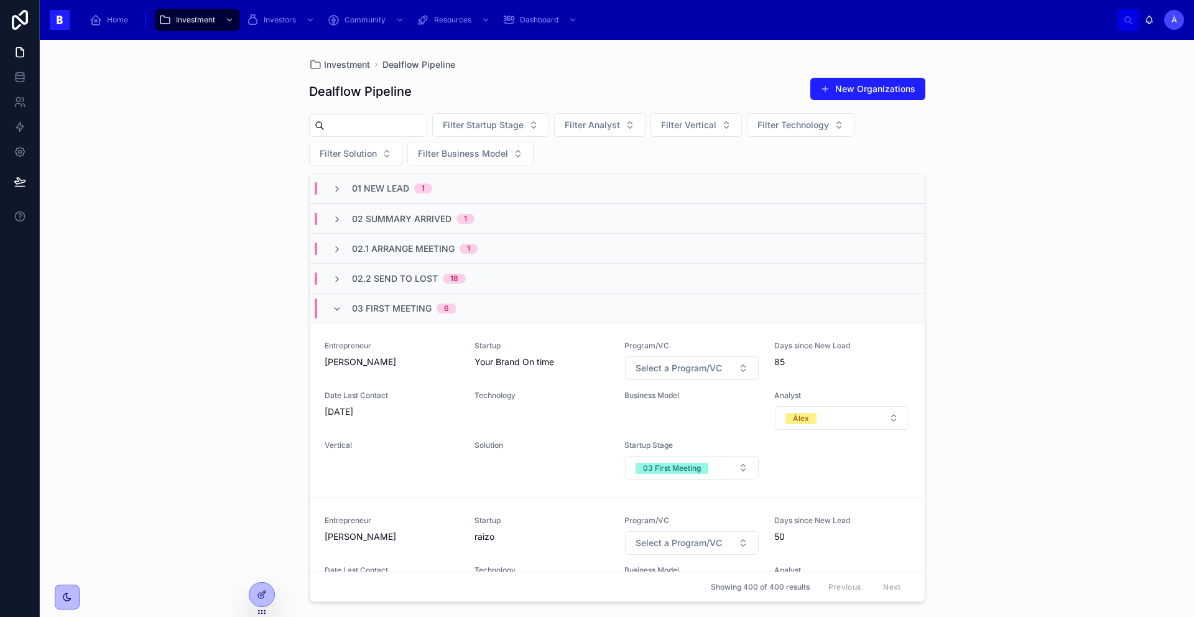
click at [362, 313] on span "03 First Meeting" at bounding box center [392, 308] width 80 height 12
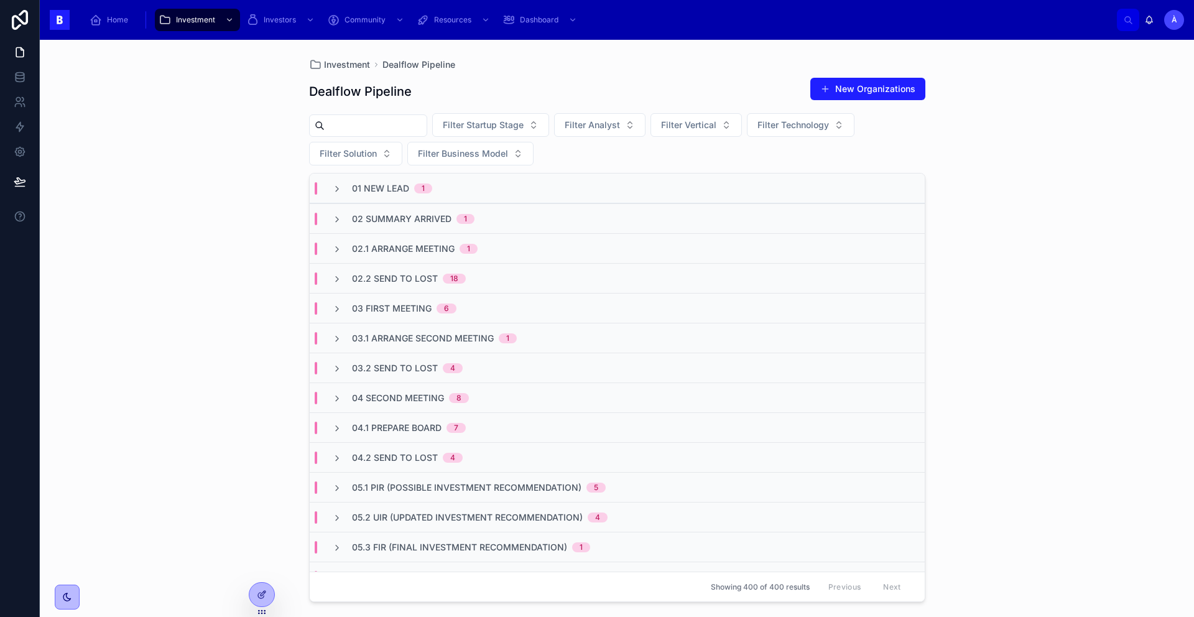
click at [362, 313] on span "03 First Meeting" at bounding box center [392, 308] width 80 height 12
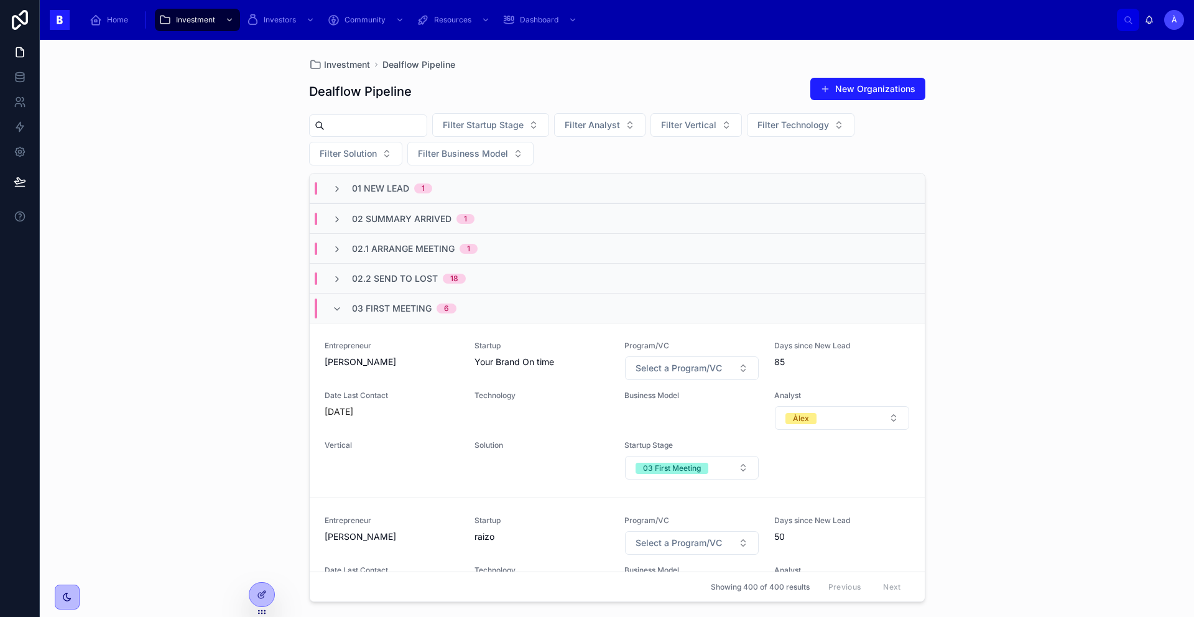
click at [362, 313] on span "03 First Meeting" at bounding box center [392, 308] width 80 height 12
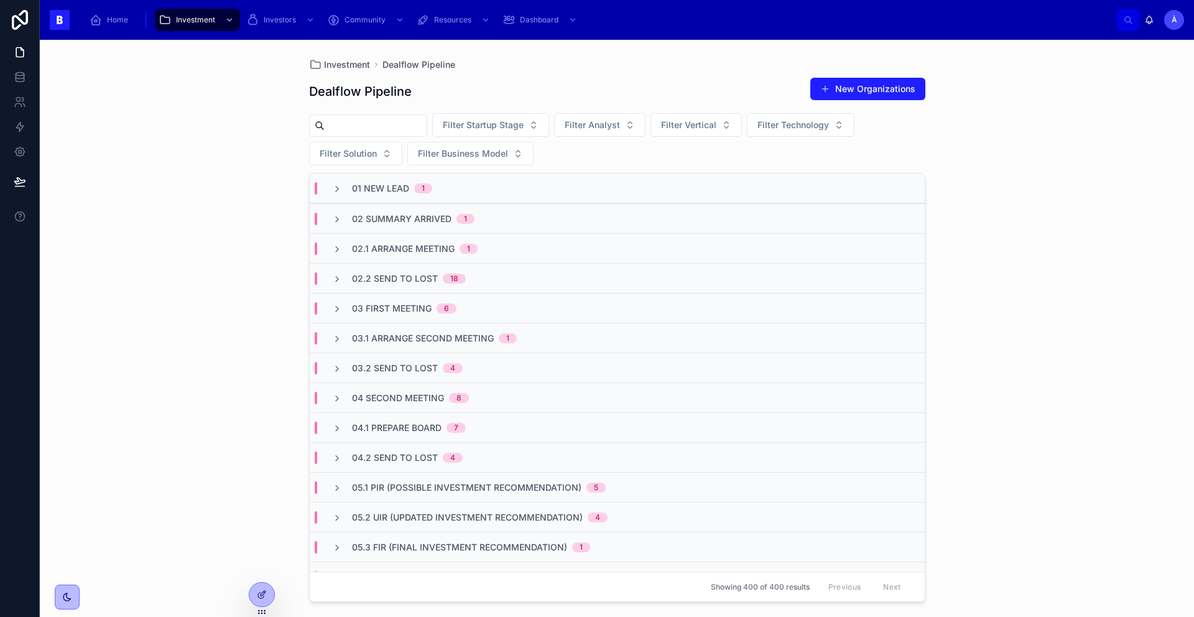
click at [356, 117] on input "text" at bounding box center [376, 125] width 102 height 17
click at [274, 261] on div "Investment Dealflow Pipeline Dealflow Pipeline New Organizations Filter Startup…" at bounding box center [617, 328] width 1154 height 577
click at [384, 309] on span "03 First Meeting" at bounding box center [392, 308] width 80 height 12
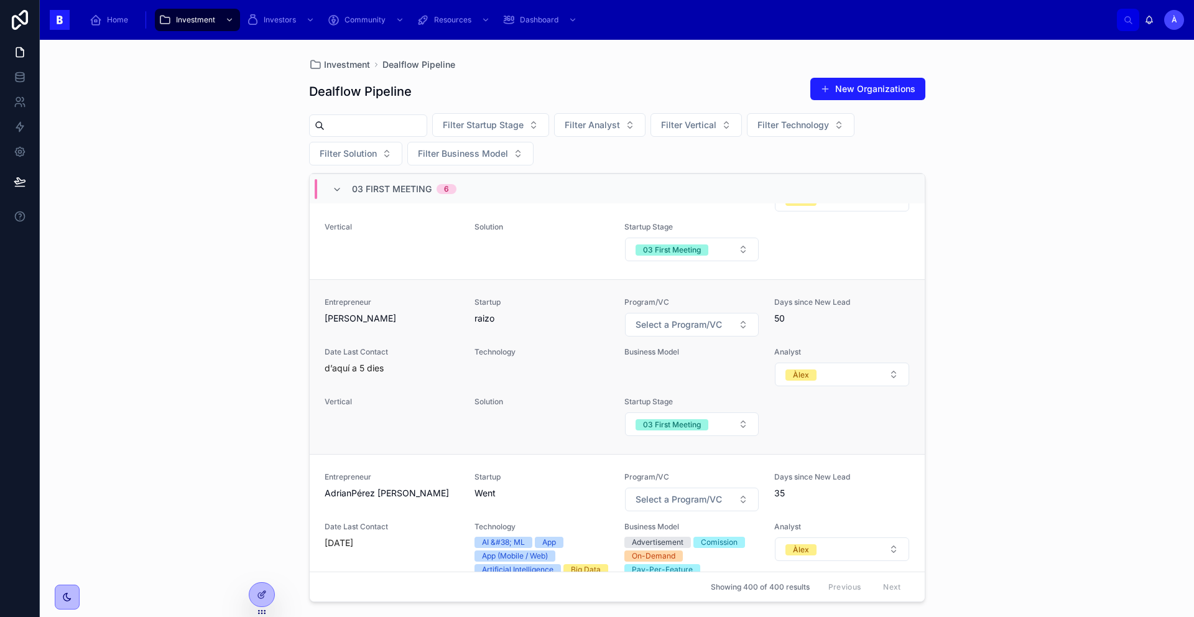
scroll to position [242, 0]
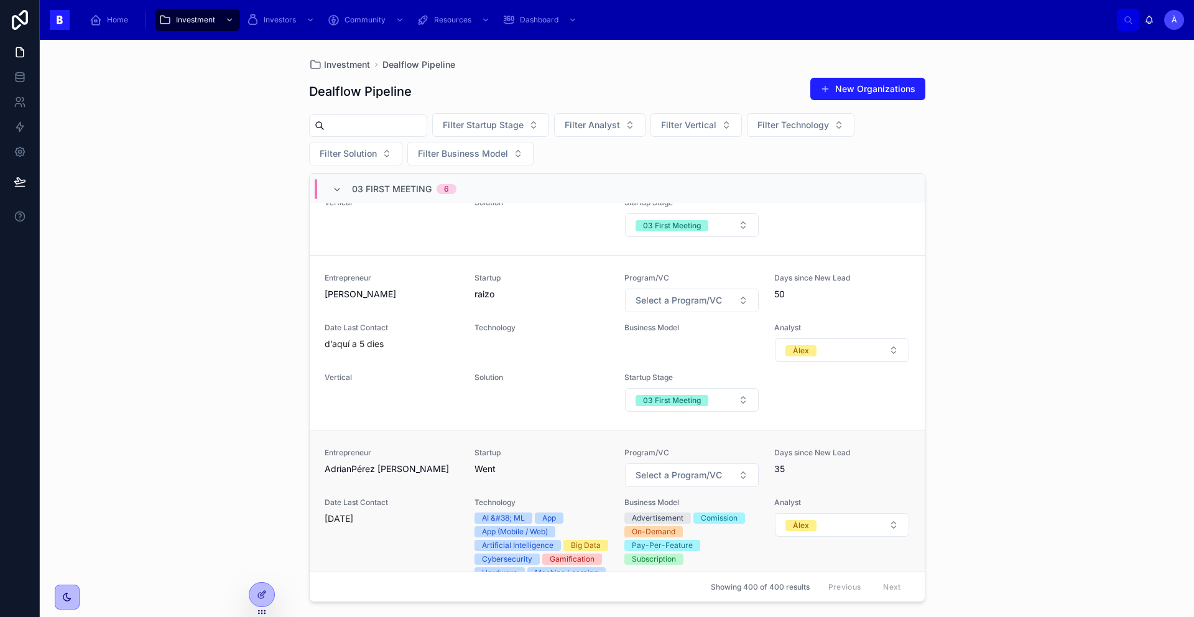
click at [465, 498] on div "Entrepreneur [PERSON_NAME] Startup Went Program/VC Select a Program/VC Days sin…" at bounding box center [617, 552] width 585 height 208
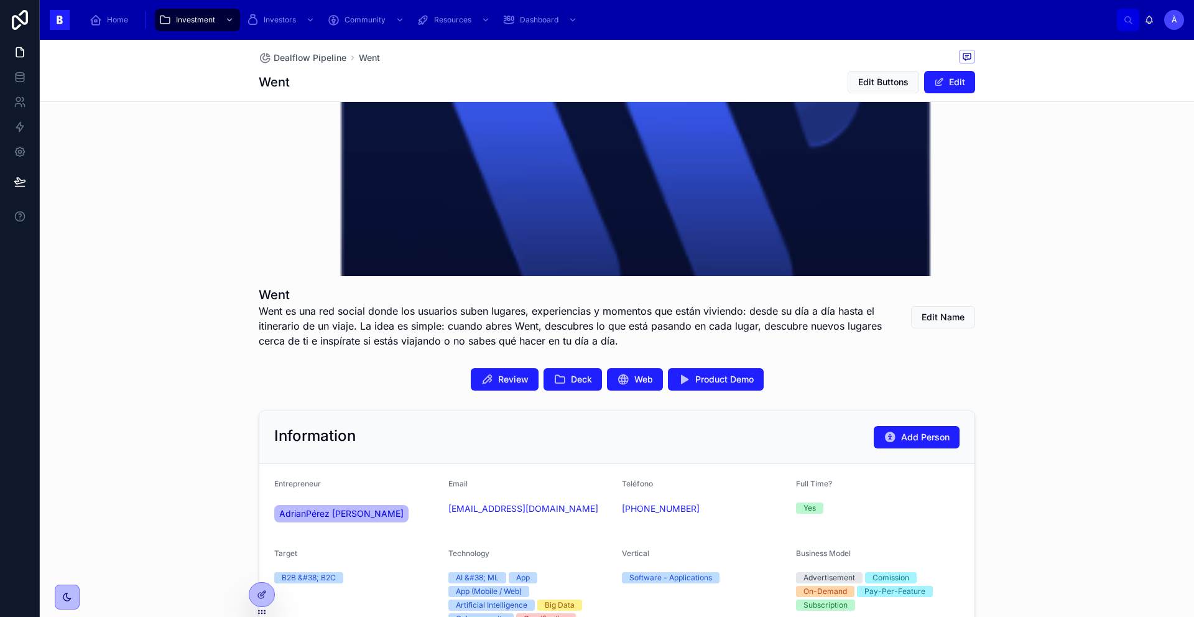
scroll to position [54, 0]
